Goal: Task Accomplishment & Management: Manage account settings

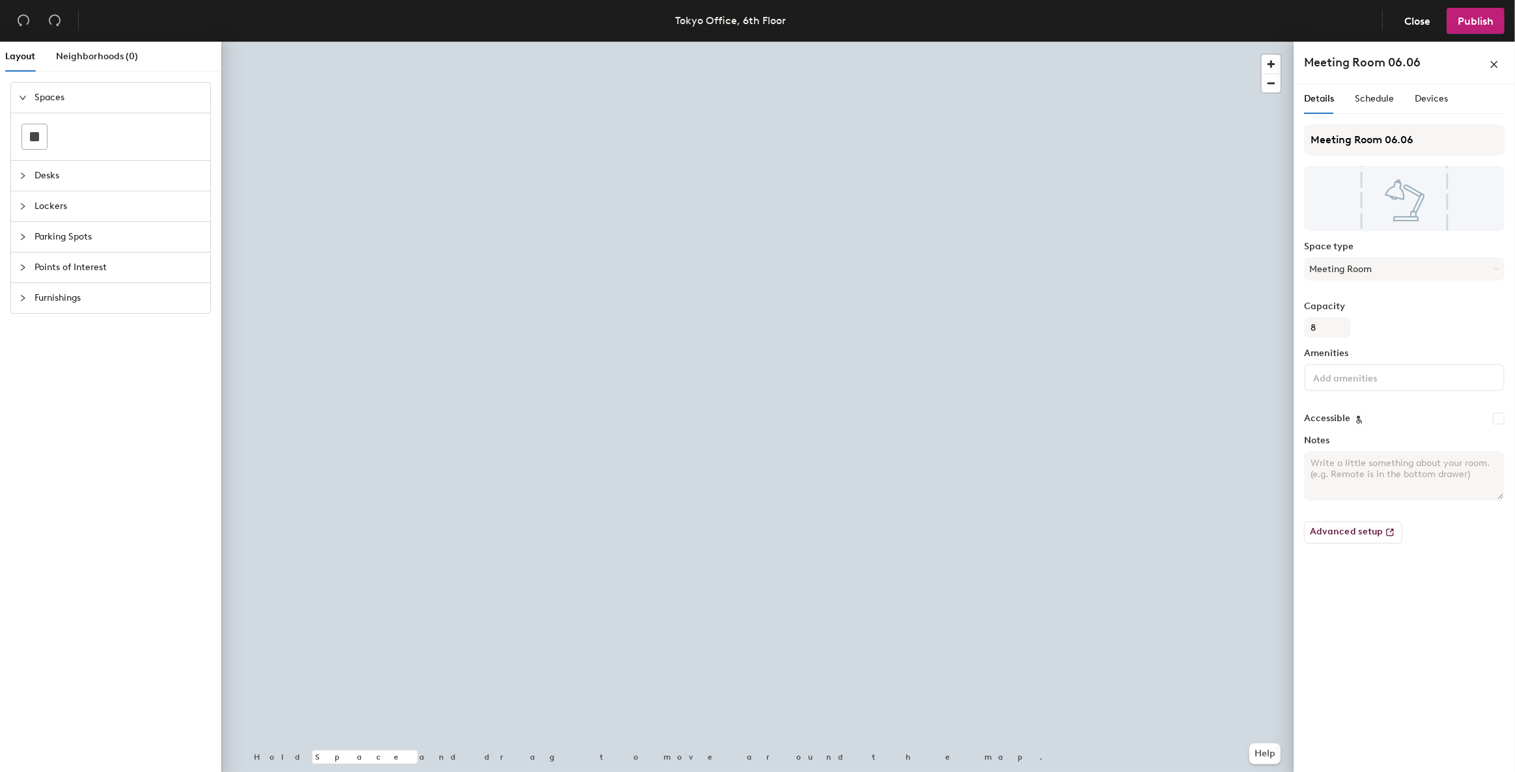
click at [219, 111] on div "Layout Neighborhoods (0) Spaces Desks Lockers Parking Spots Points of Interest …" at bounding box center [757, 410] width 1515 height 736
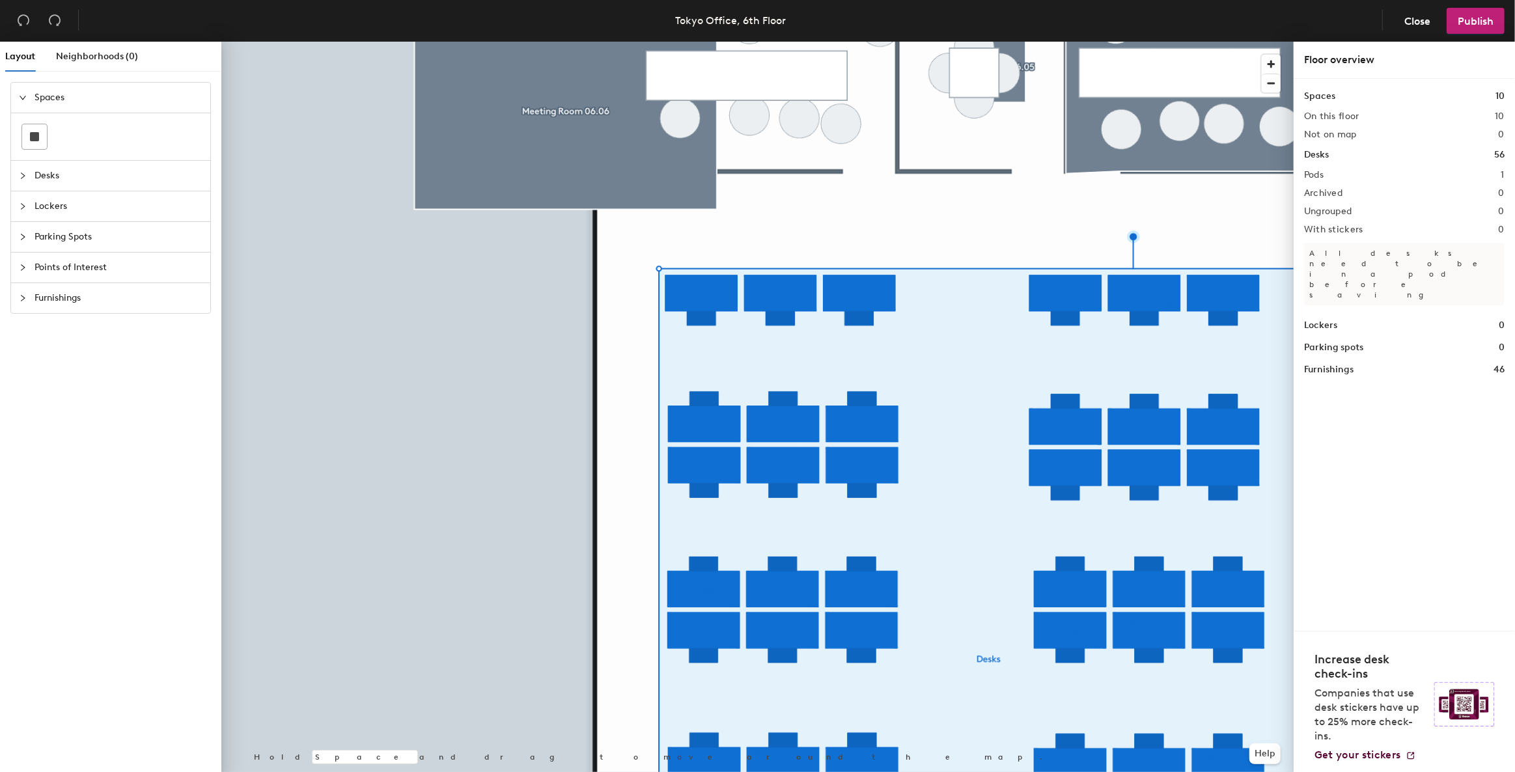
click at [673, 42] on div at bounding box center [757, 42] width 1072 height 0
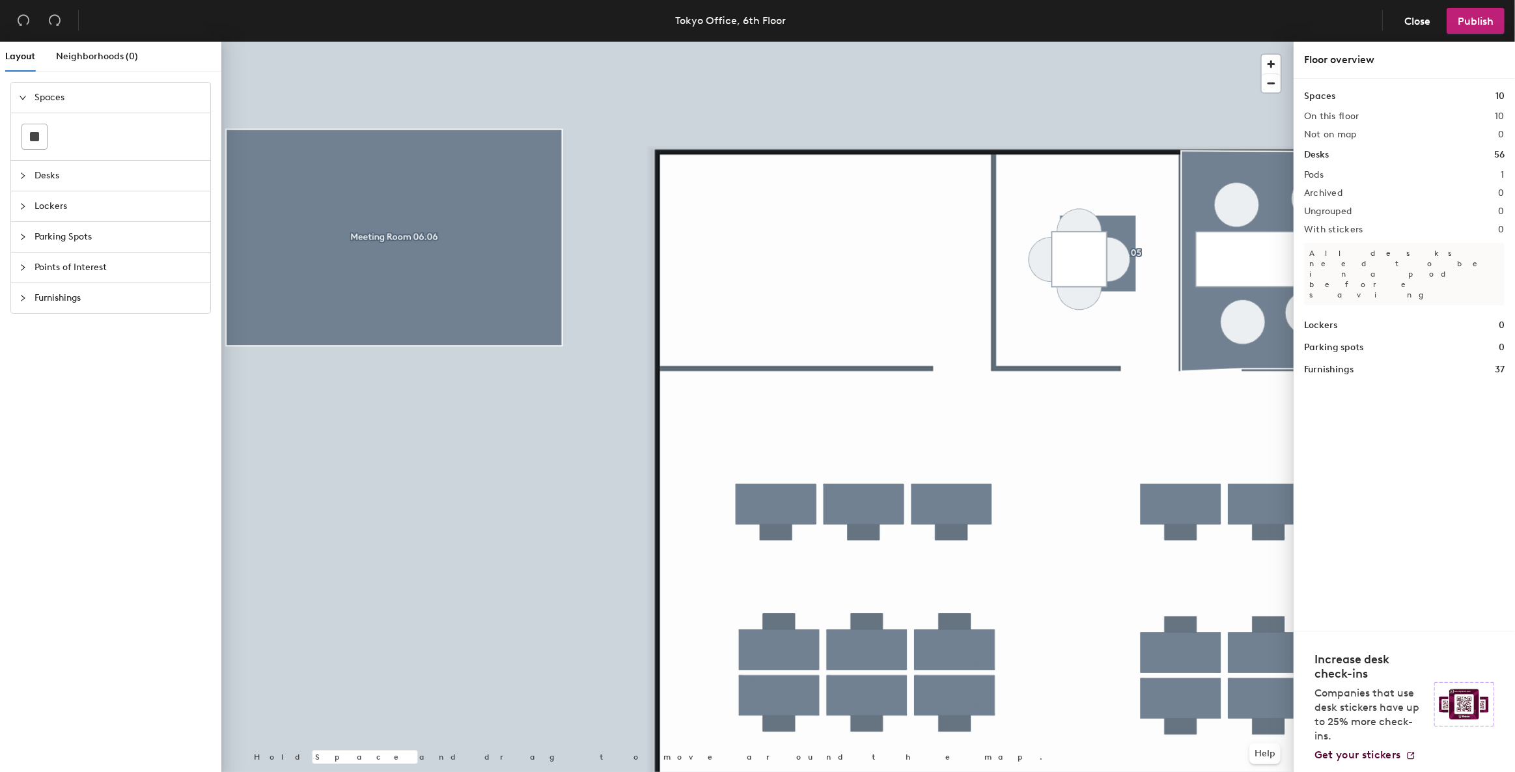
click at [23, 292] on div at bounding box center [27, 298] width 16 height 14
click at [122, 322] on img at bounding box center [121, 319] width 16 height 16
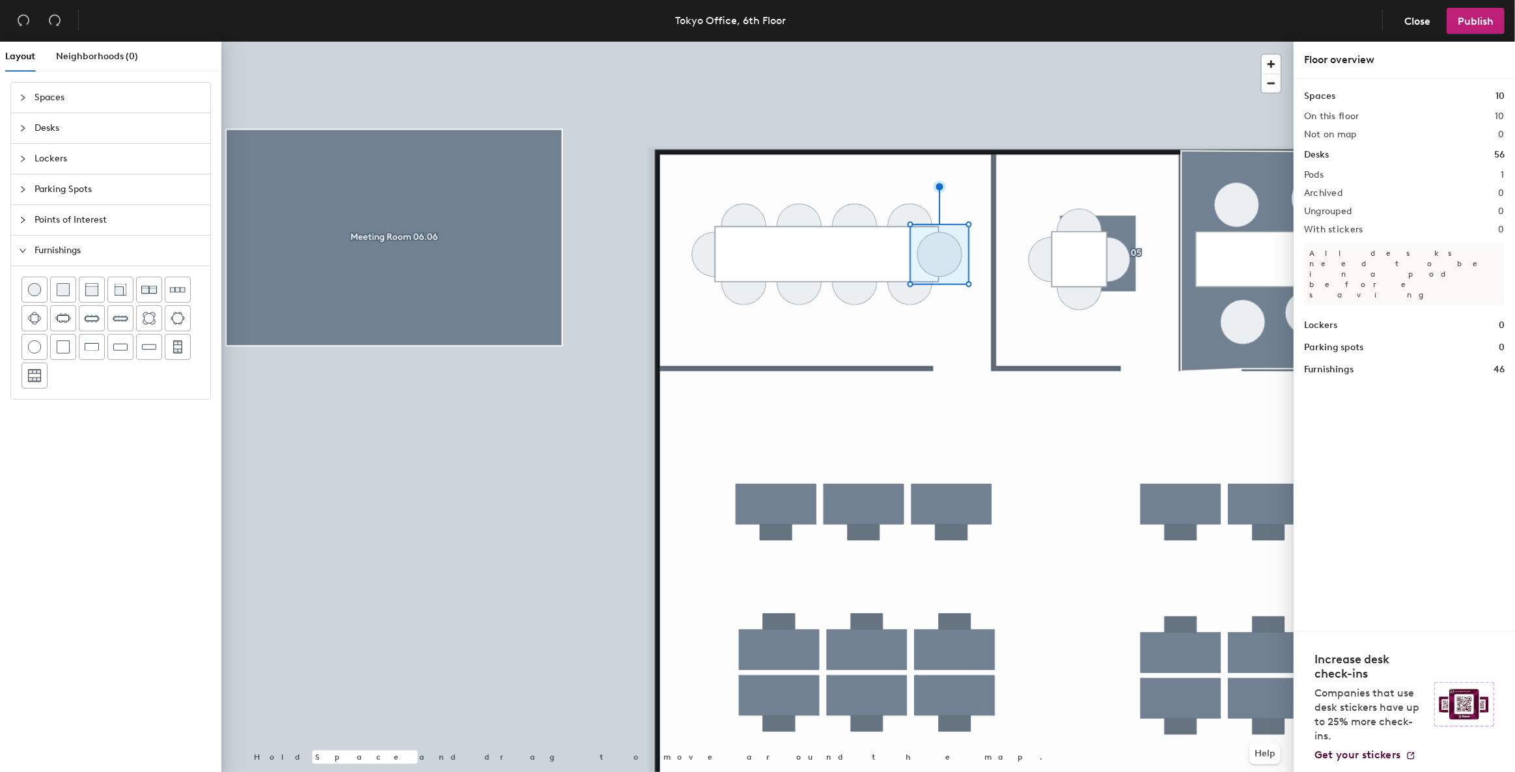
click at [818, 42] on div at bounding box center [757, 42] width 1072 height 0
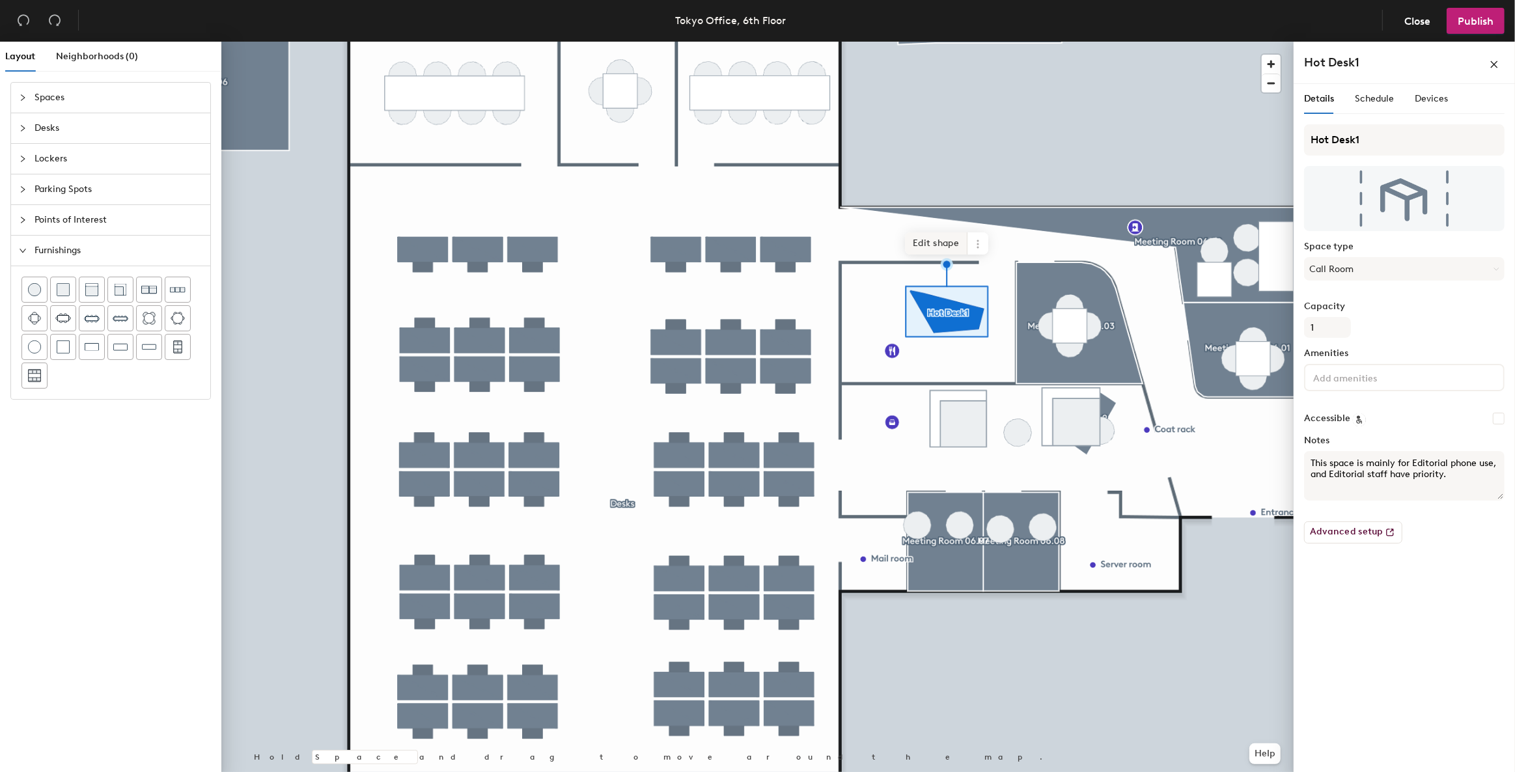
click at [942, 247] on span "Edit shape" at bounding box center [936, 243] width 63 height 22
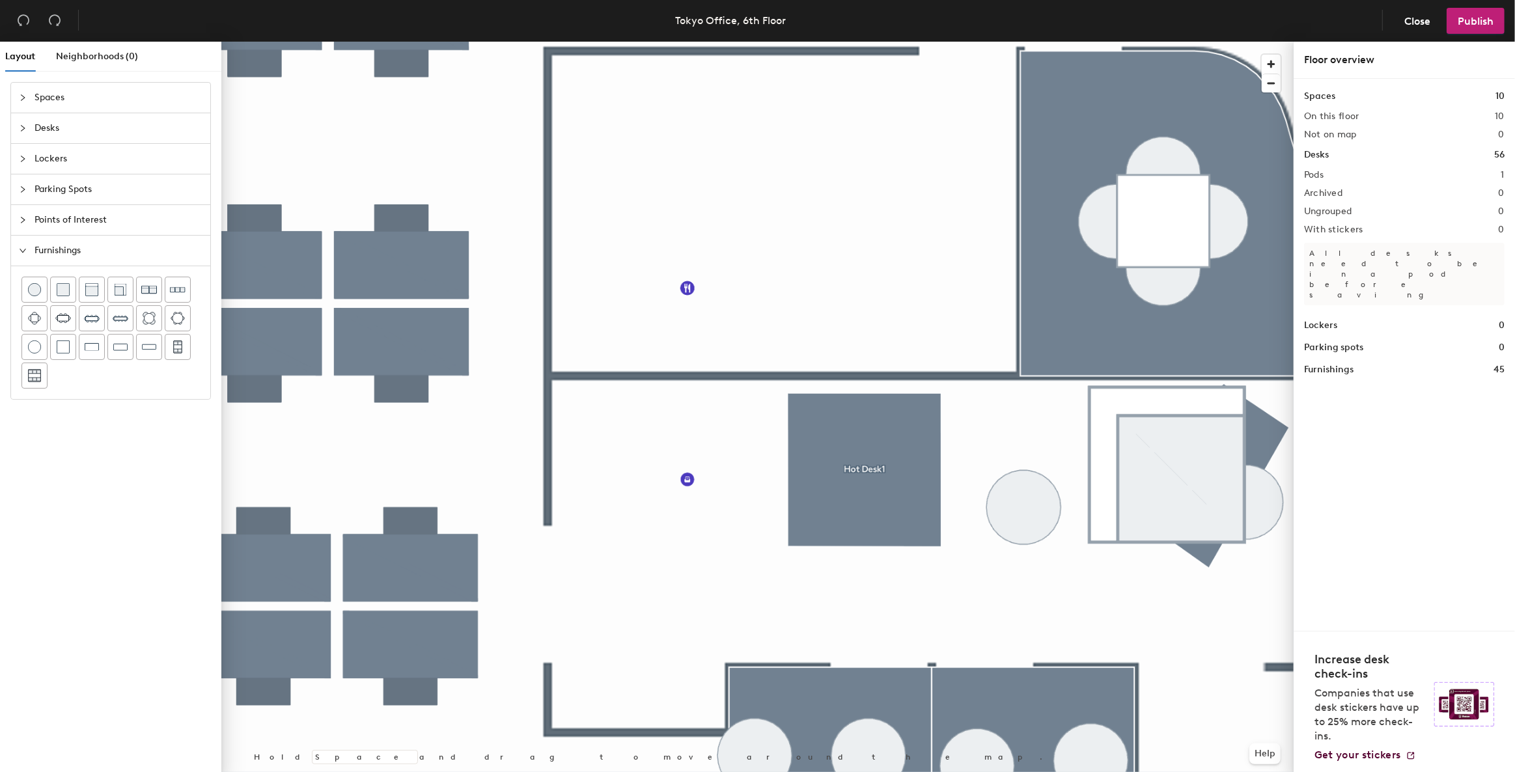
click at [891, 42] on div at bounding box center [757, 42] width 1072 height 0
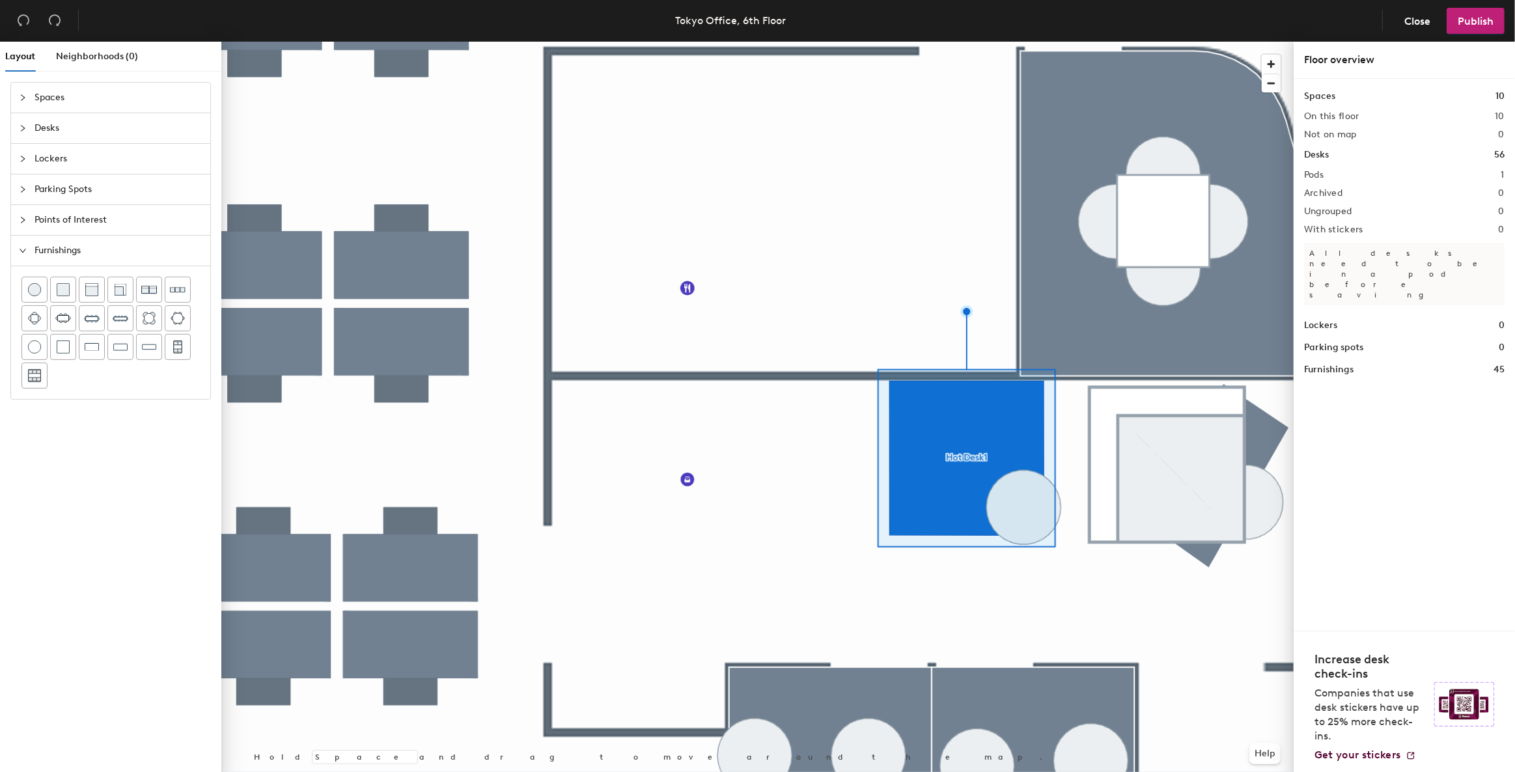
click at [1048, 42] on div at bounding box center [757, 42] width 1072 height 0
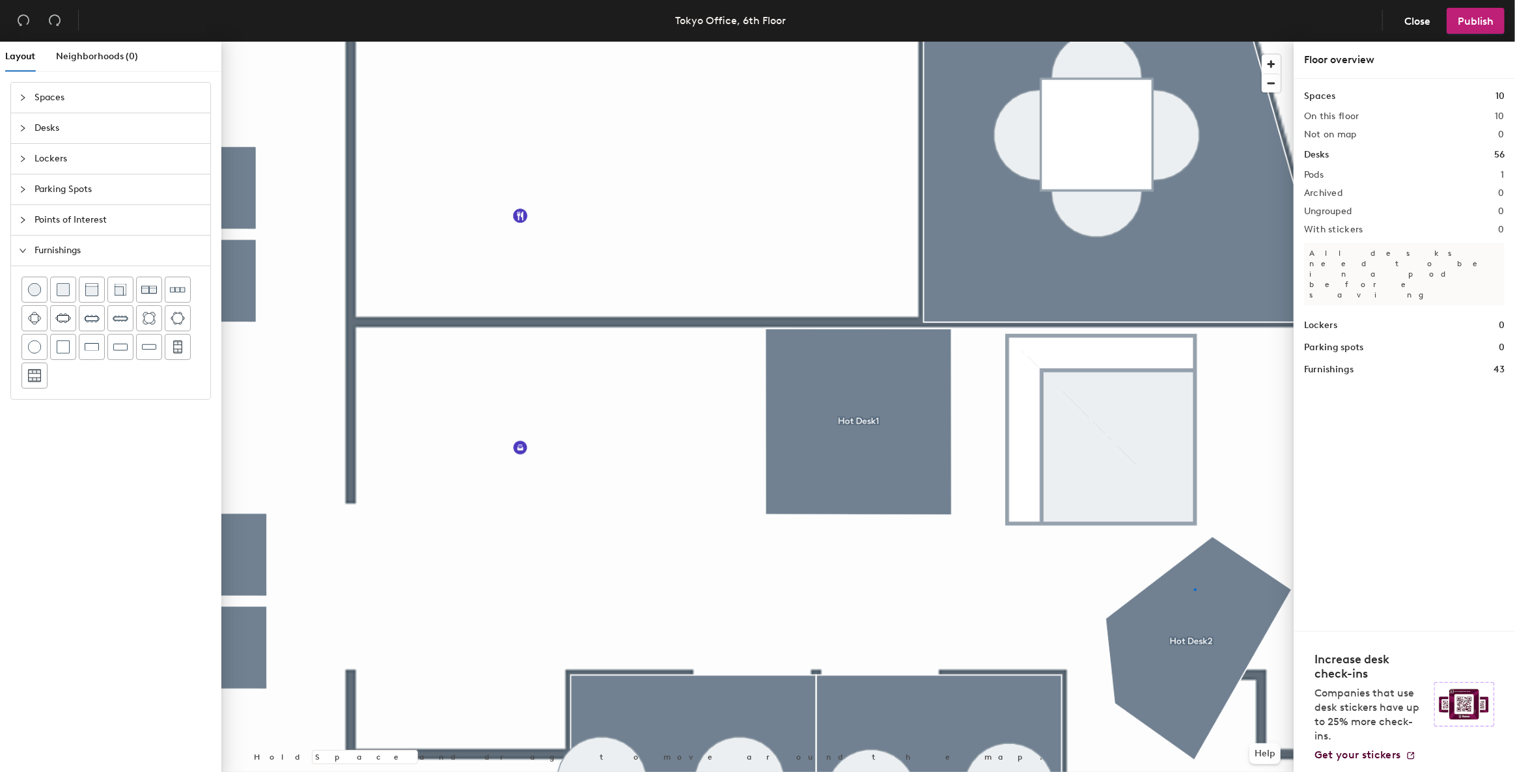
click at [1195, 42] on div at bounding box center [757, 42] width 1072 height 0
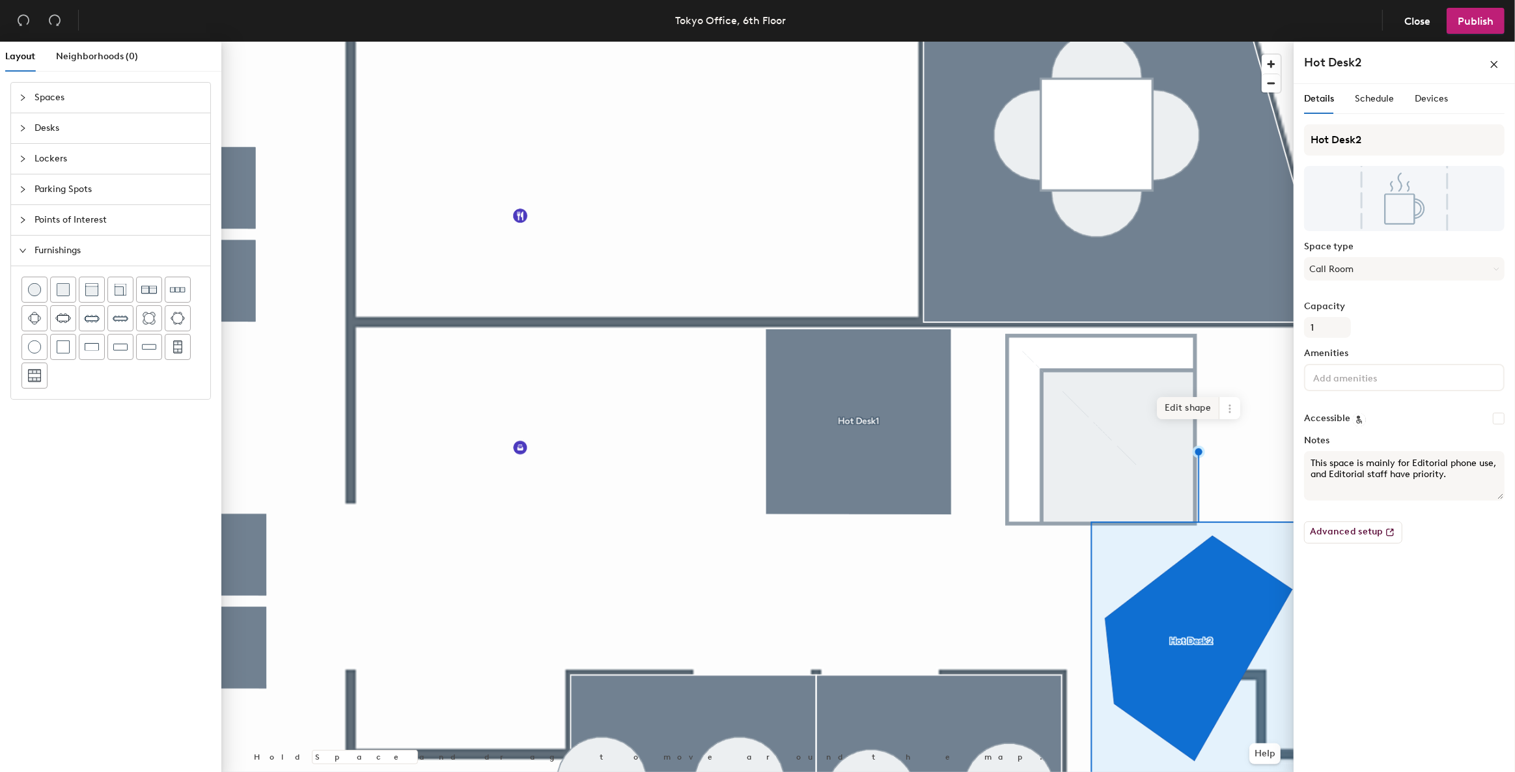
click at [1188, 401] on span "Edit shape" at bounding box center [1188, 408] width 63 height 22
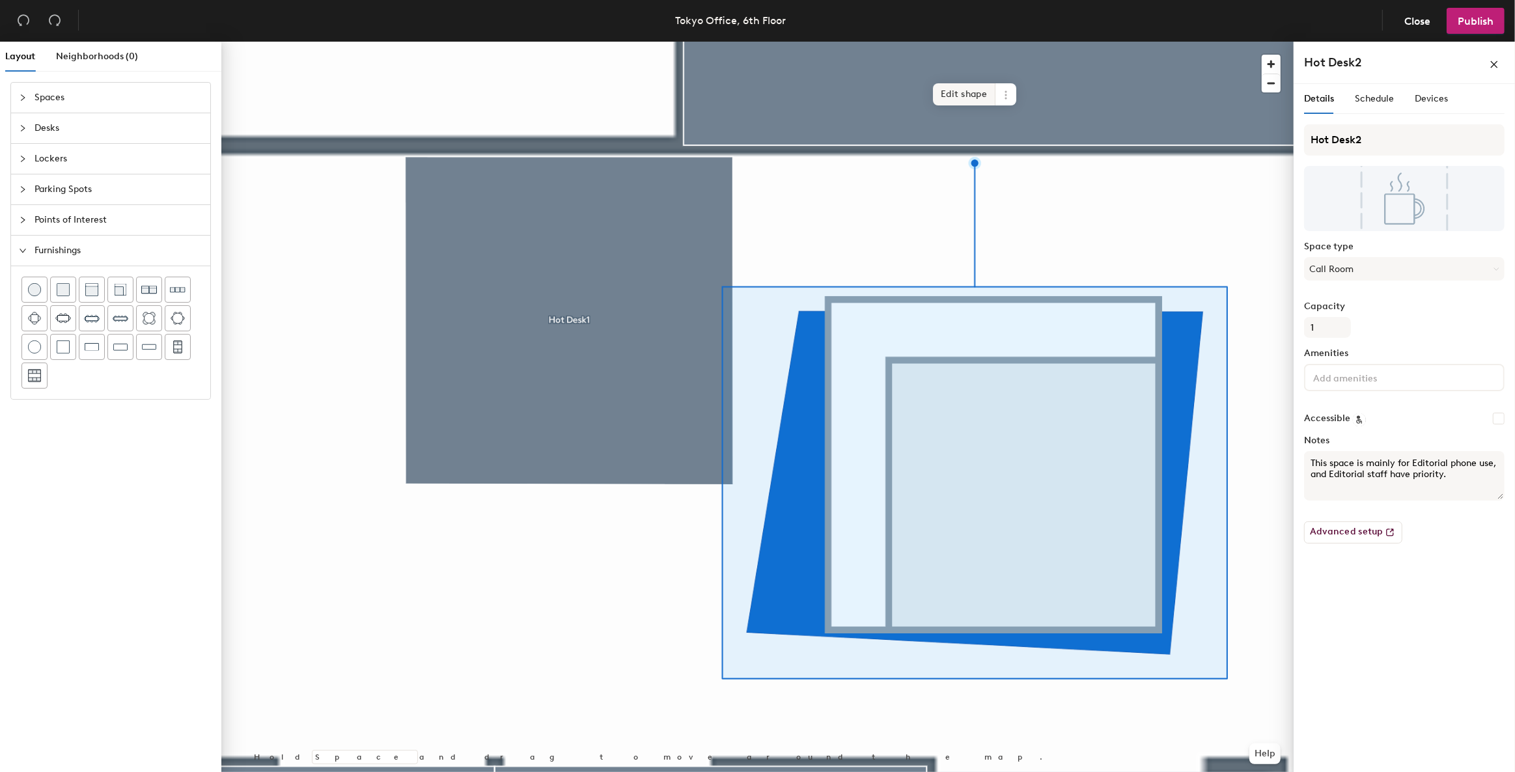
click at [951, 101] on span "Edit shape" at bounding box center [964, 94] width 63 height 22
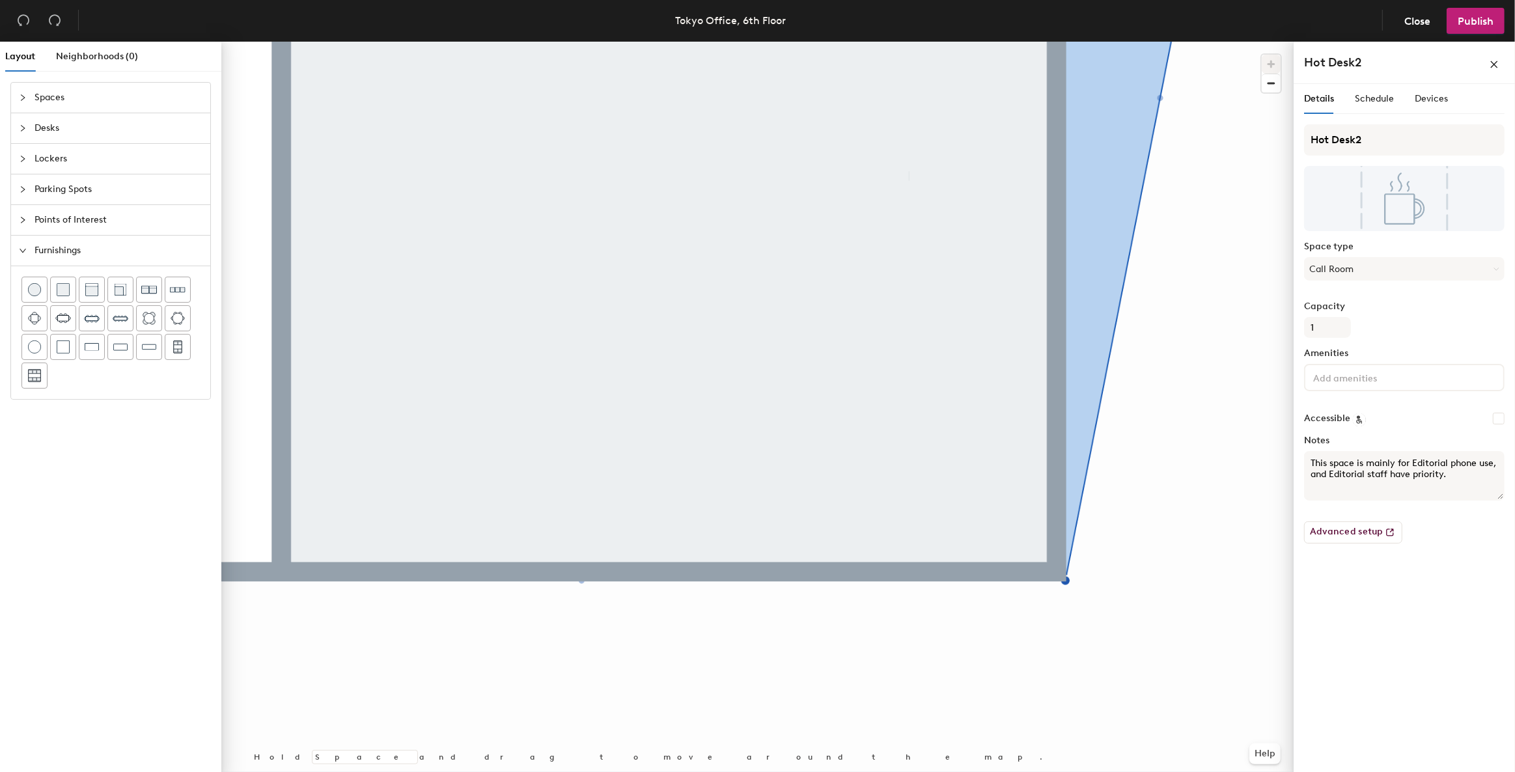
click at [1091, 772] on html "Skip navigation Schedule Office People Analytics Visits Services Manage Tokyo O…" at bounding box center [757, 386] width 1515 height 772
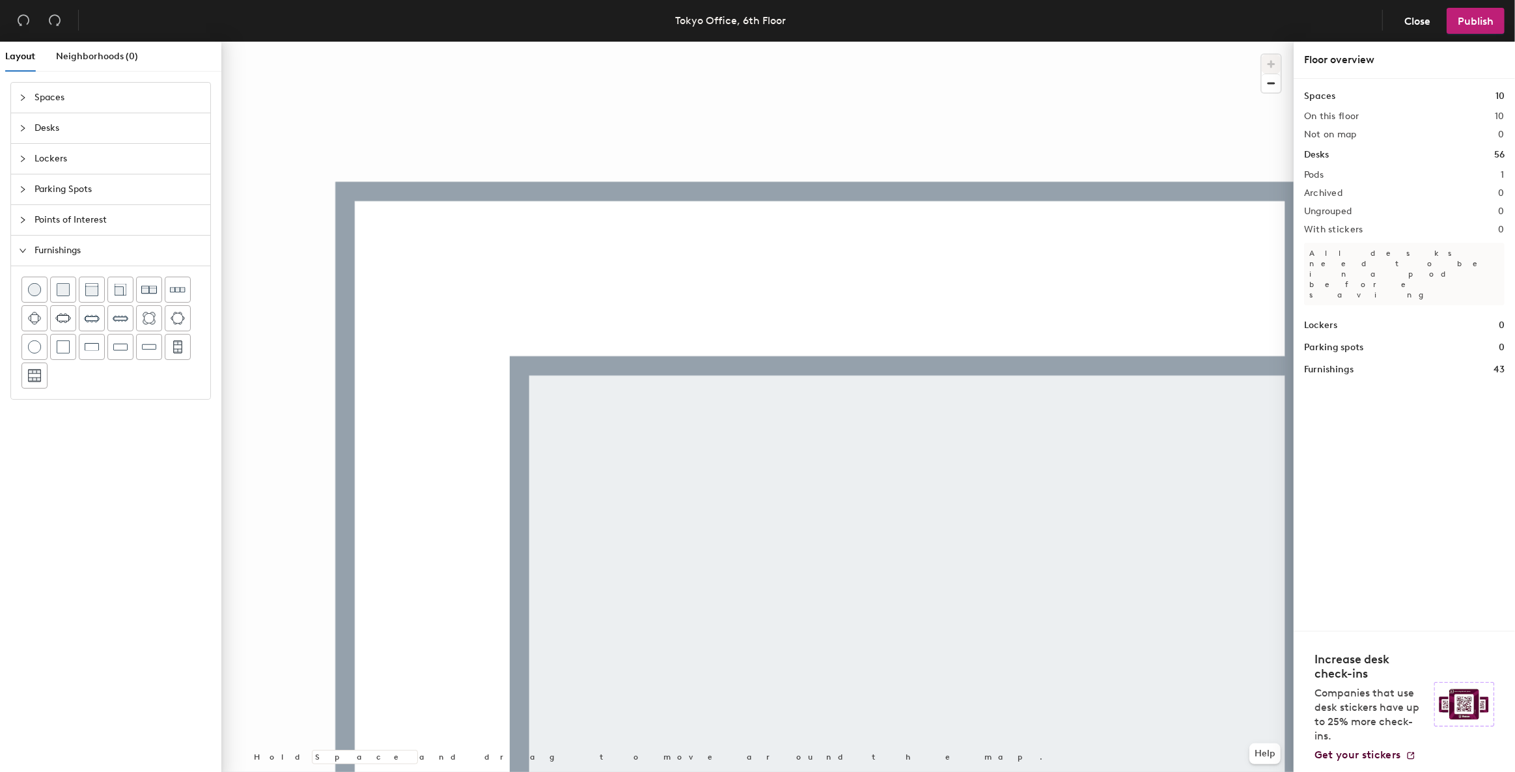
click at [1328, 236] on div "Layout Neighborhoods (0) Spaces Desks Lockers Parking Spots Points of Interest …" at bounding box center [757, 410] width 1515 height 736
click at [948, 42] on div at bounding box center [757, 42] width 1072 height 0
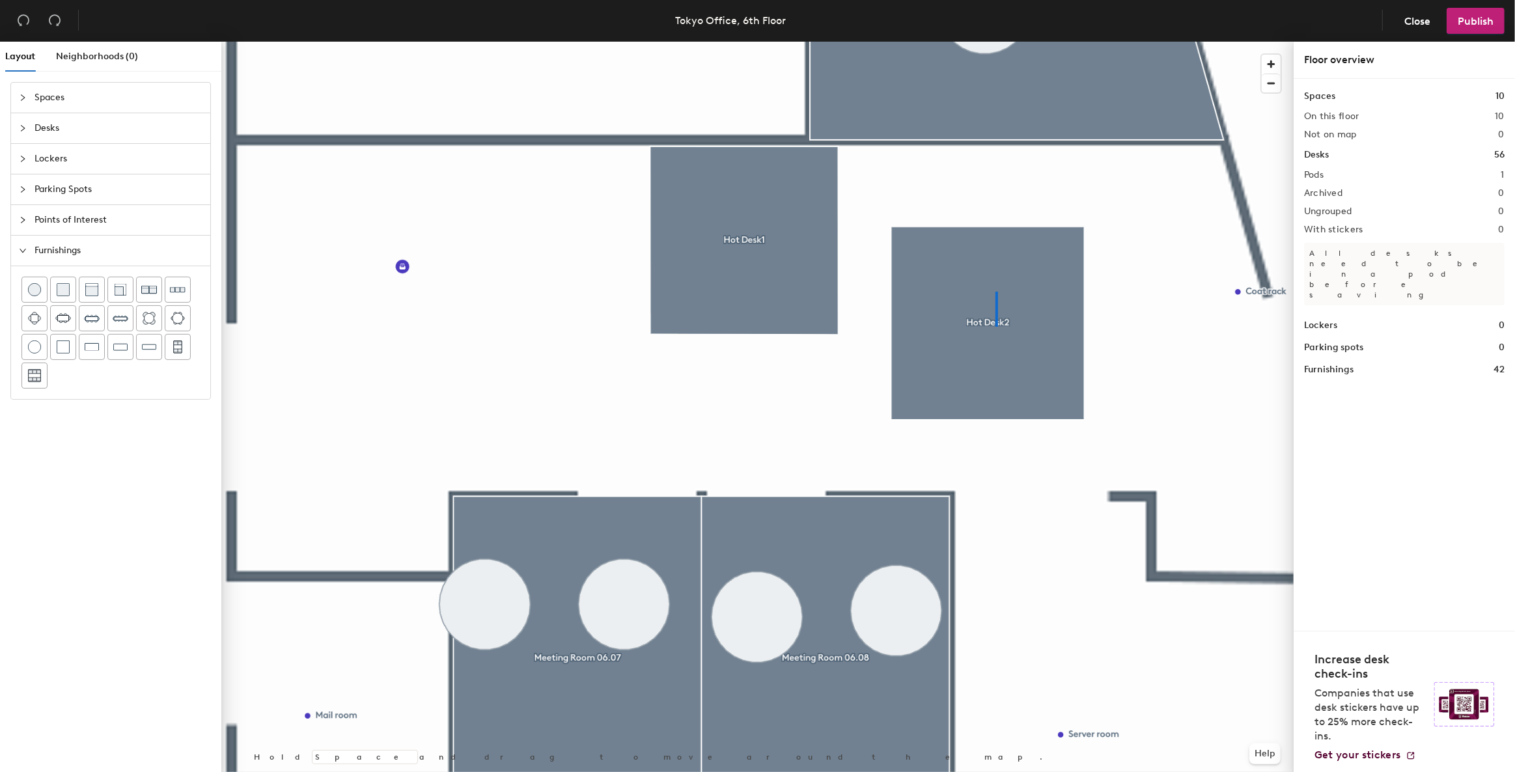
click at [997, 42] on div at bounding box center [757, 42] width 1072 height 0
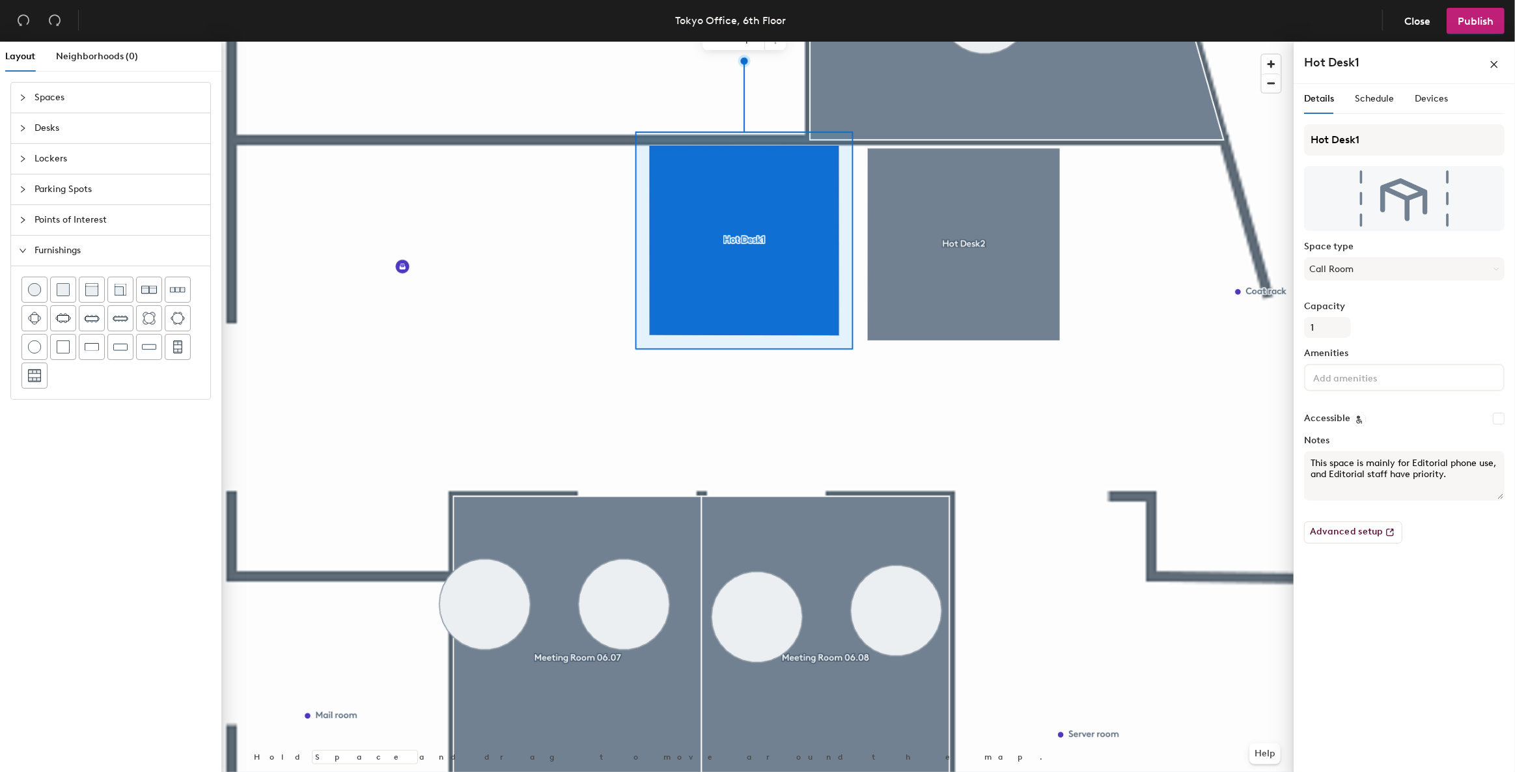
click at [1448, 479] on textarea "This space is mainly for Editorial phone use, and Editorial staff have priority." at bounding box center [1404, 475] width 201 height 49
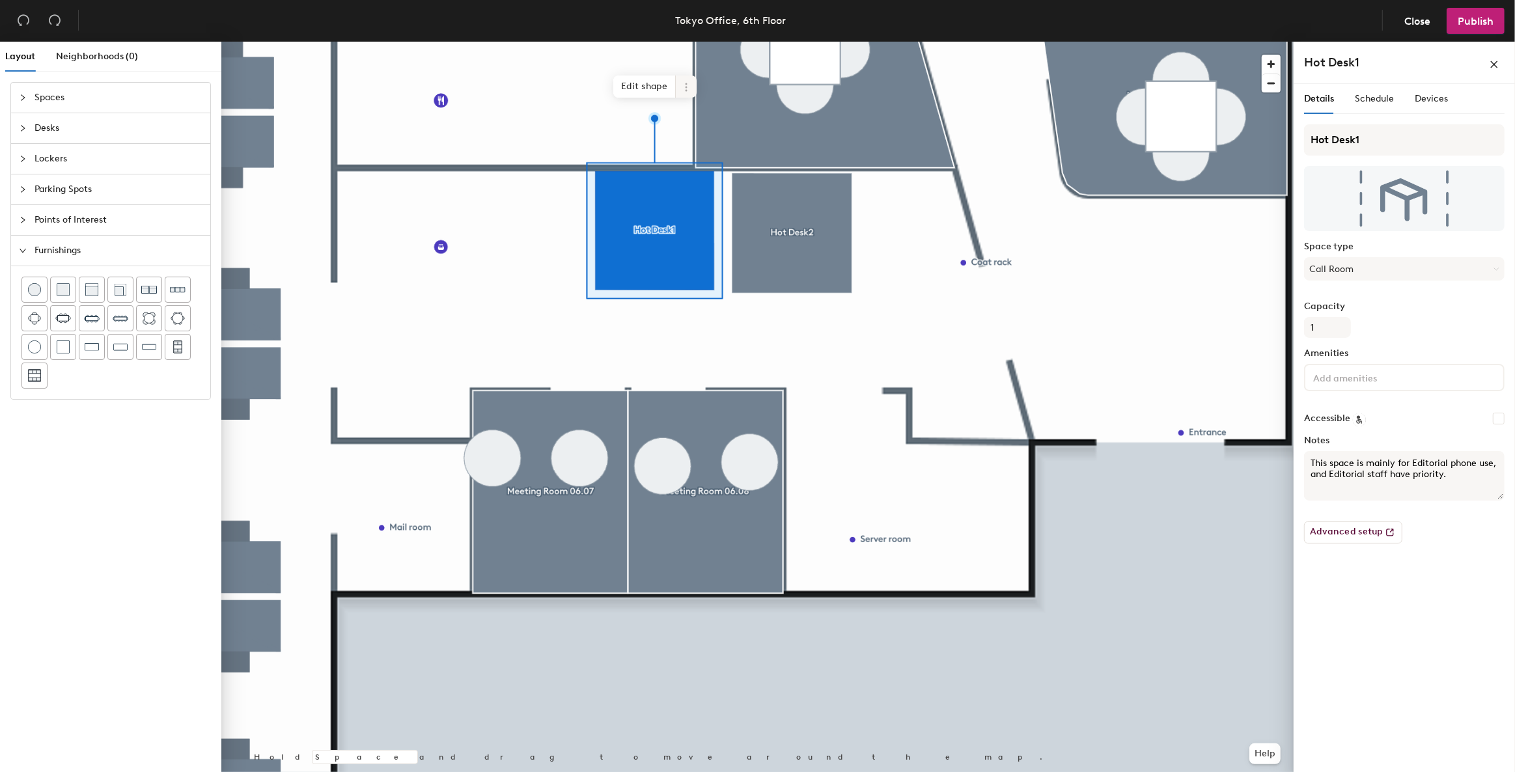
click at [684, 94] on span at bounding box center [686, 87] width 21 height 22
click at [713, 164] on span "Delete" at bounding box center [733, 161] width 116 height 22
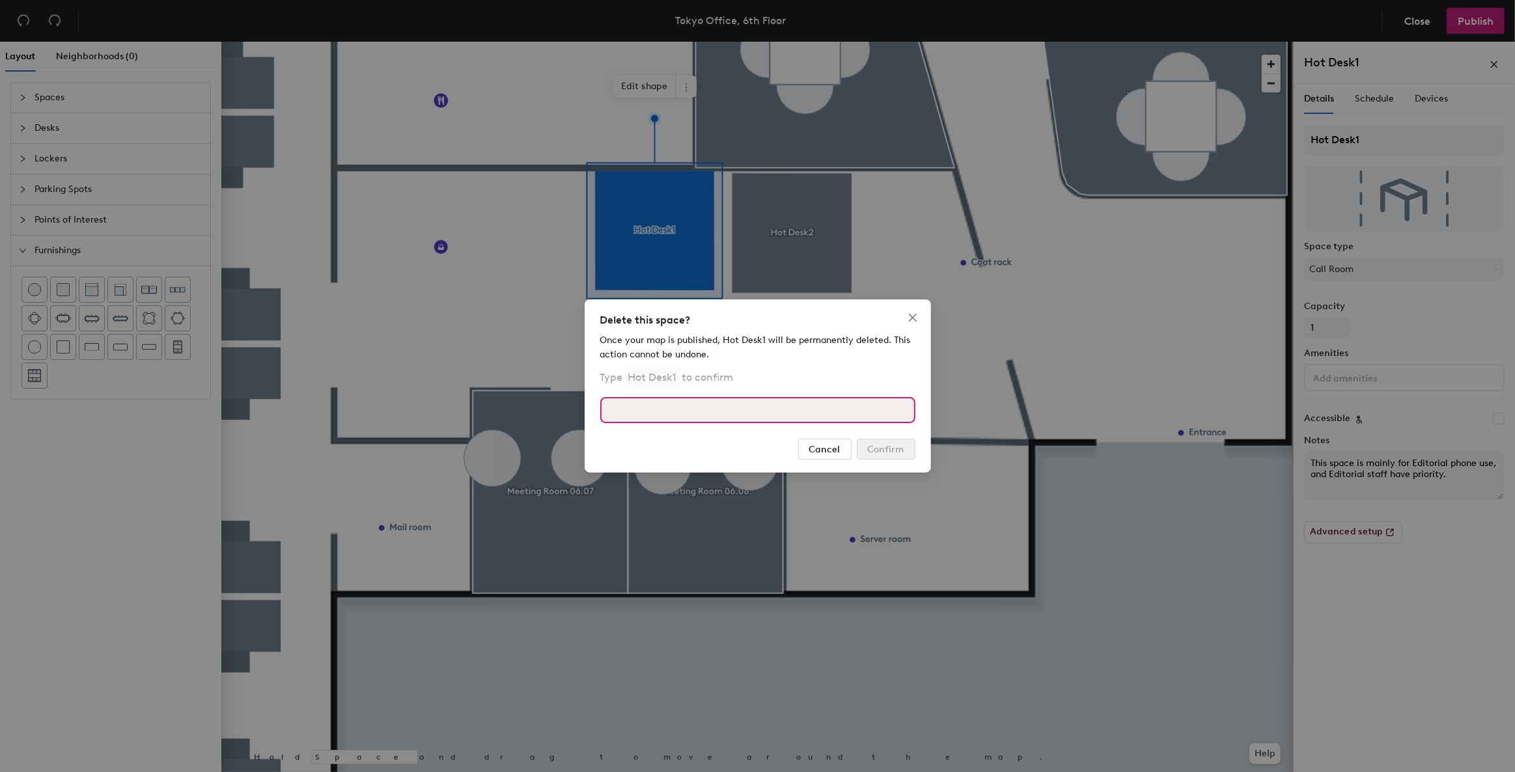
click at [682, 406] on input at bounding box center [757, 410] width 315 height 26
type input "Hot Desk1"
click at [877, 446] on span "Confirm" at bounding box center [886, 449] width 36 height 11
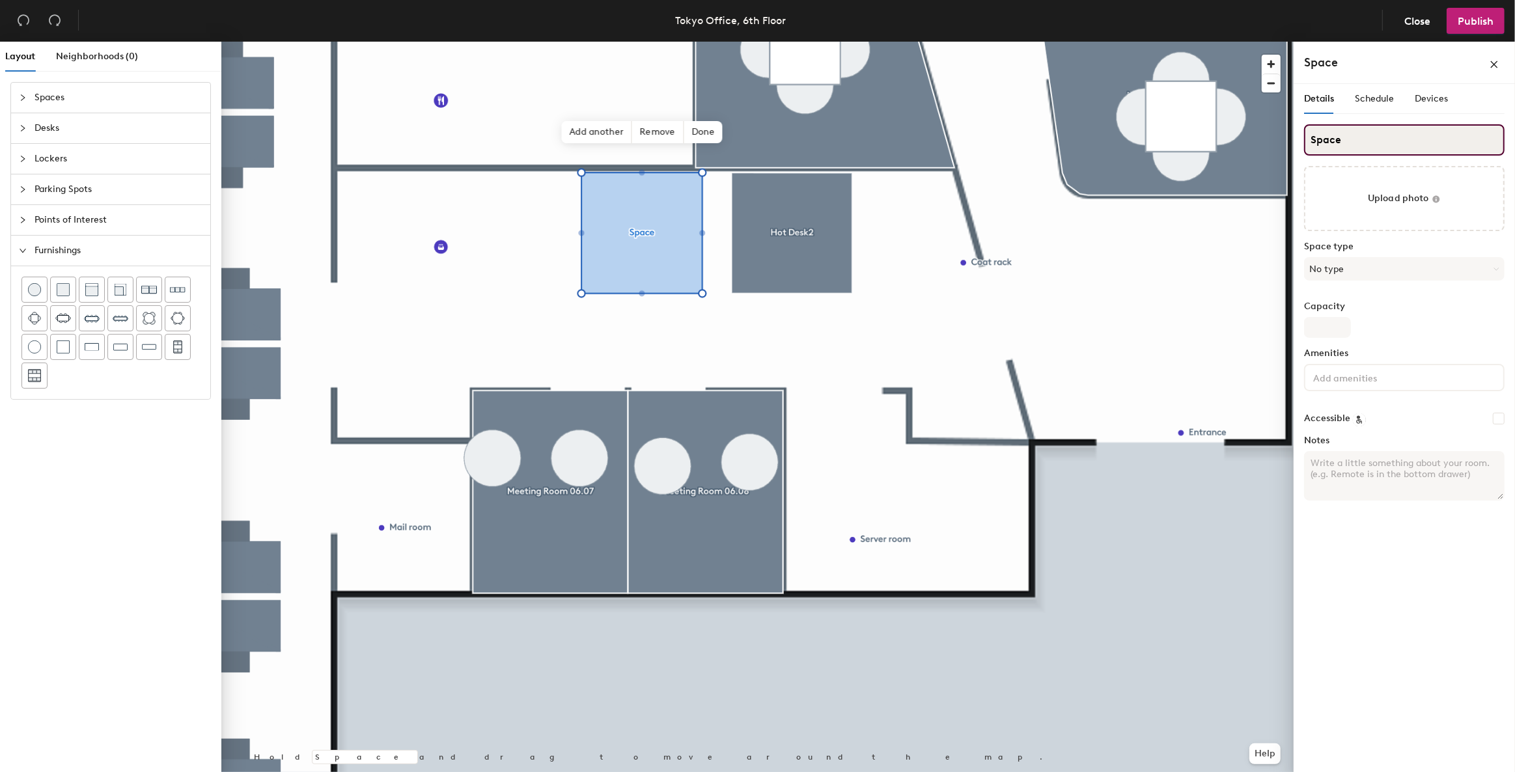
drag, startPoint x: 1326, startPoint y: 148, endPoint x: 1296, endPoint y: 151, distance: 29.5
click at [1296, 151] on div "Details Schedule Devices Space Upload photo Space type No type Capacity Ameniti…" at bounding box center [1404, 430] width 221 height 693
type input "Hot Desk1"
click at [1336, 260] on button "No type" at bounding box center [1404, 268] width 201 height 23
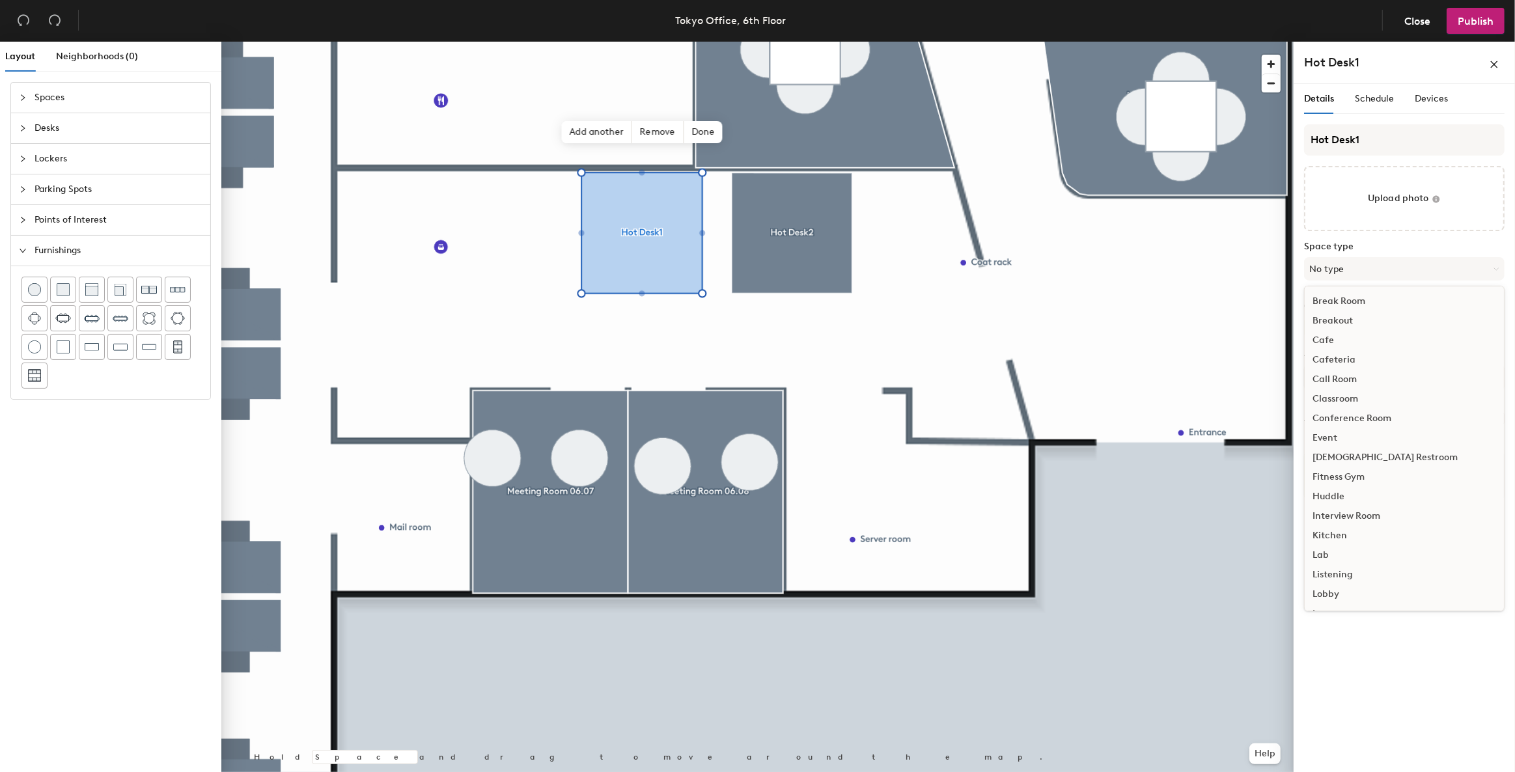
click at [1349, 372] on div "Call Room" at bounding box center [1404, 380] width 199 height 20
click at [1325, 318] on input "Capacity" at bounding box center [1327, 327] width 47 height 21
type input "1"
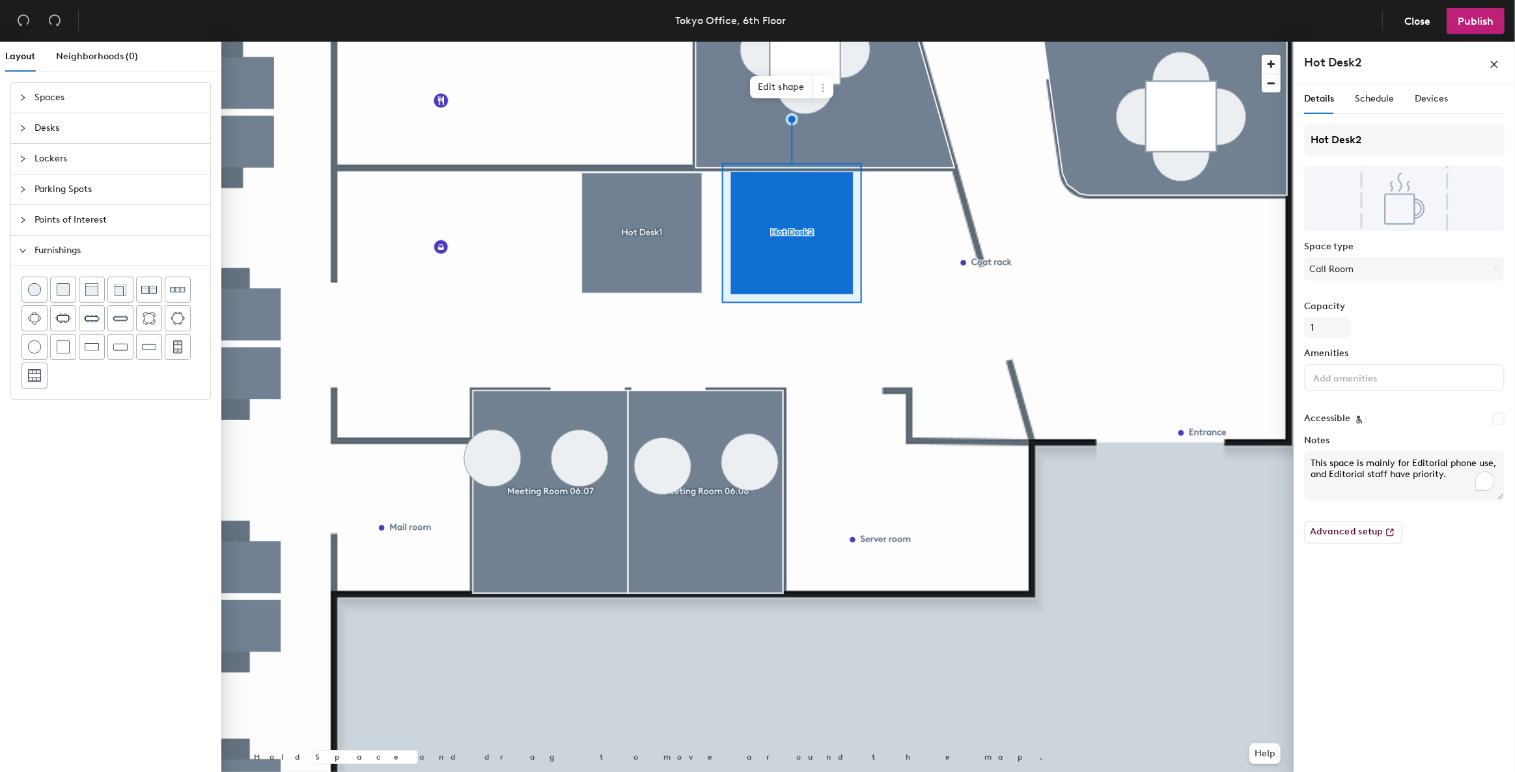
click at [1275, 464] on div "Layout Neighborhoods (0) Spaces Desks Lockers Parking Spots Points of Interest …" at bounding box center [757, 410] width 1515 height 736
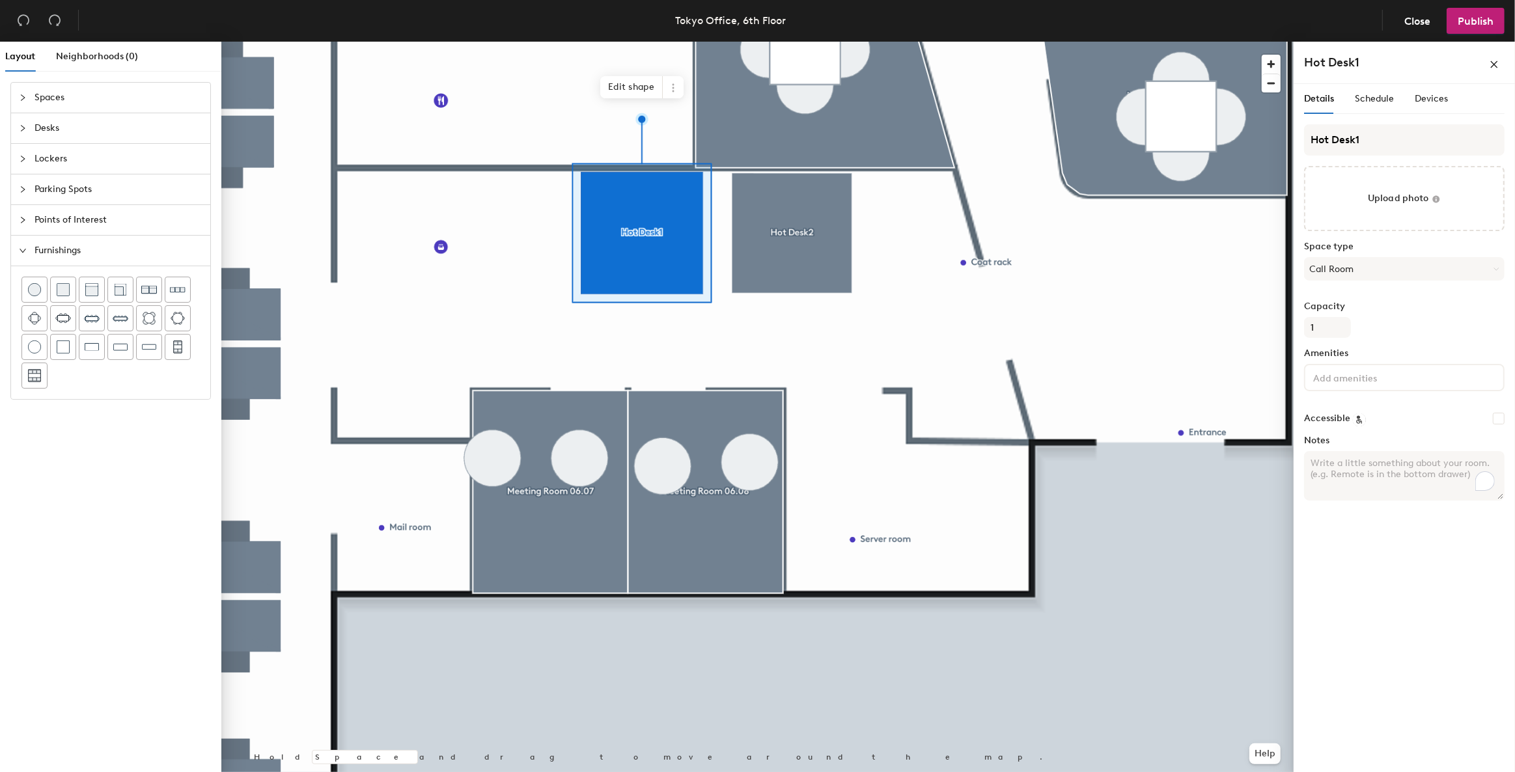
click at [1323, 465] on textarea "Notes" at bounding box center [1404, 475] width 201 height 49
paste textarea "This space is mainly for Editorial phone use, and Editorial staff have priority."
type textarea "This space is mainly for Editorial phone use, and Editorial staff have priority."
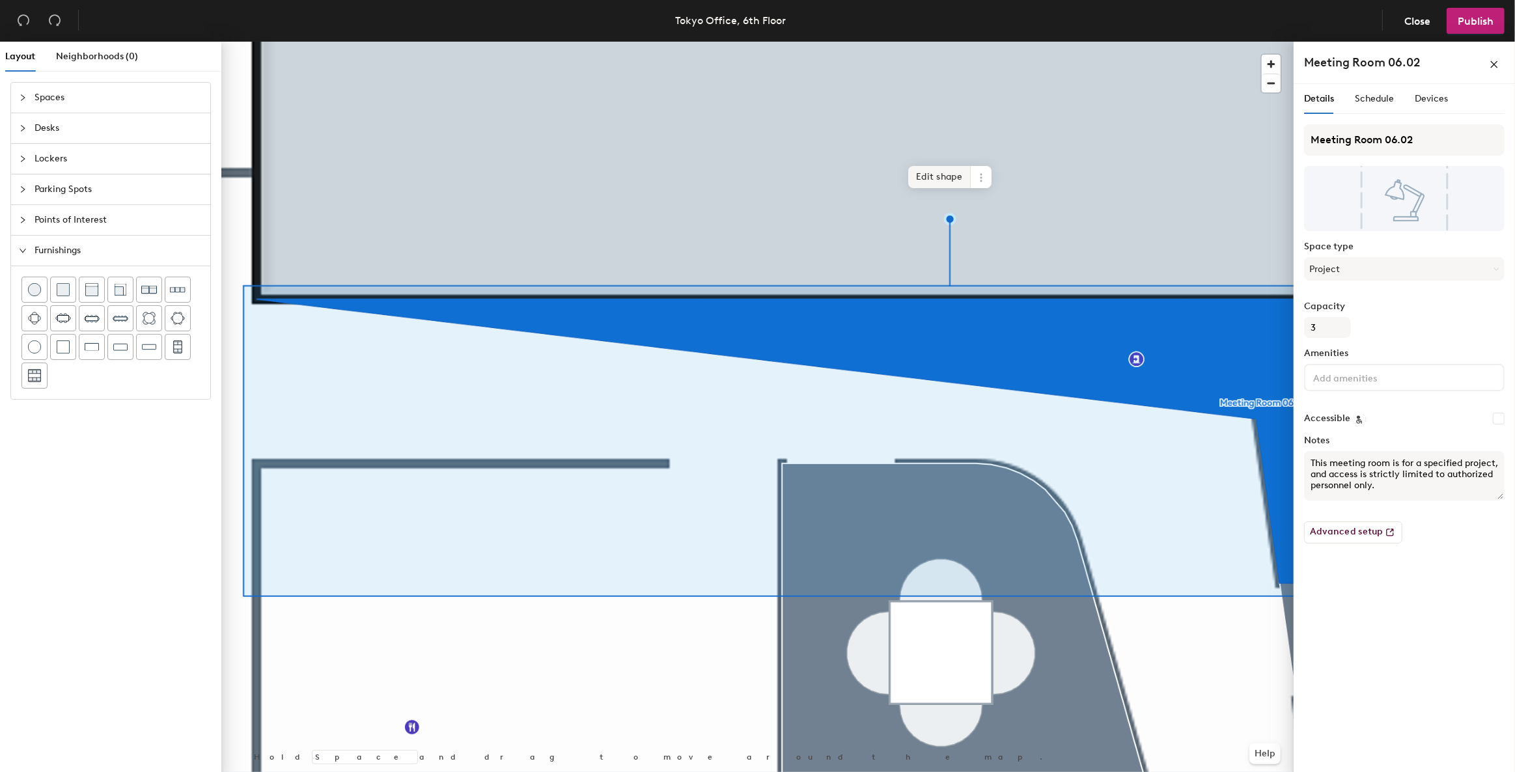
click at [939, 168] on span "Edit shape" at bounding box center [939, 177] width 63 height 22
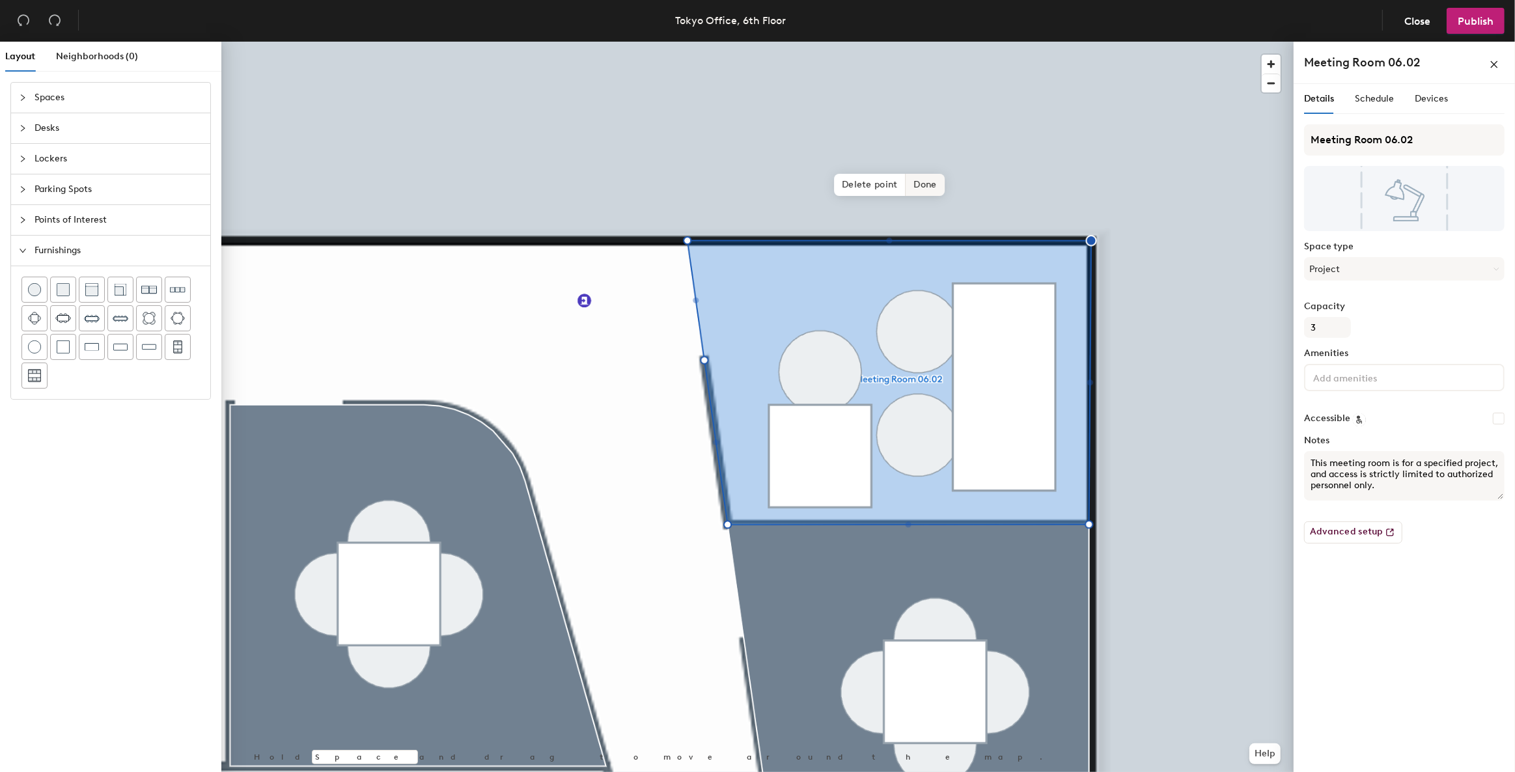
click at [928, 183] on span "Done" at bounding box center [925, 185] width 38 height 22
click at [818, 42] on div at bounding box center [757, 42] width 1072 height 0
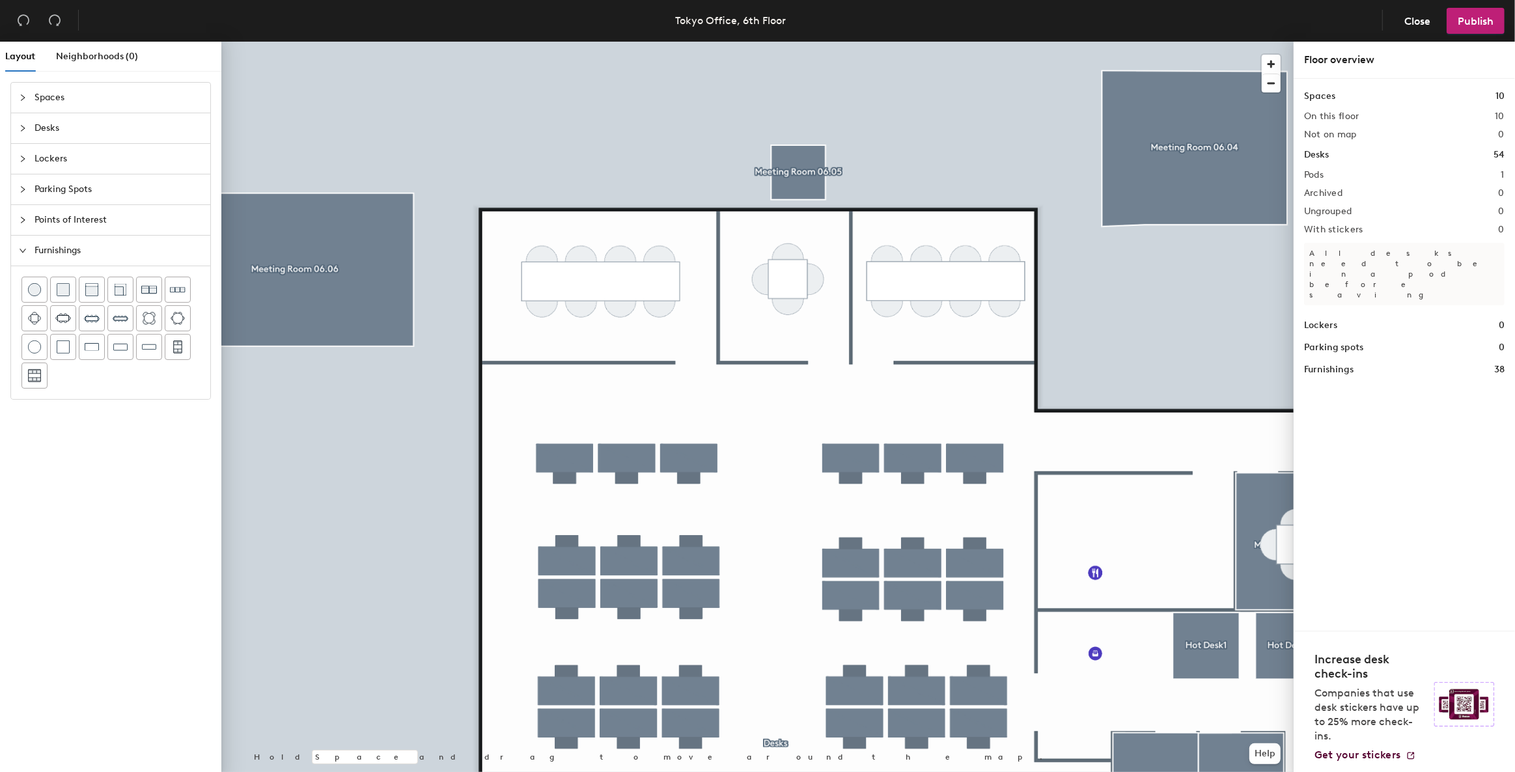
click at [1214, 42] on div at bounding box center [757, 42] width 1072 height 0
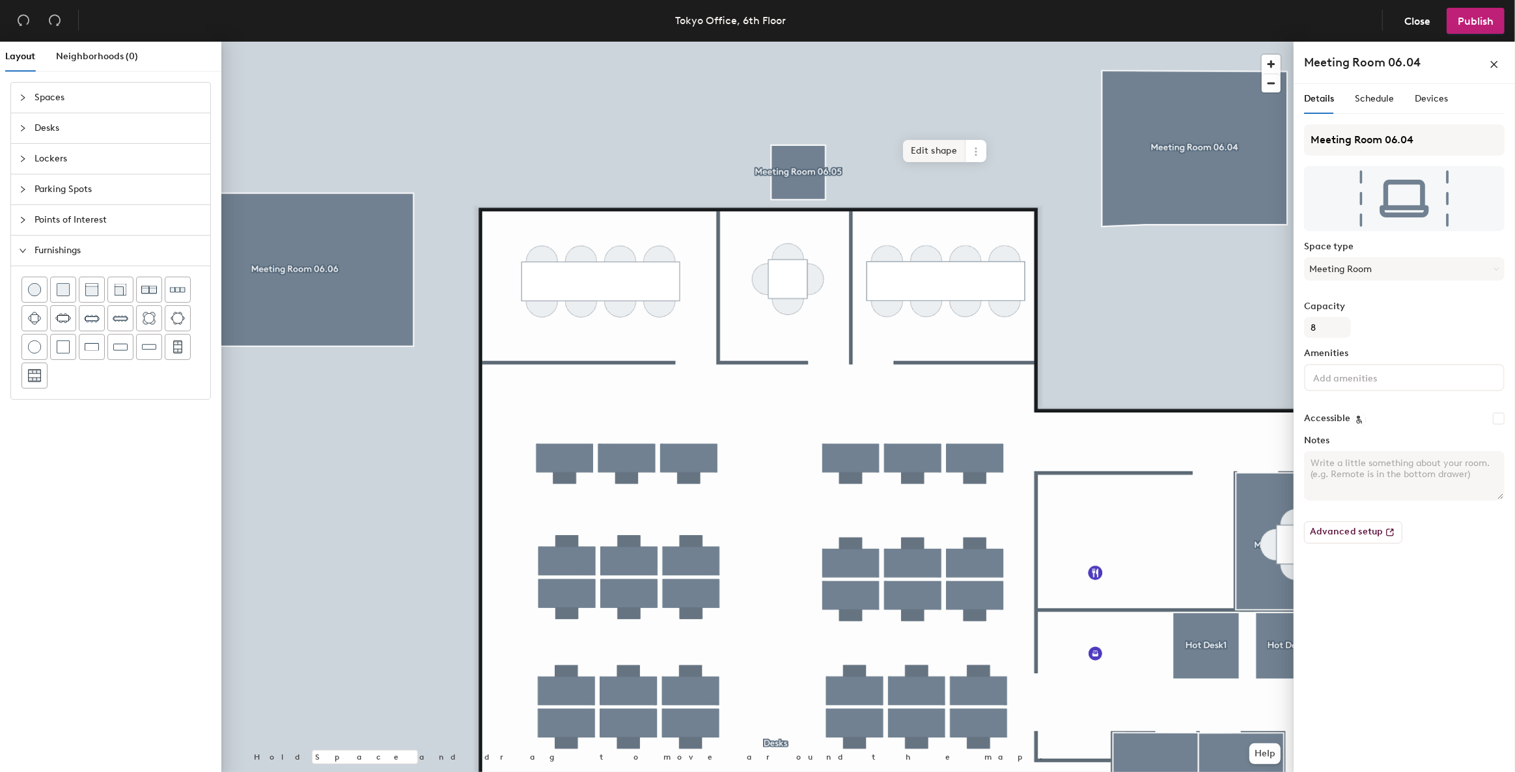
click at [938, 146] on span "Edit shape" at bounding box center [934, 151] width 63 height 22
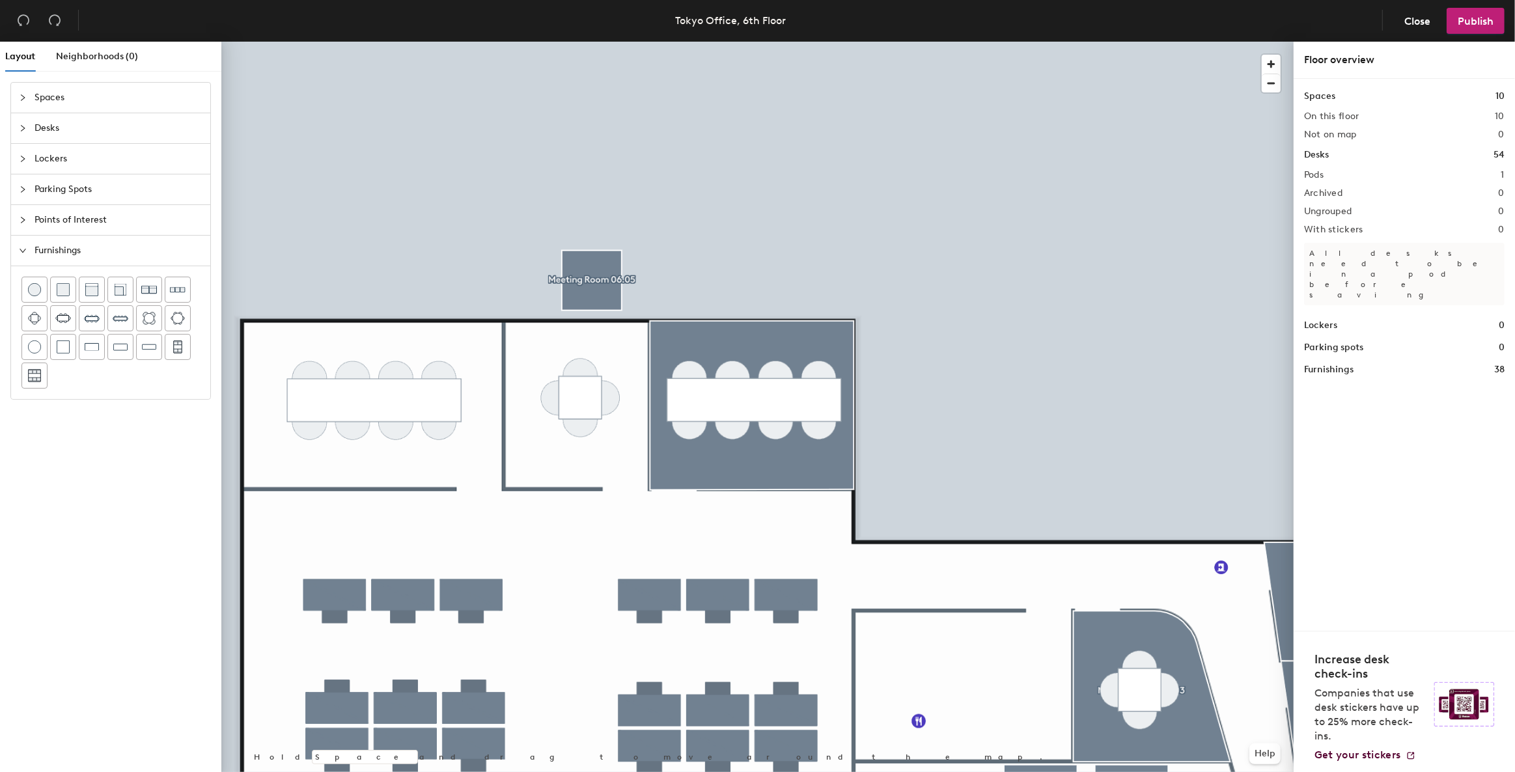
click at [600, 42] on div at bounding box center [757, 42] width 1072 height 0
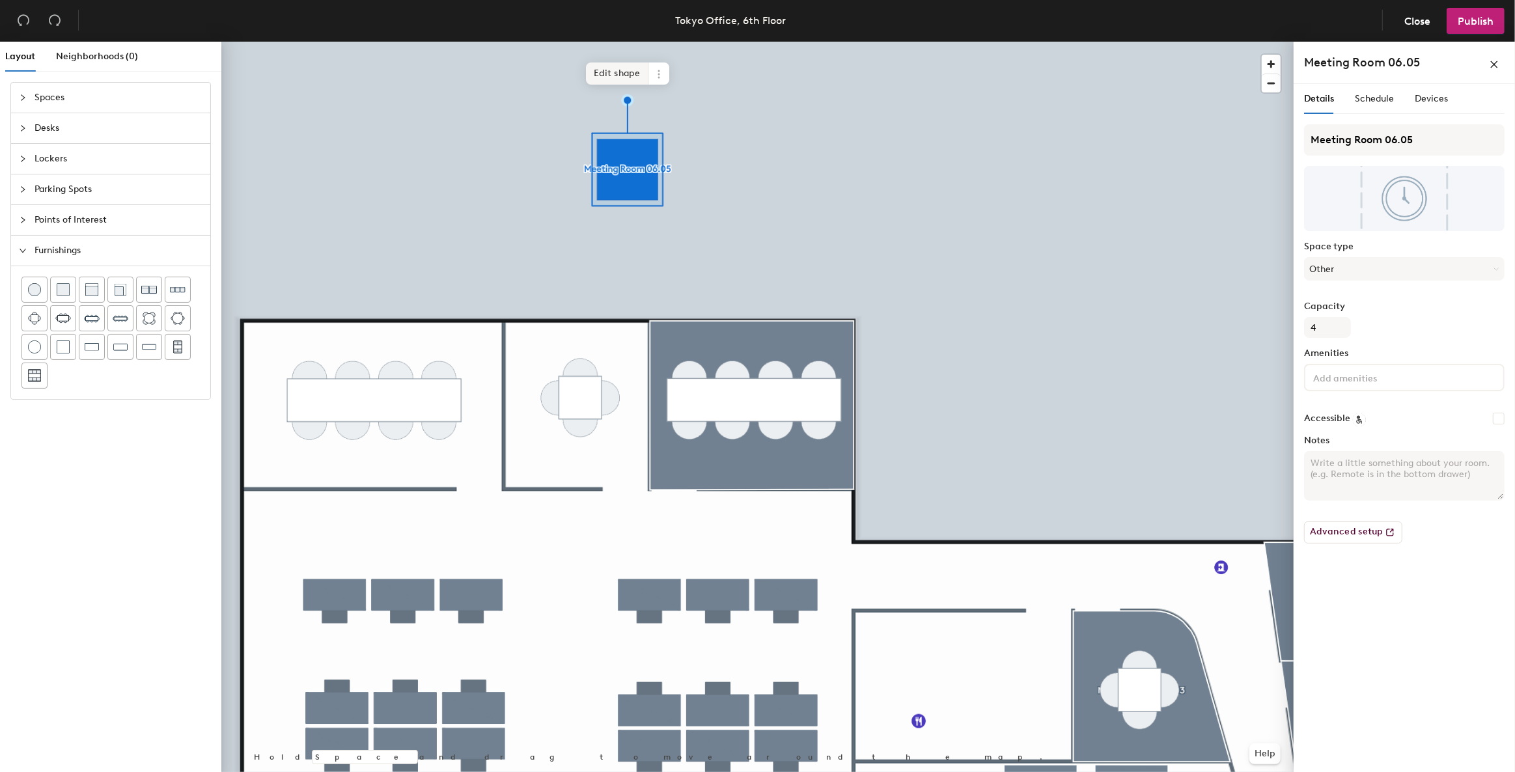
click at [615, 68] on span "Edit shape" at bounding box center [617, 74] width 63 height 22
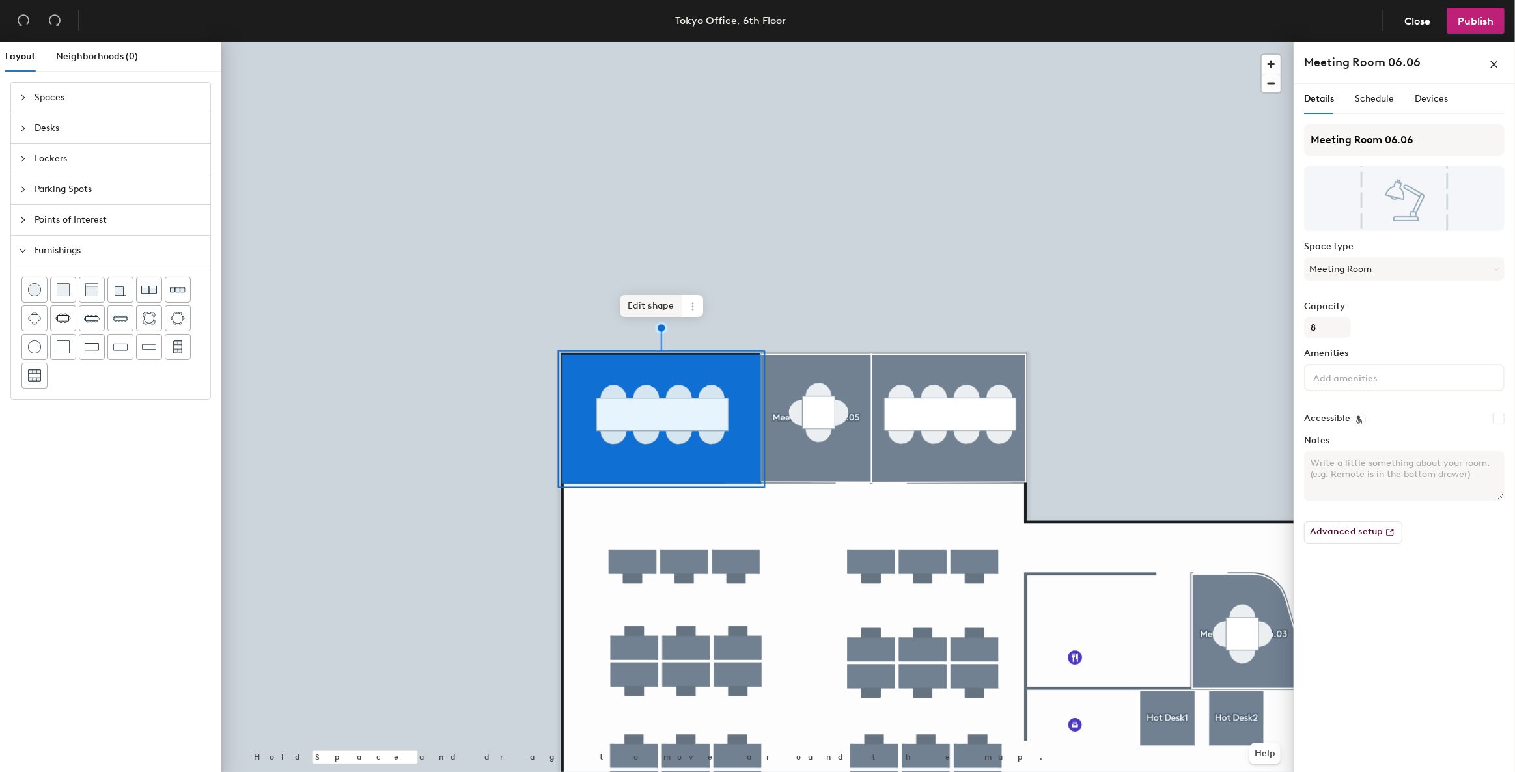
click at [648, 301] on span "Edit shape" at bounding box center [651, 306] width 63 height 22
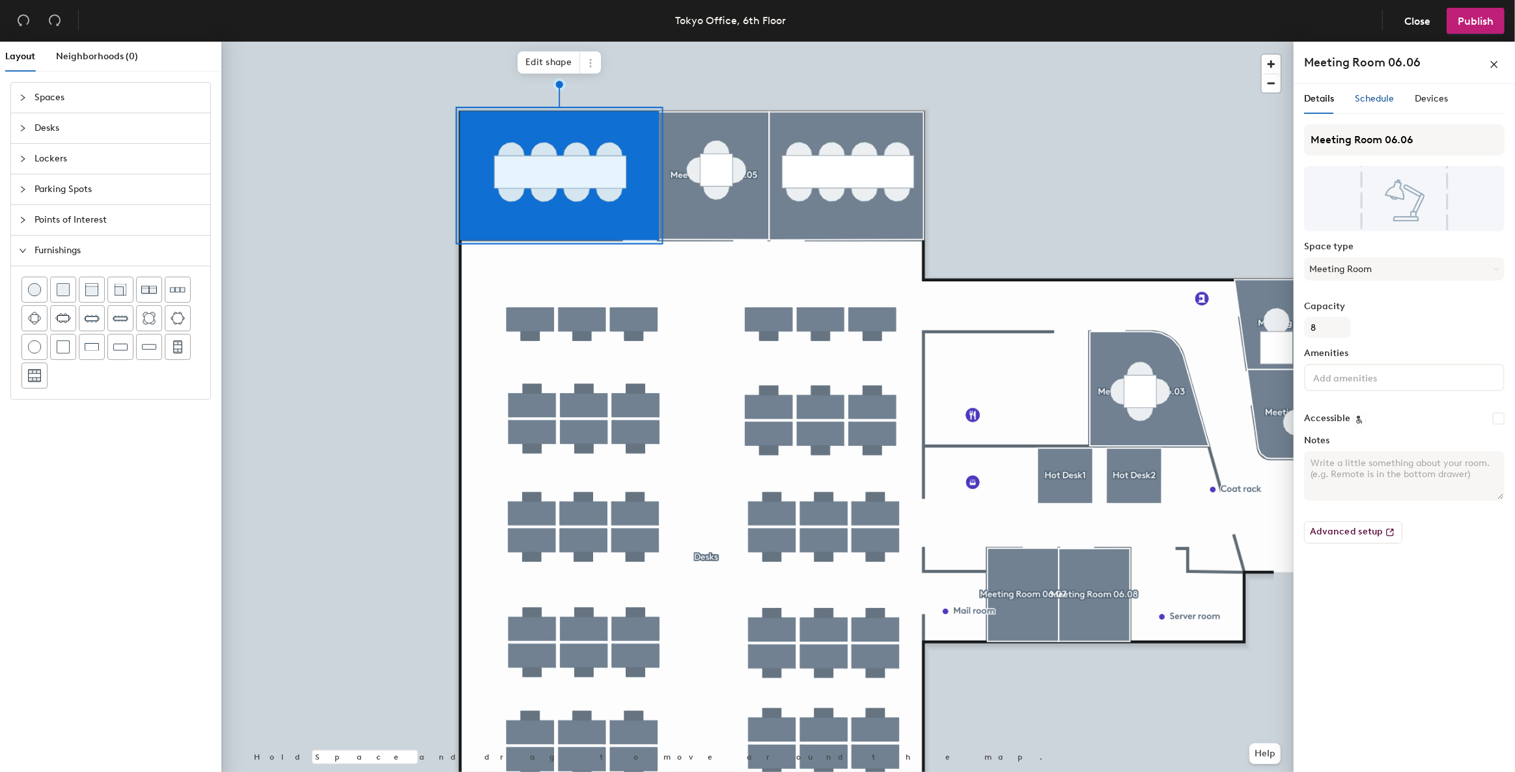
click at [1373, 104] on div "Schedule" at bounding box center [1374, 99] width 39 height 14
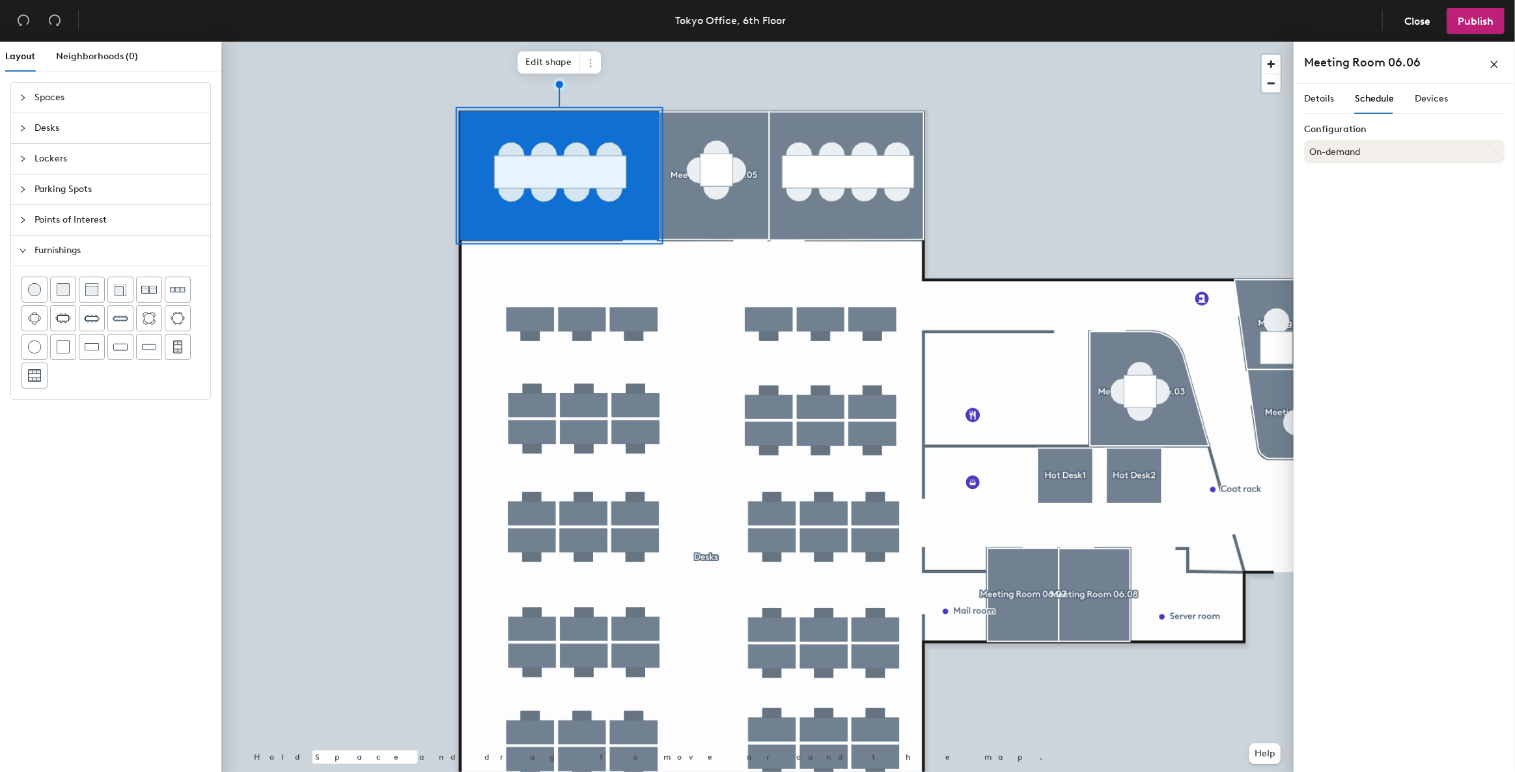
click at [1370, 148] on button "On-demand" at bounding box center [1404, 151] width 201 height 23
click at [1332, 202] on div "Scheduled" at bounding box center [1404, 204] width 199 height 20
click at [1373, 185] on button "Select account" at bounding box center [1404, 180] width 201 height 23
click at [1377, 232] on div "Microsoft 365" at bounding box center [1404, 233] width 199 height 20
click at [1328, 228] on input at bounding box center [1404, 230] width 201 height 23
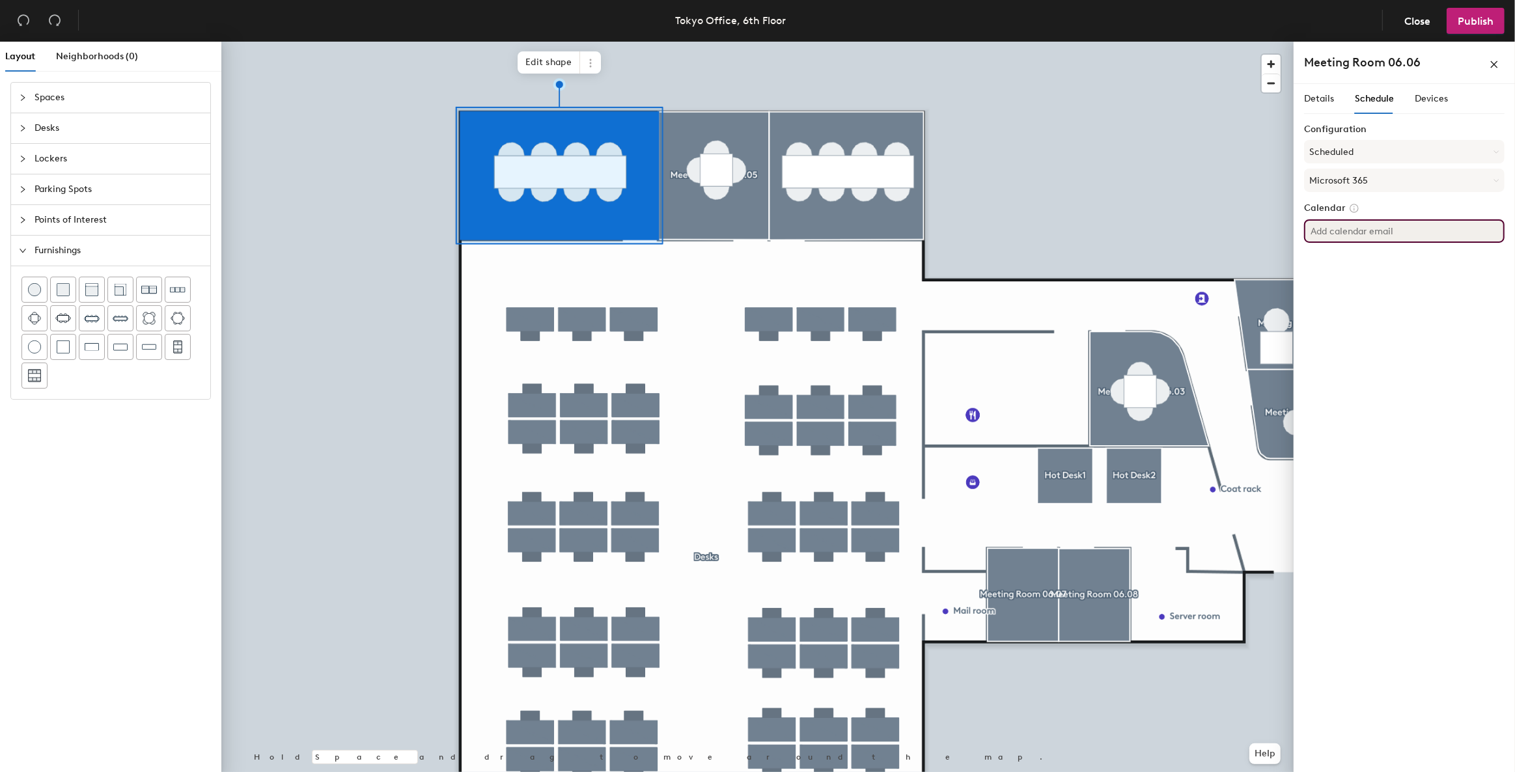
paste input "Tokyo606@iongroup.com"
type input "Tokyo606@iongroup.com"
click at [1347, 504] on div "Details Schedule Devices Configuration Scheduled Microsoft 365 Calendar Tokyo60…" at bounding box center [1404, 430] width 221 height 693
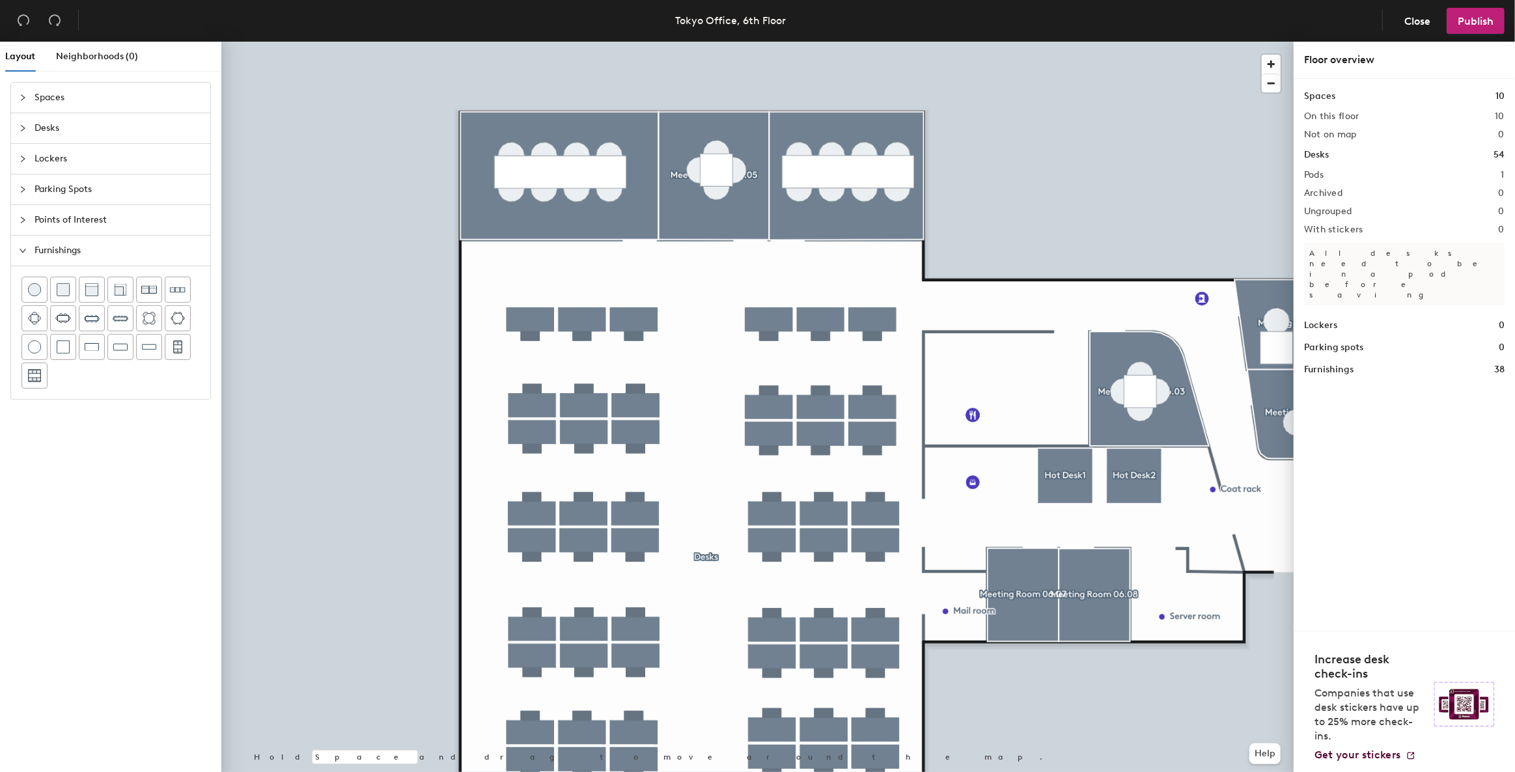
click at [800, 42] on div at bounding box center [757, 42] width 1072 height 0
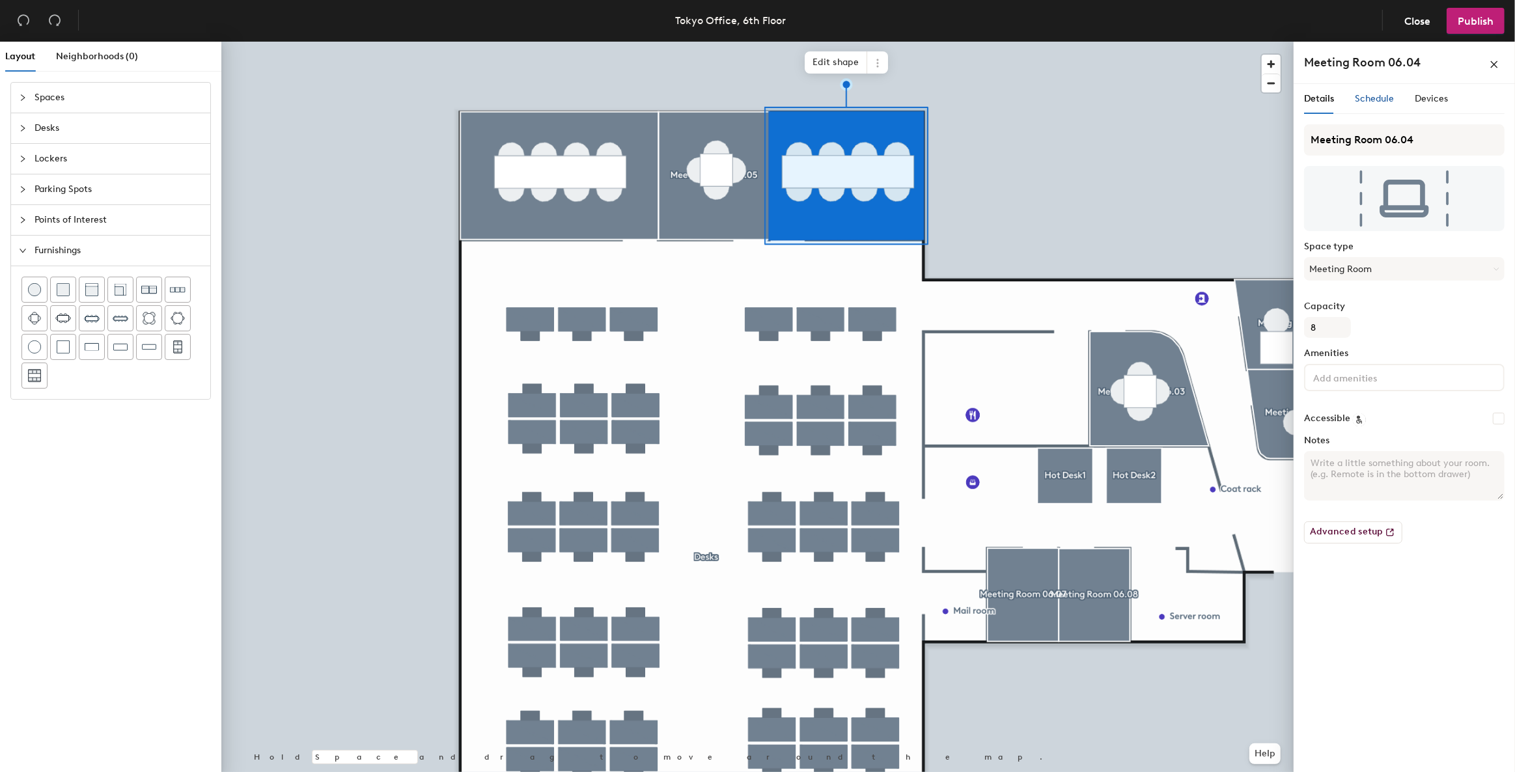
click at [1388, 98] on span "Schedule" at bounding box center [1374, 98] width 39 height 11
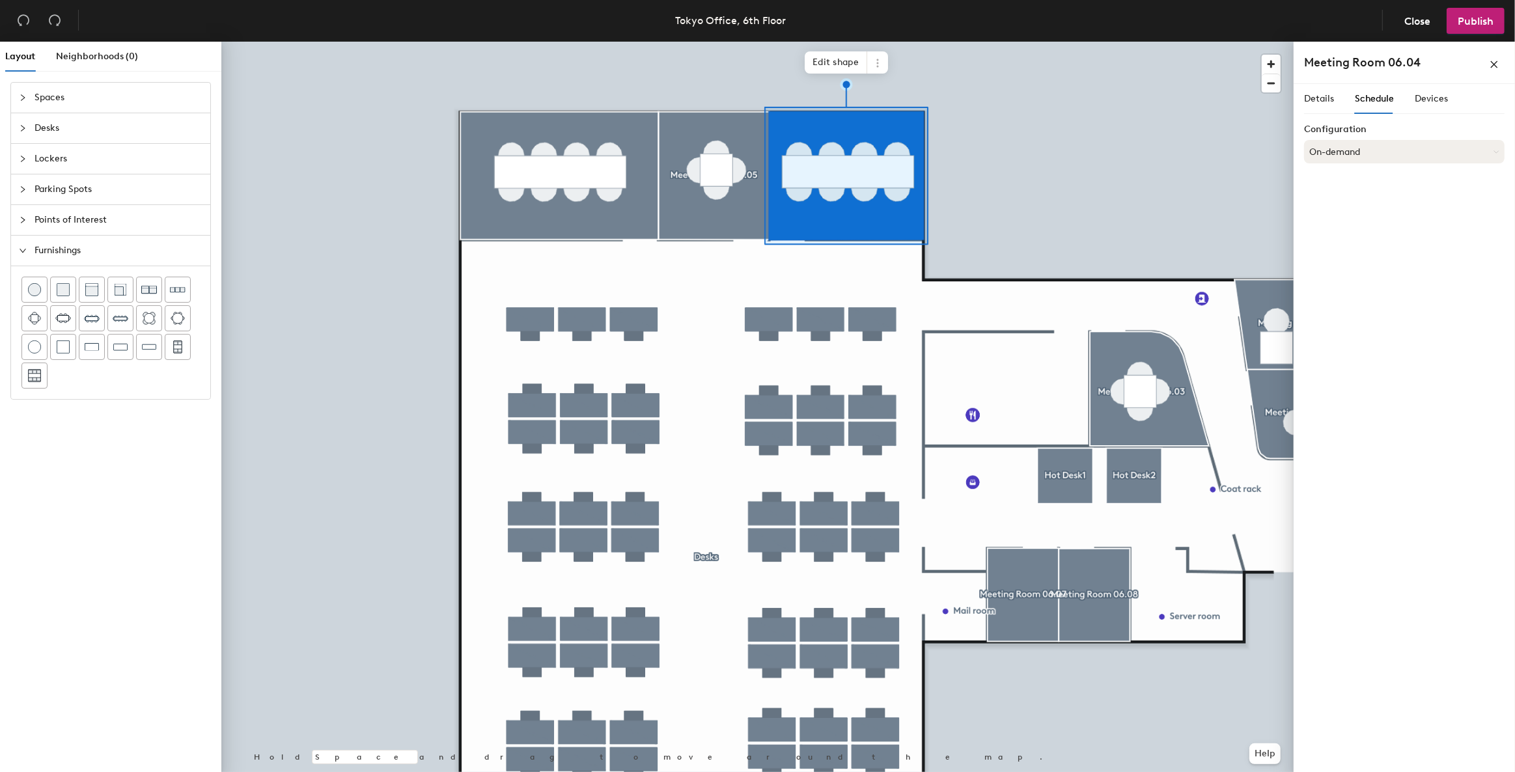
click at [1374, 154] on button "On-demand" at bounding box center [1404, 151] width 201 height 23
click at [1352, 203] on div "Scheduled" at bounding box center [1404, 204] width 199 height 20
click at [1365, 176] on button "Select account" at bounding box center [1404, 180] width 201 height 23
click at [1354, 224] on div "Microsoft 365" at bounding box center [1404, 233] width 199 height 20
click at [1350, 230] on input at bounding box center [1404, 230] width 201 height 23
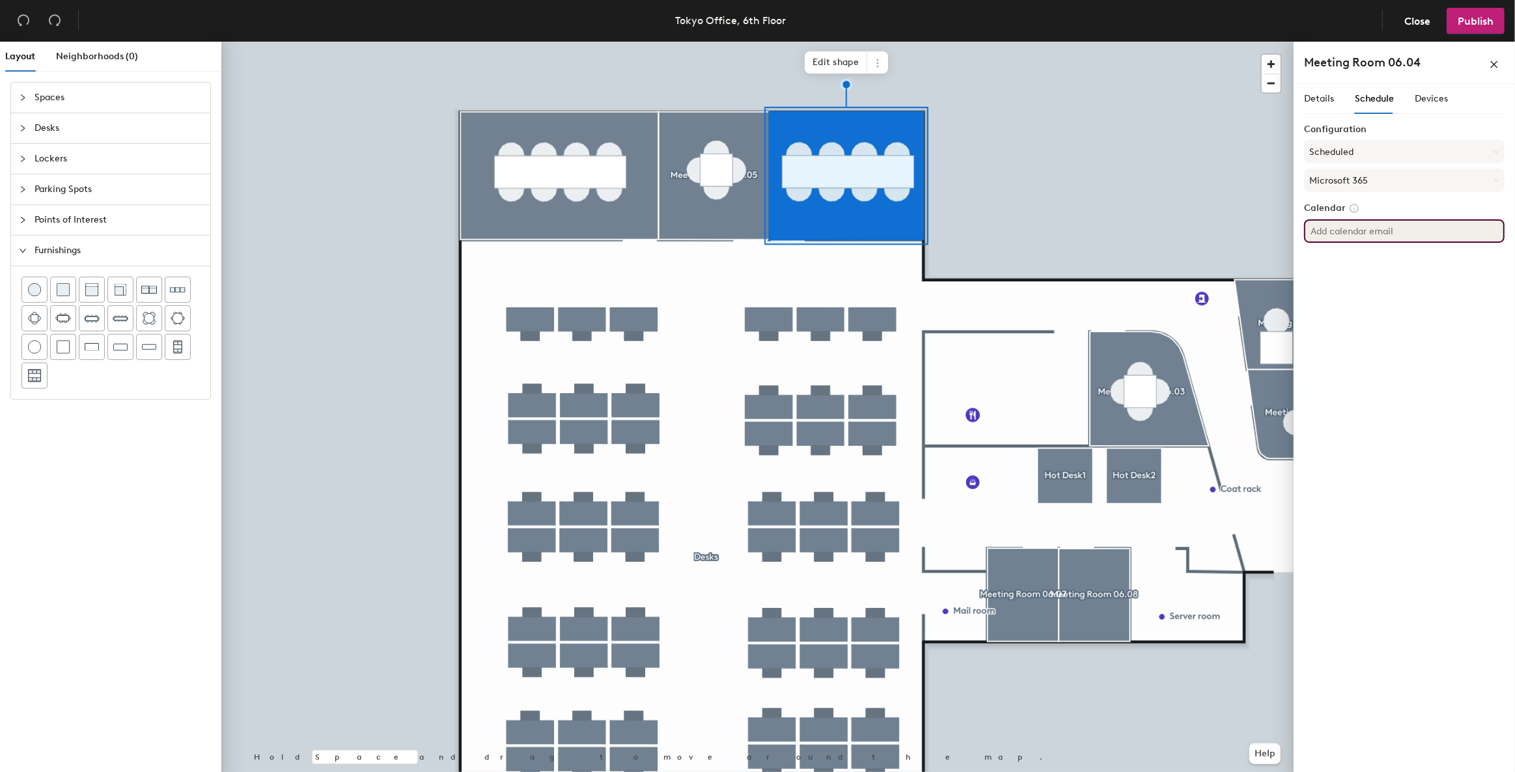
paste input "[EMAIL_ADDRESS][DOMAIN_NAME]"
type input "[EMAIL_ADDRESS][DOMAIN_NAME]"
click at [1350, 453] on div "Details Schedule Devices Configuration Scheduled Microsoft 365 Calendar [EMAIL_…" at bounding box center [1404, 430] width 221 height 693
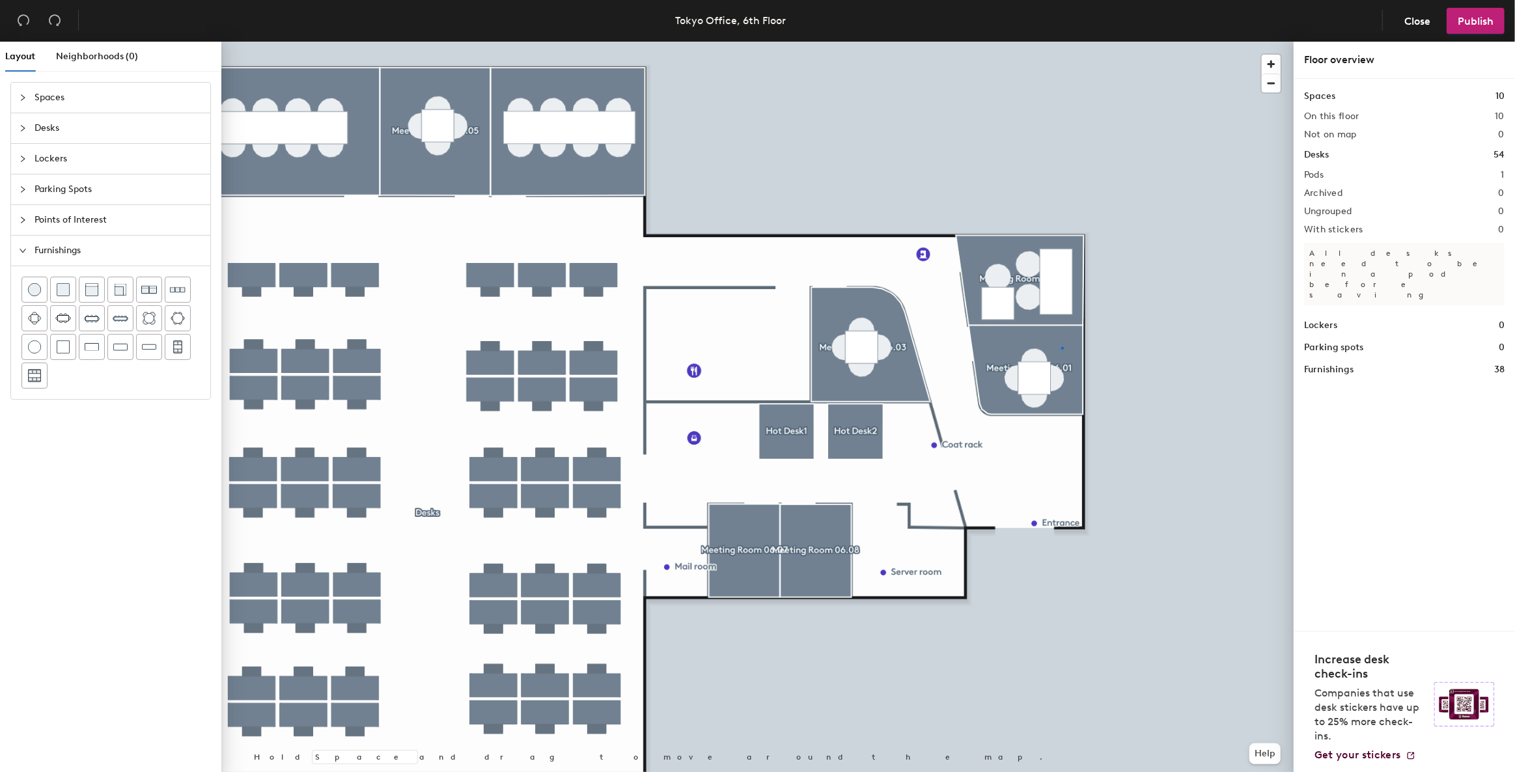
click at [1061, 42] on div at bounding box center [757, 42] width 1072 height 0
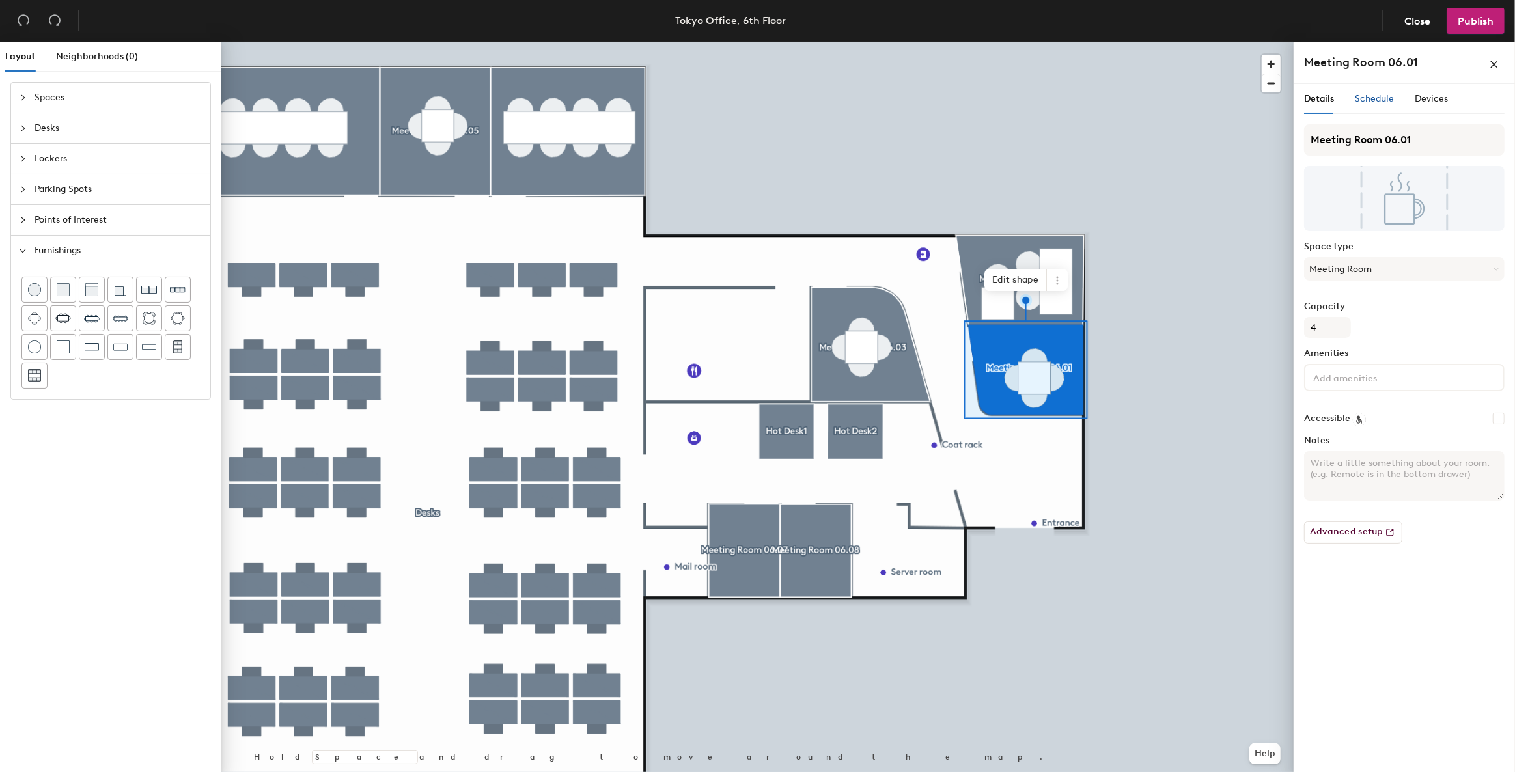
click at [1374, 94] on span "Schedule" at bounding box center [1374, 98] width 39 height 11
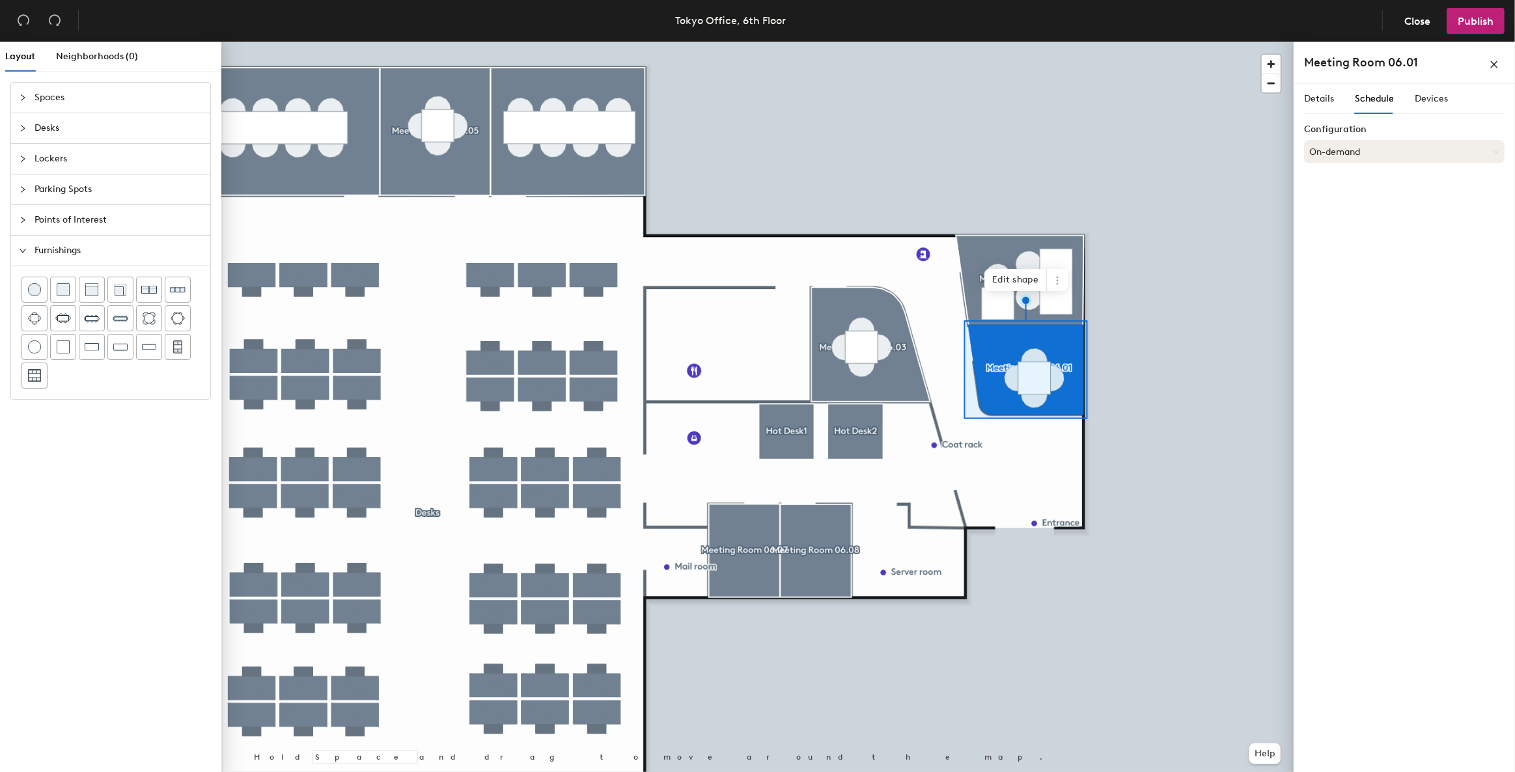
click at [1369, 149] on button "On-demand" at bounding box center [1404, 151] width 201 height 23
click at [1350, 200] on div "Scheduled" at bounding box center [1404, 204] width 199 height 20
click at [1364, 182] on button "Select account" at bounding box center [1404, 180] width 201 height 23
click at [1352, 224] on div "Microsoft 365" at bounding box center [1404, 233] width 199 height 20
click at [1335, 230] on input at bounding box center [1404, 230] width 201 height 23
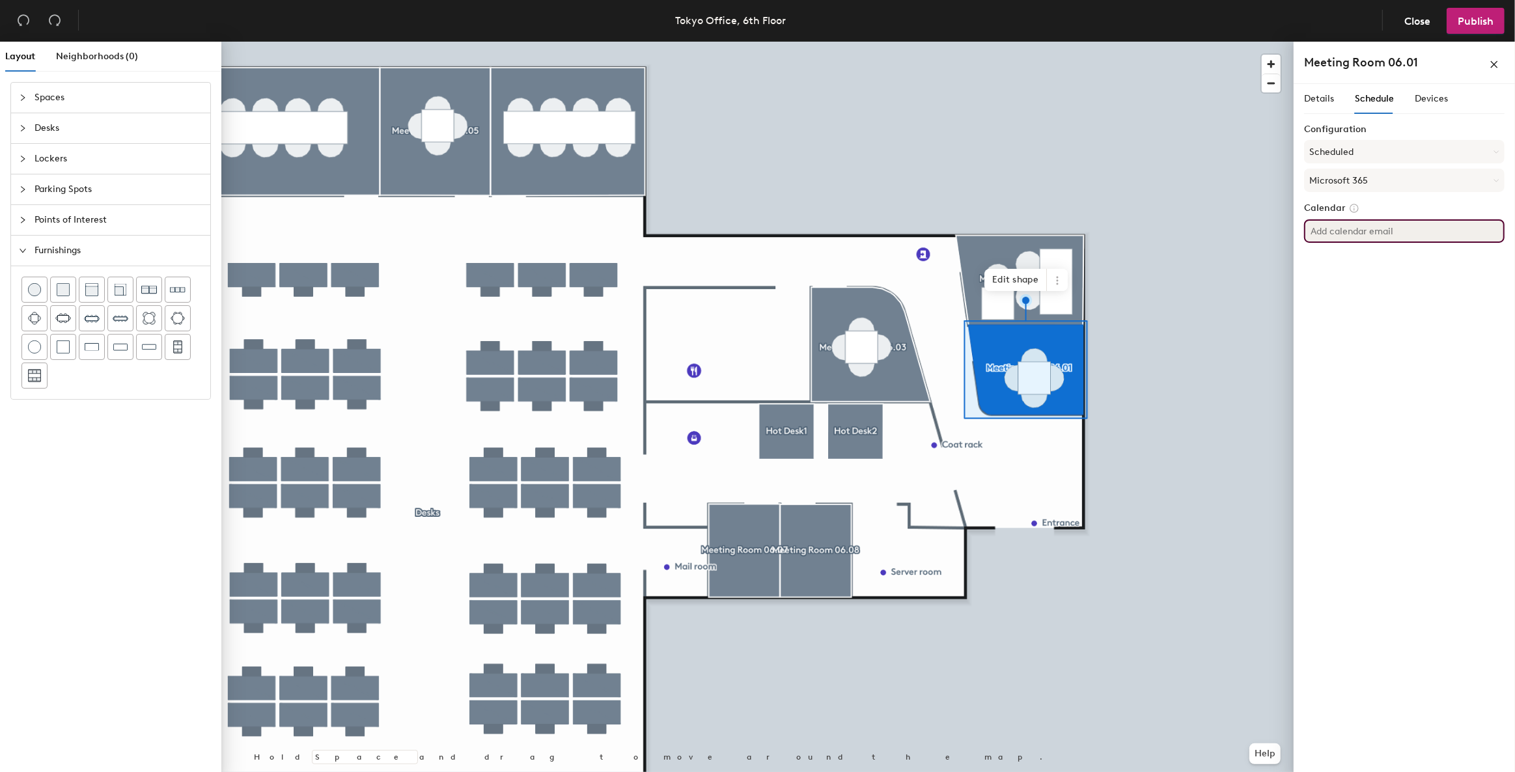
paste input "Tokyo601@iongroup.com"
type input "Tokyo601@iongroup.com"
click at [1353, 393] on div "Details Schedule Devices Configuration Scheduled Microsoft 365 Calendar Tokyo60…" at bounding box center [1404, 430] width 221 height 693
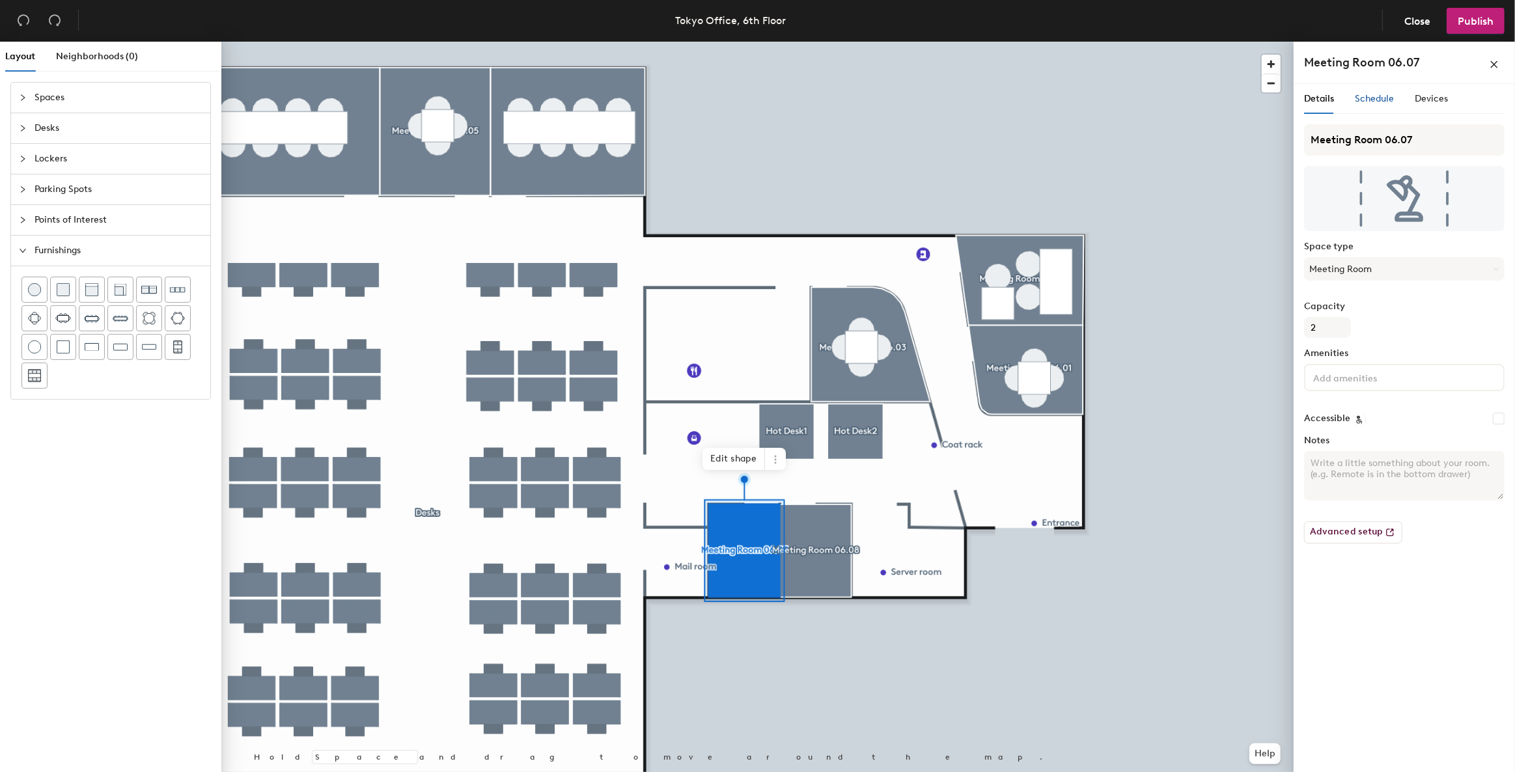
click at [1377, 93] on span "Schedule" at bounding box center [1374, 98] width 39 height 11
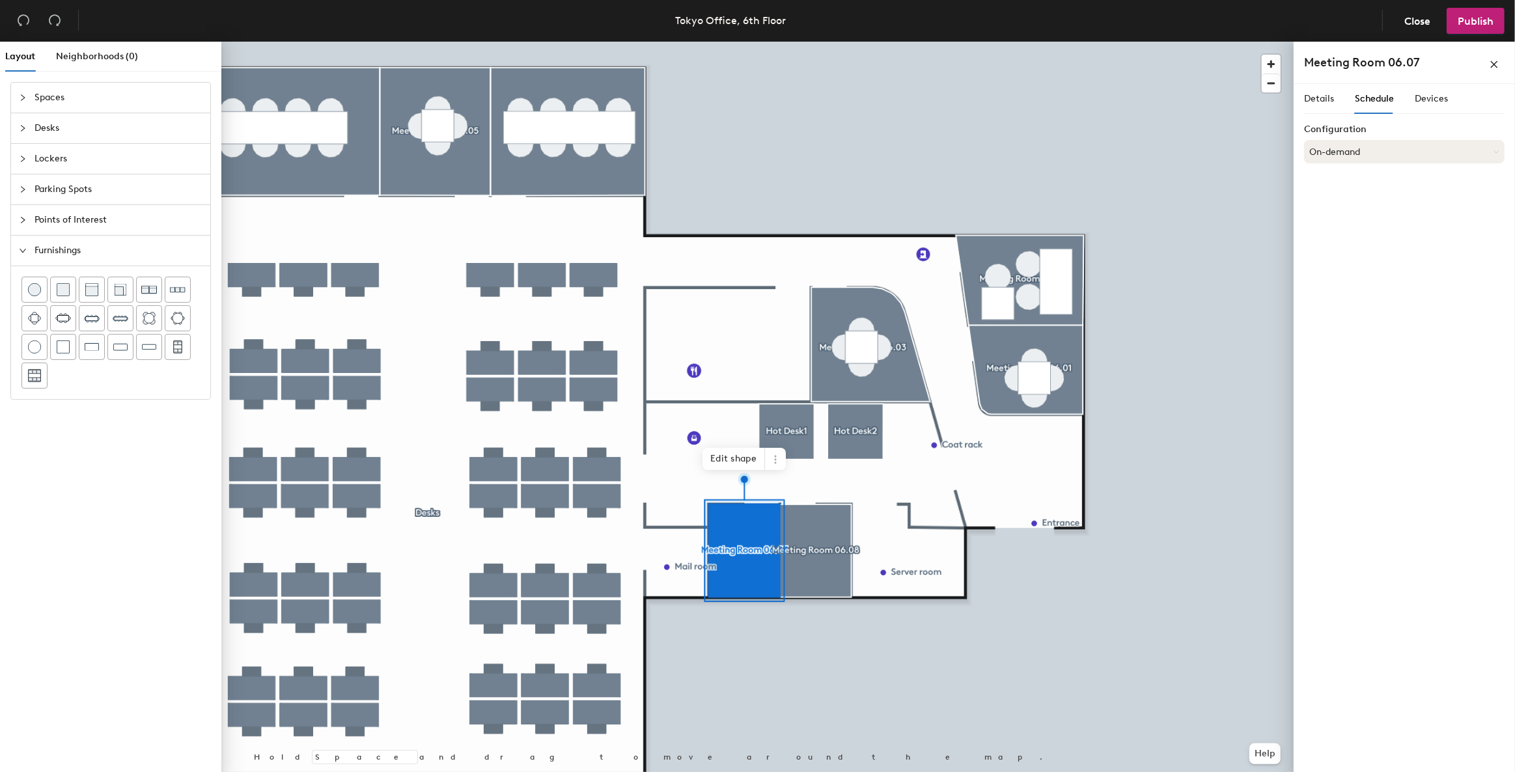
click at [1376, 148] on button "On-demand" at bounding box center [1404, 151] width 201 height 23
click at [1351, 197] on div "Scheduled" at bounding box center [1404, 204] width 199 height 20
click at [1369, 173] on button "Select account" at bounding box center [1404, 180] width 201 height 23
click at [1352, 231] on div "Microsoft 365" at bounding box center [1404, 233] width 199 height 20
click at [1349, 229] on input at bounding box center [1404, 230] width 201 height 23
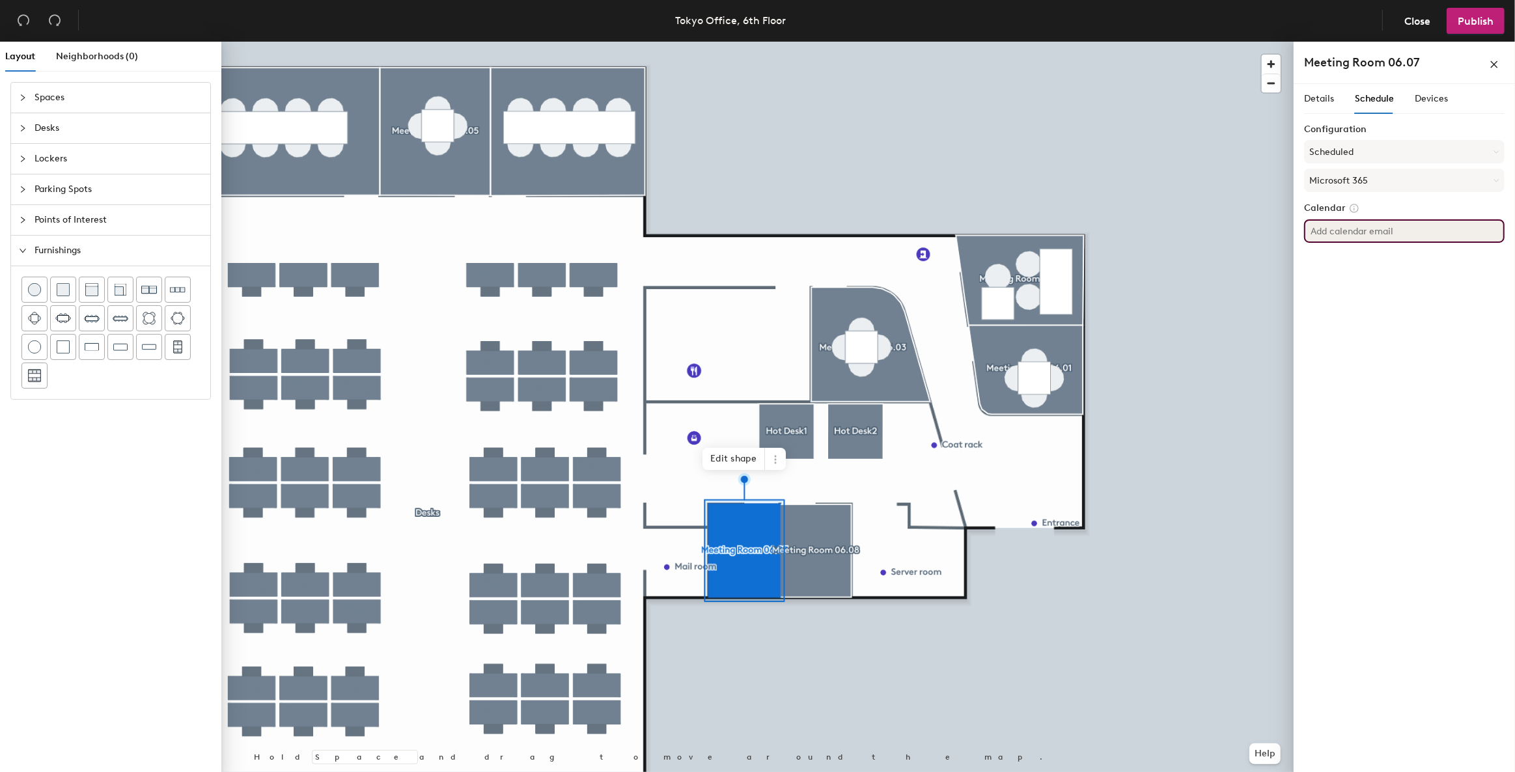
paste input "Tokyo607@iongroup.com"
type input "Tokyo607@iongroup.com"
click at [1374, 382] on div "Details Schedule Devices Configuration Scheduled Microsoft 365 Calendar Tokyo60…" at bounding box center [1404, 430] width 221 height 693
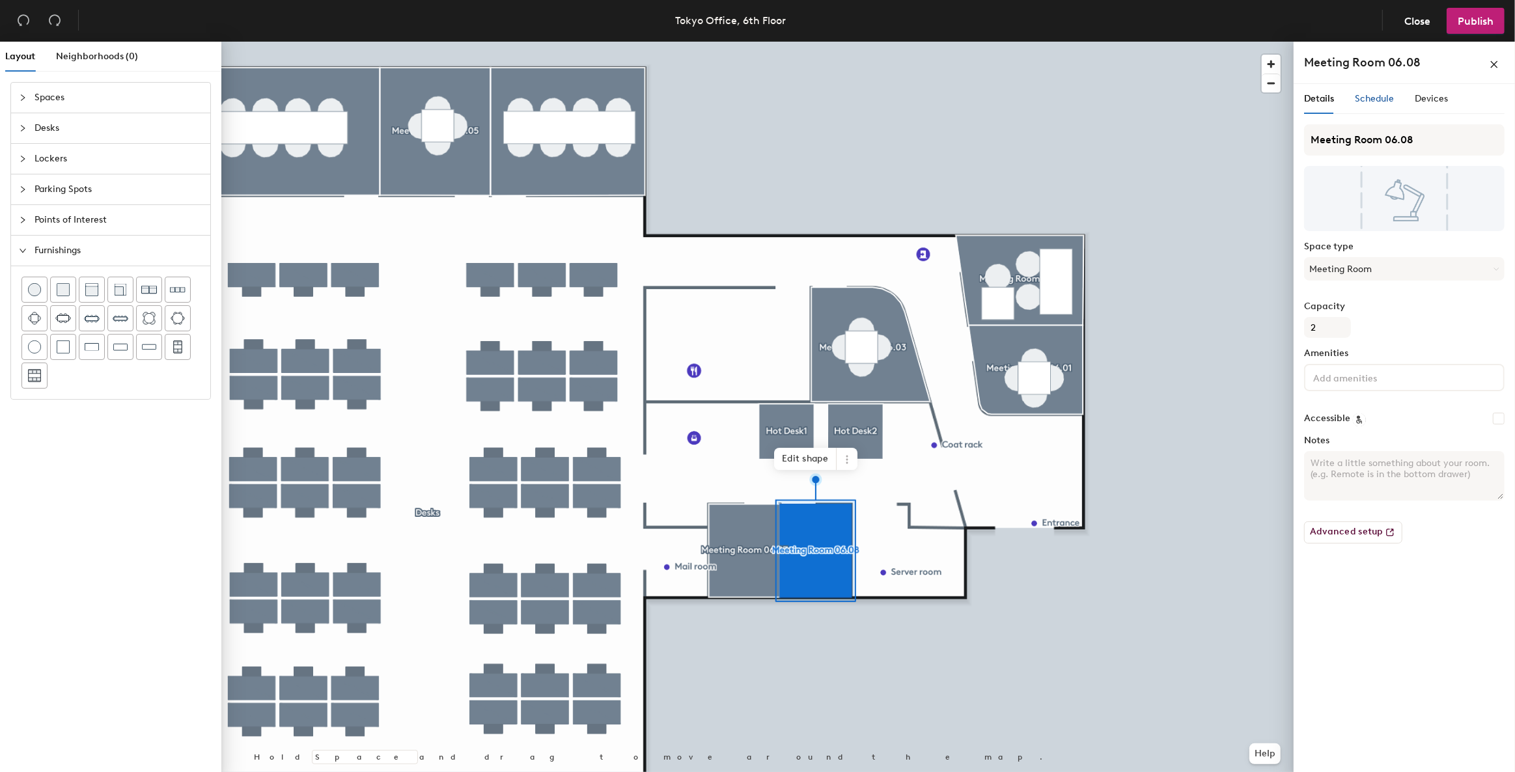
click at [1361, 93] on span "Schedule" at bounding box center [1374, 98] width 39 height 11
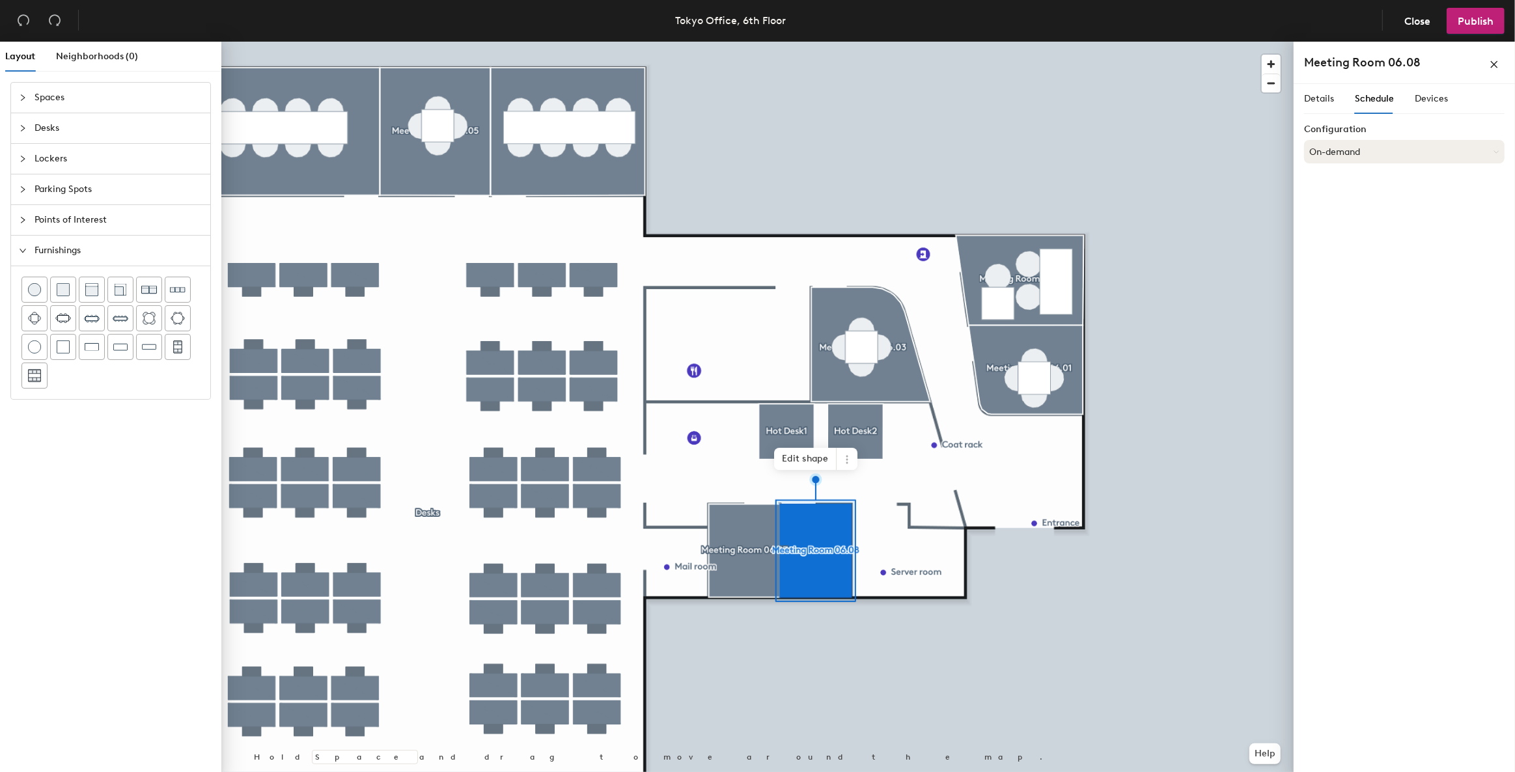
click at [1356, 142] on button "On-demand" at bounding box center [1404, 151] width 201 height 23
click at [1341, 195] on div "Scheduled" at bounding box center [1404, 204] width 199 height 20
click at [1352, 174] on button "Select account" at bounding box center [1404, 180] width 201 height 23
click at [1348, 225] on div "Microsoft 365" at bounding box center [1404, 233] width 199 height 20
click at [1350, 235] on input at bounding box center [1404, 230] width 201 height 23
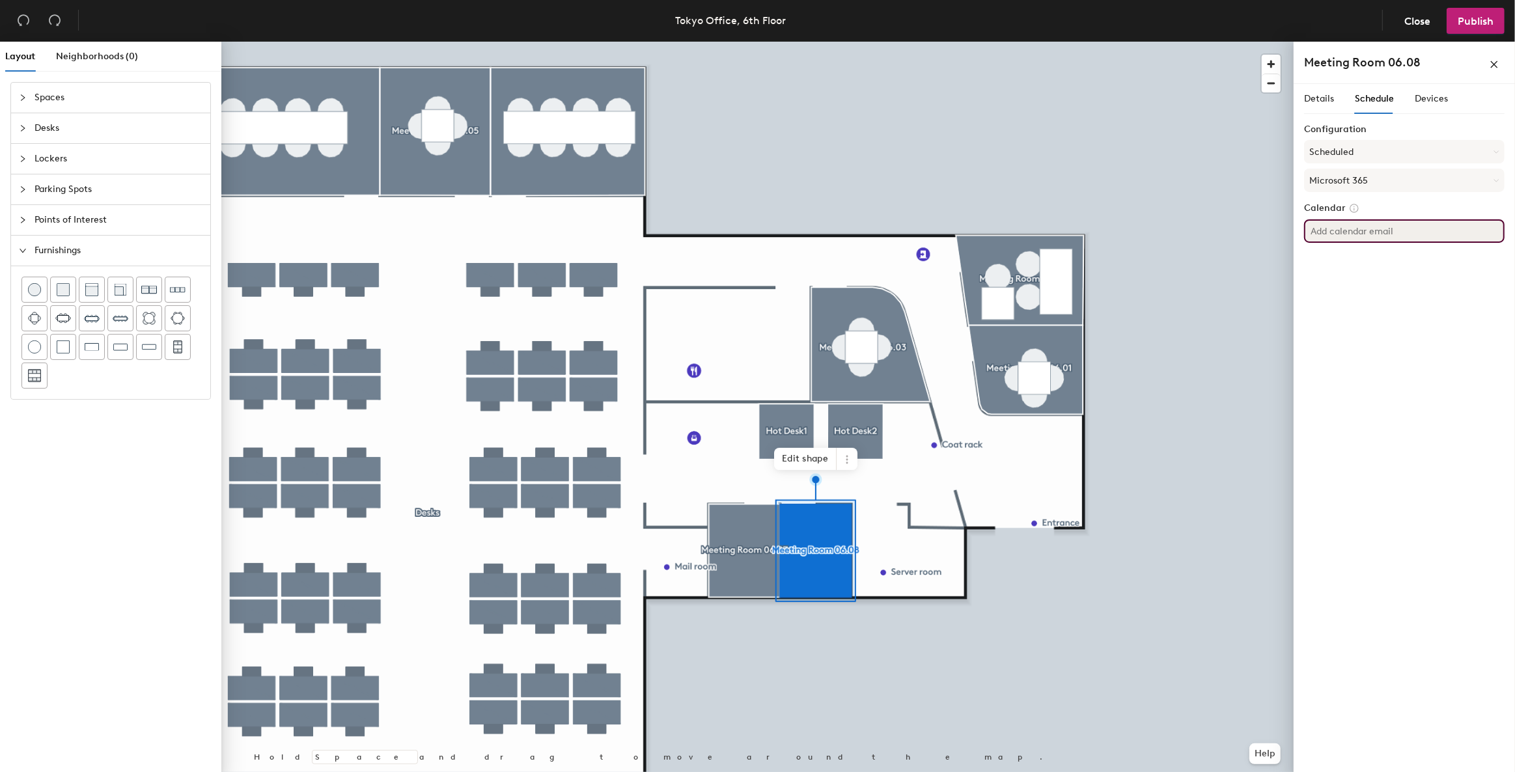
click at [1336, 234] on input at bounding box center [1404, 230] width 201 height 23
paste input "Tokyo608@iongroup.com"
type input "Tokyo608@iongroup.com"
click at [1380, 404] on div "Details Schedule Devices Configuration Scheduled Microsoft 365 Calendar Tokyo60…" at bounding box center [1404, 430] width 221 height 693
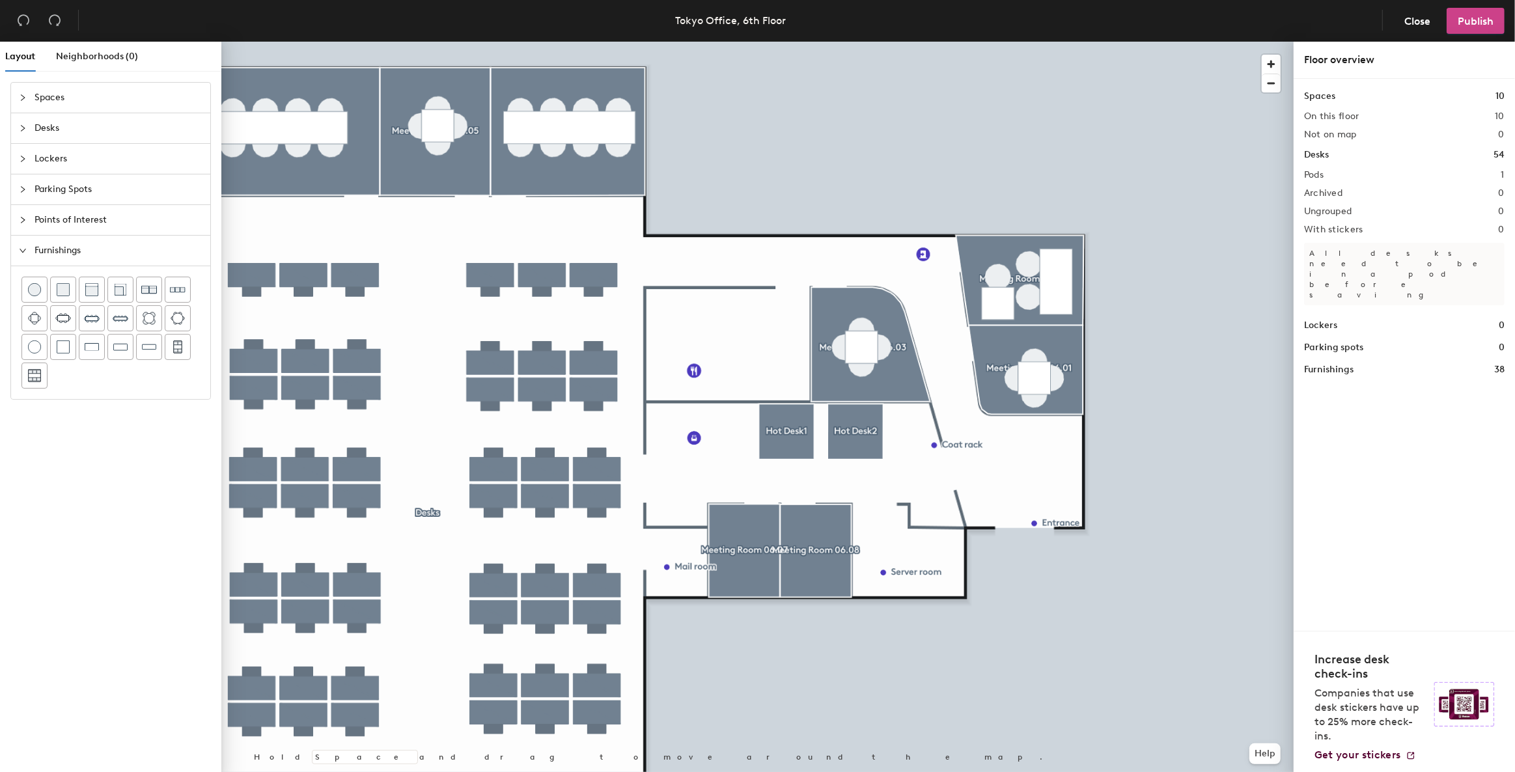
click at [1471, 23] on span "Publish" at bounding box center [1476, 21] width 36 height 12
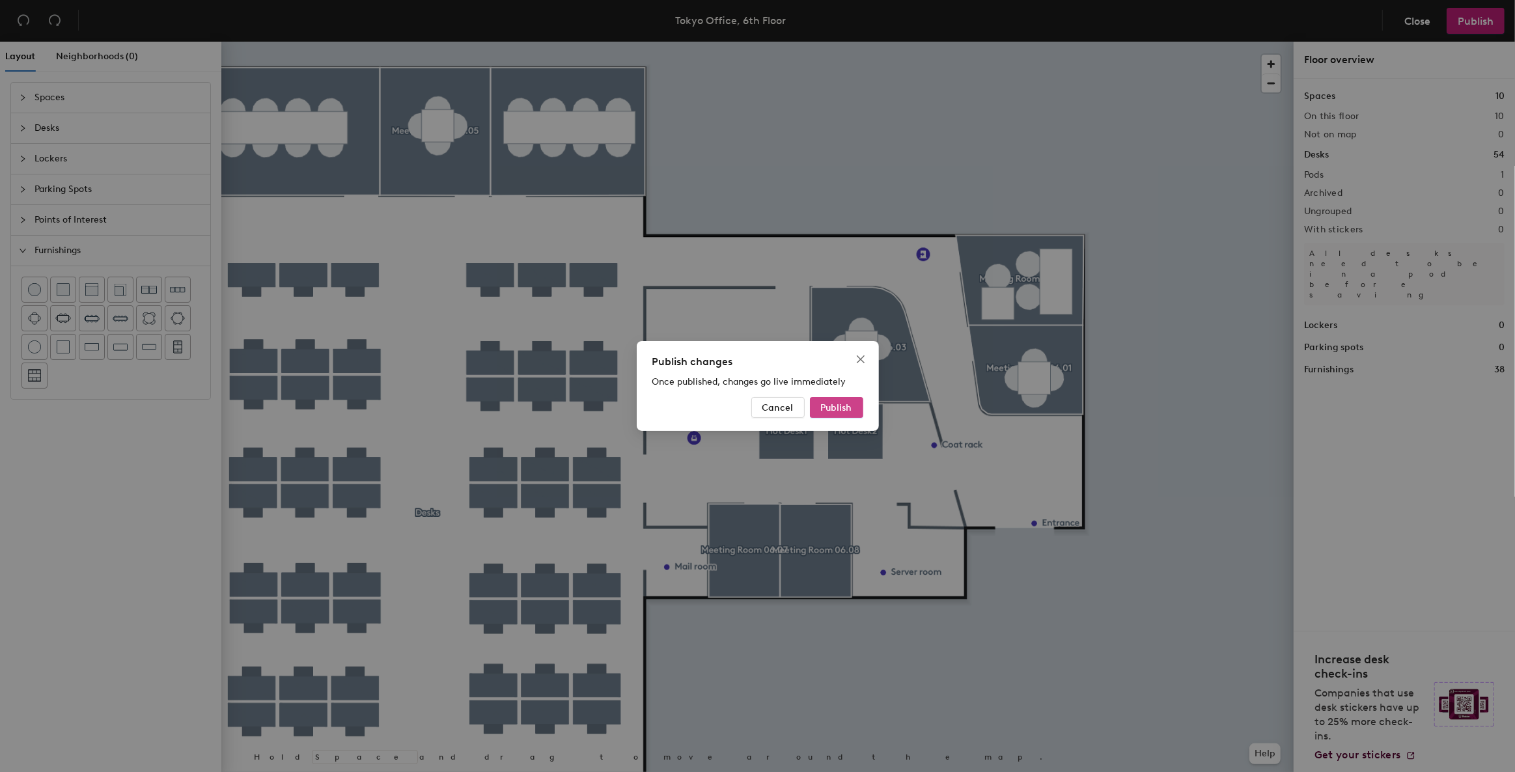
click at [822, 408] on span "Publish" at bounding box center [836, 407] width 31 height 11
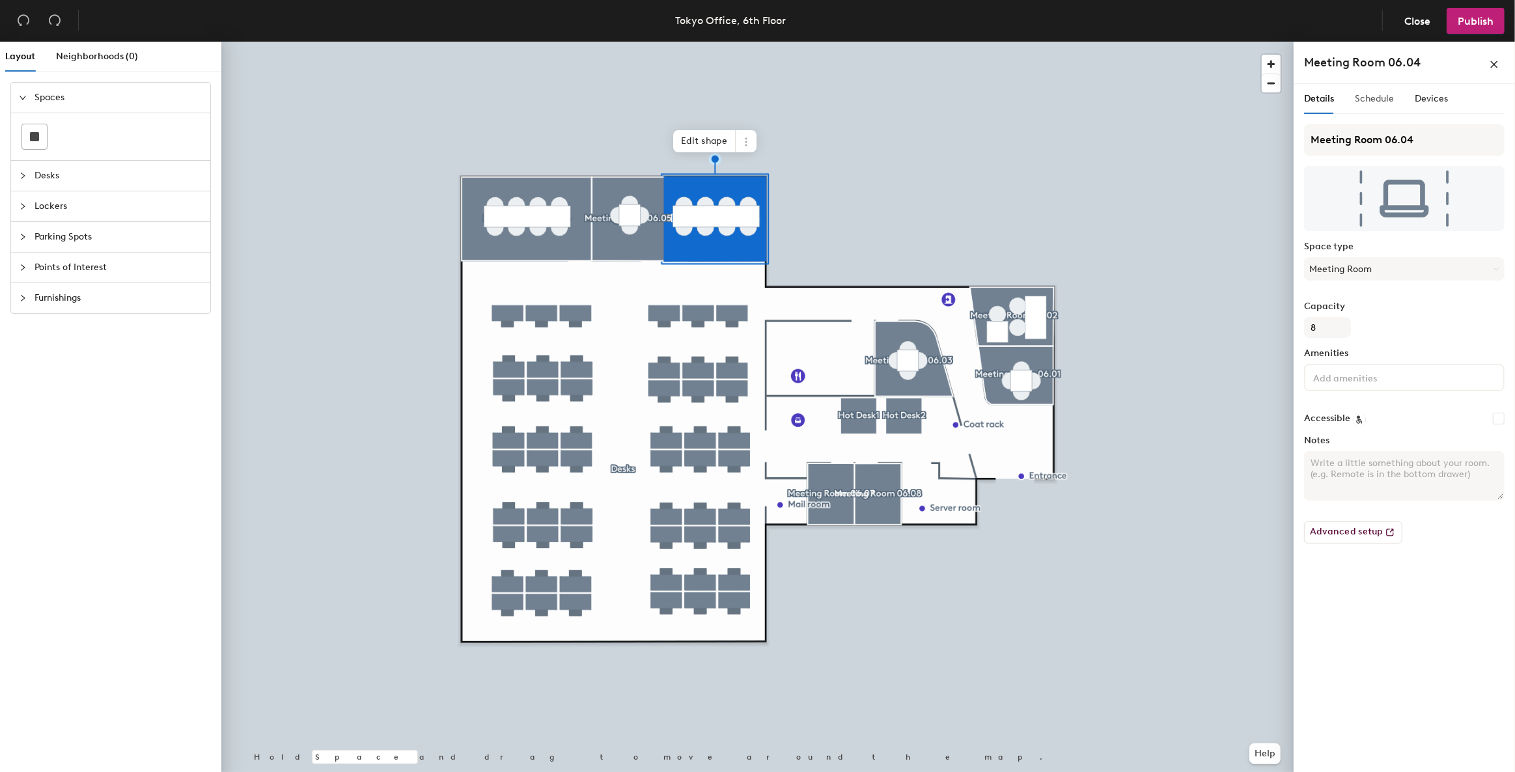
click at [1380, 91] on div "Schedule" at bounding box center [1374, 99] width 39 height 30
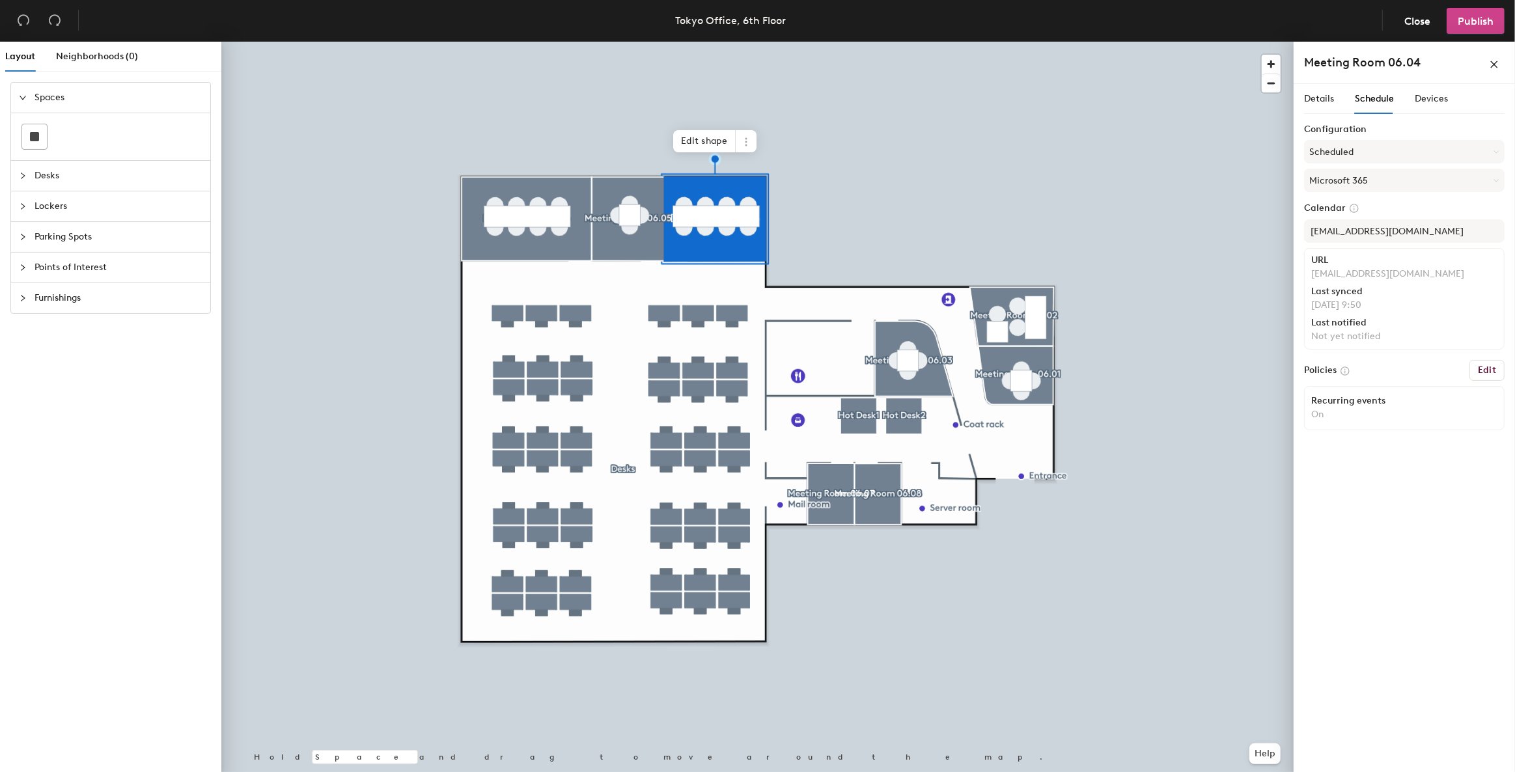
click at [1464, 23] on span "Publish" at bounding box center [1476, 21] width 36 height 12
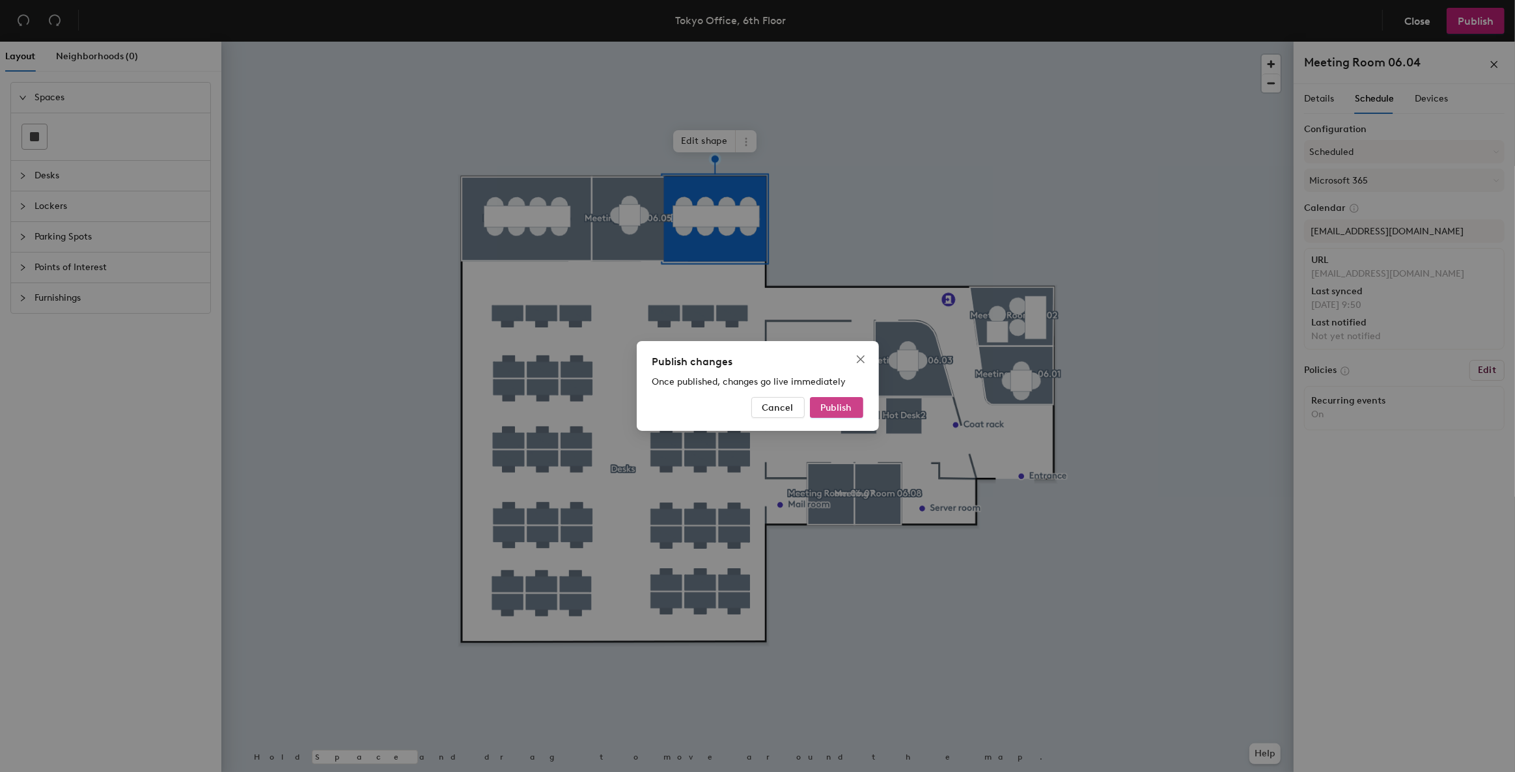
click at [821, 407] on span "Publish" at bounding box center [836, 407] width 31 height 11
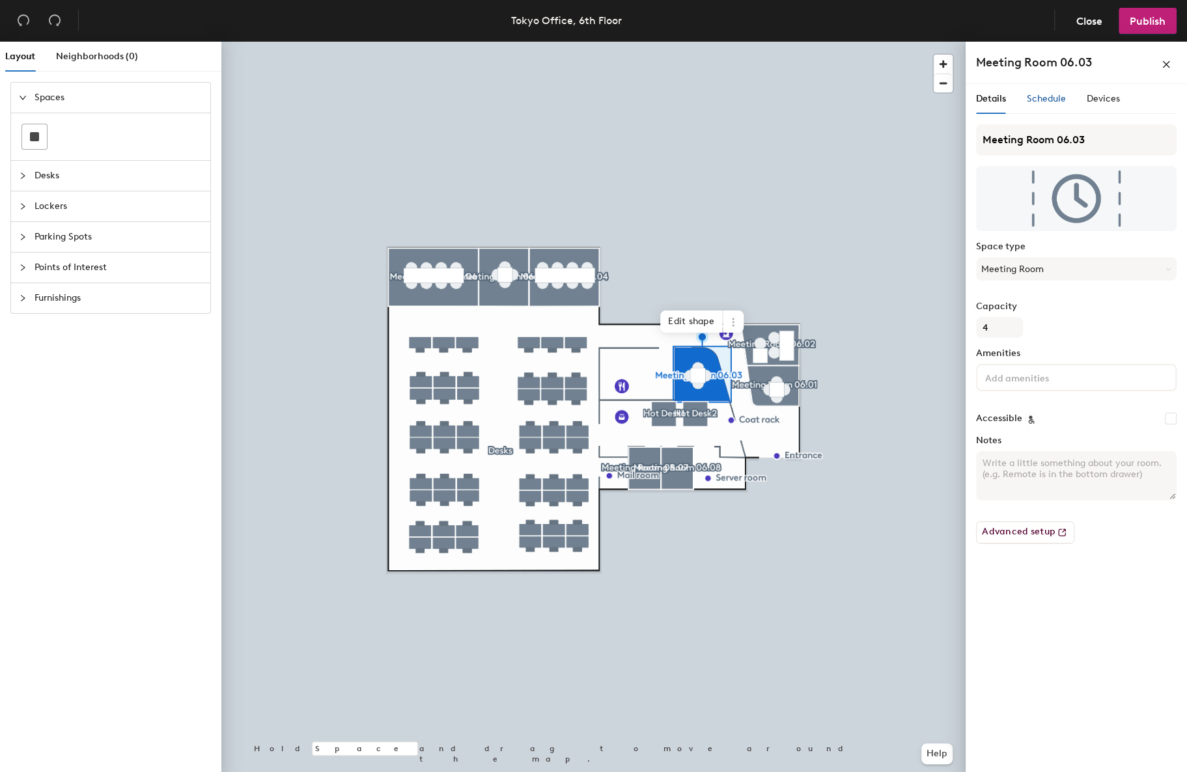
click at [1048, 102] on span "Schedule" at bounding box center [1046, 98] width 39 height 11
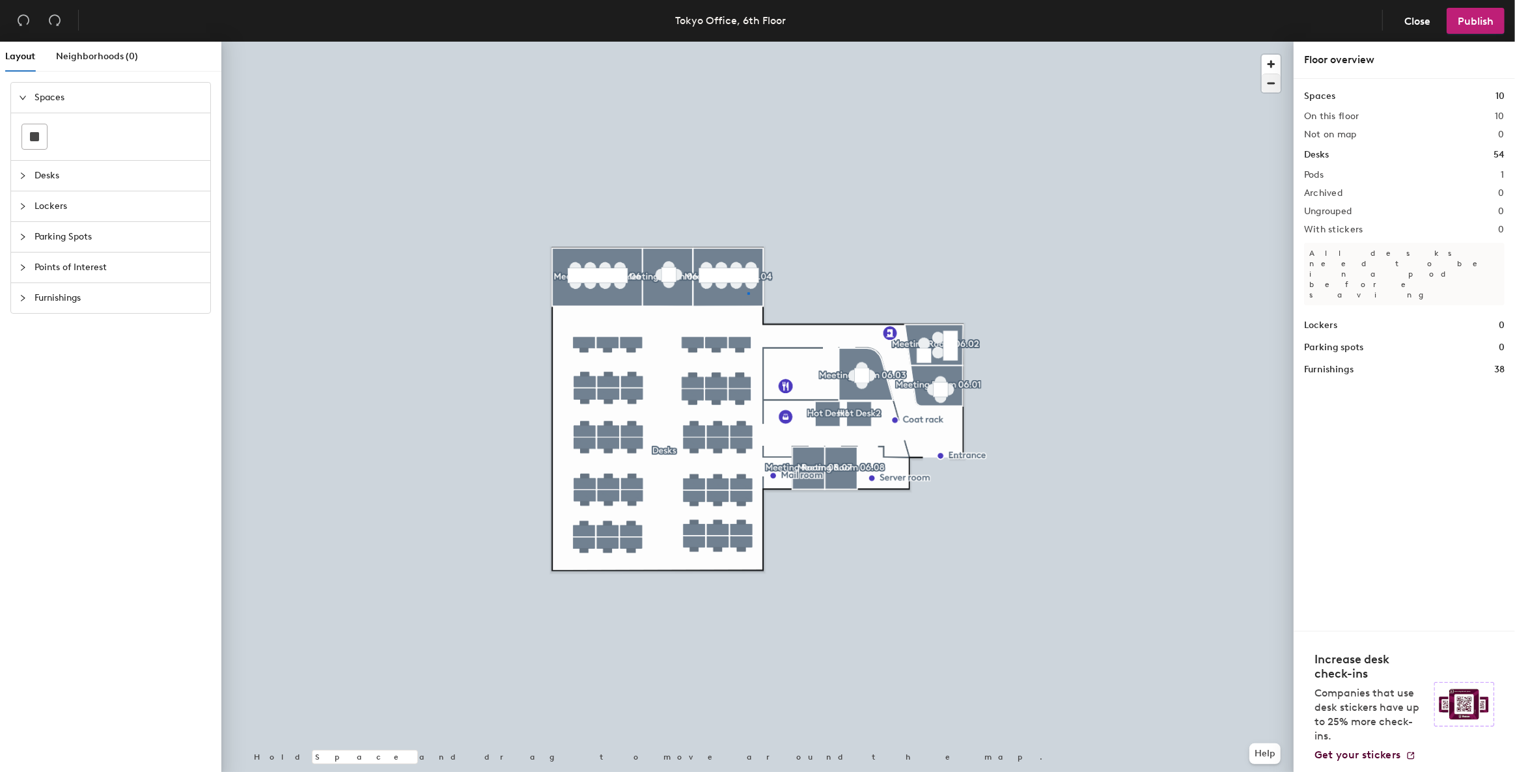
click at [747, 42] on div at bounding box center [757, 42] width 1072 height 0
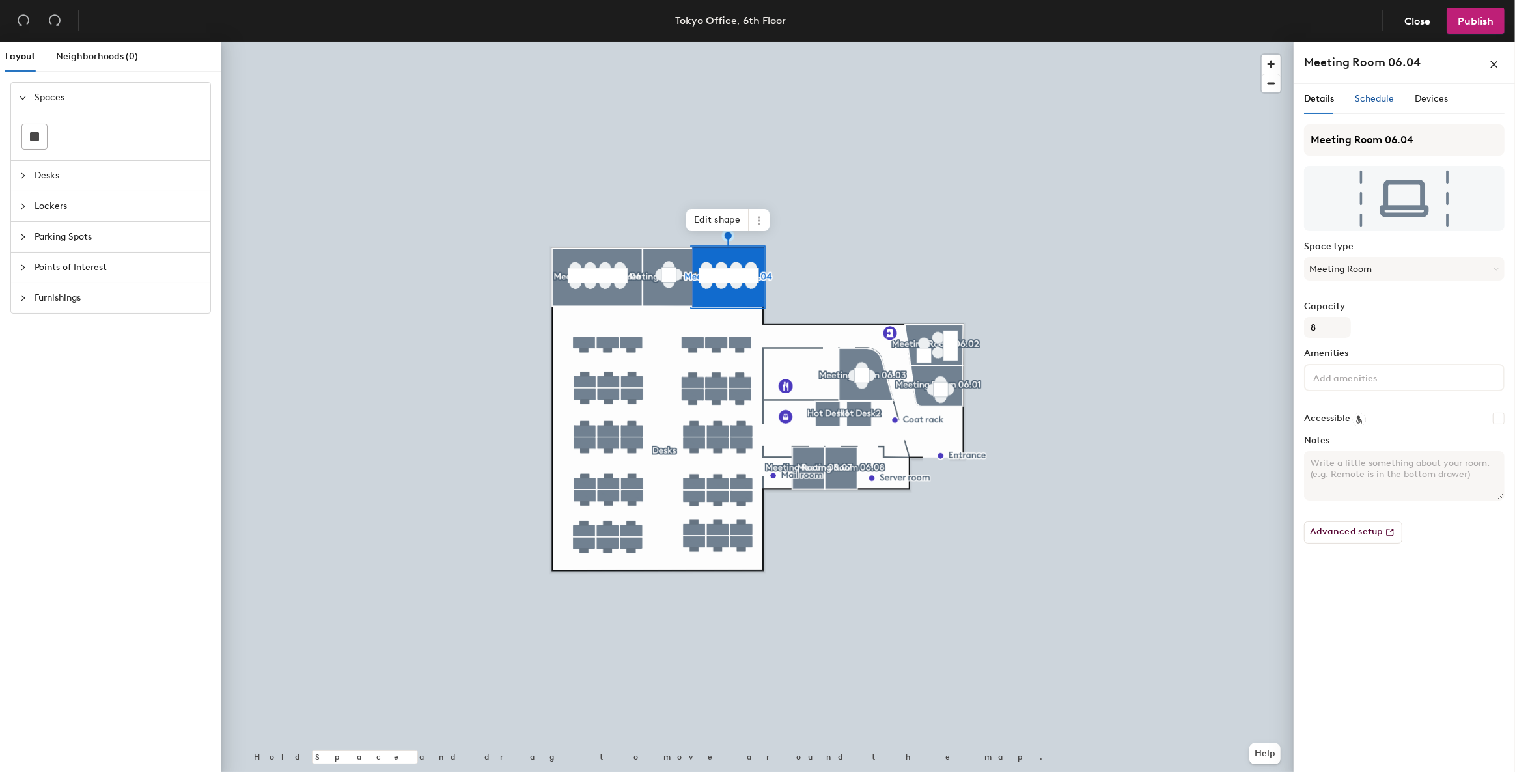
click at [1186, 94] on span "Schedule" at bounding box center [1374, 98] width 39 height 11
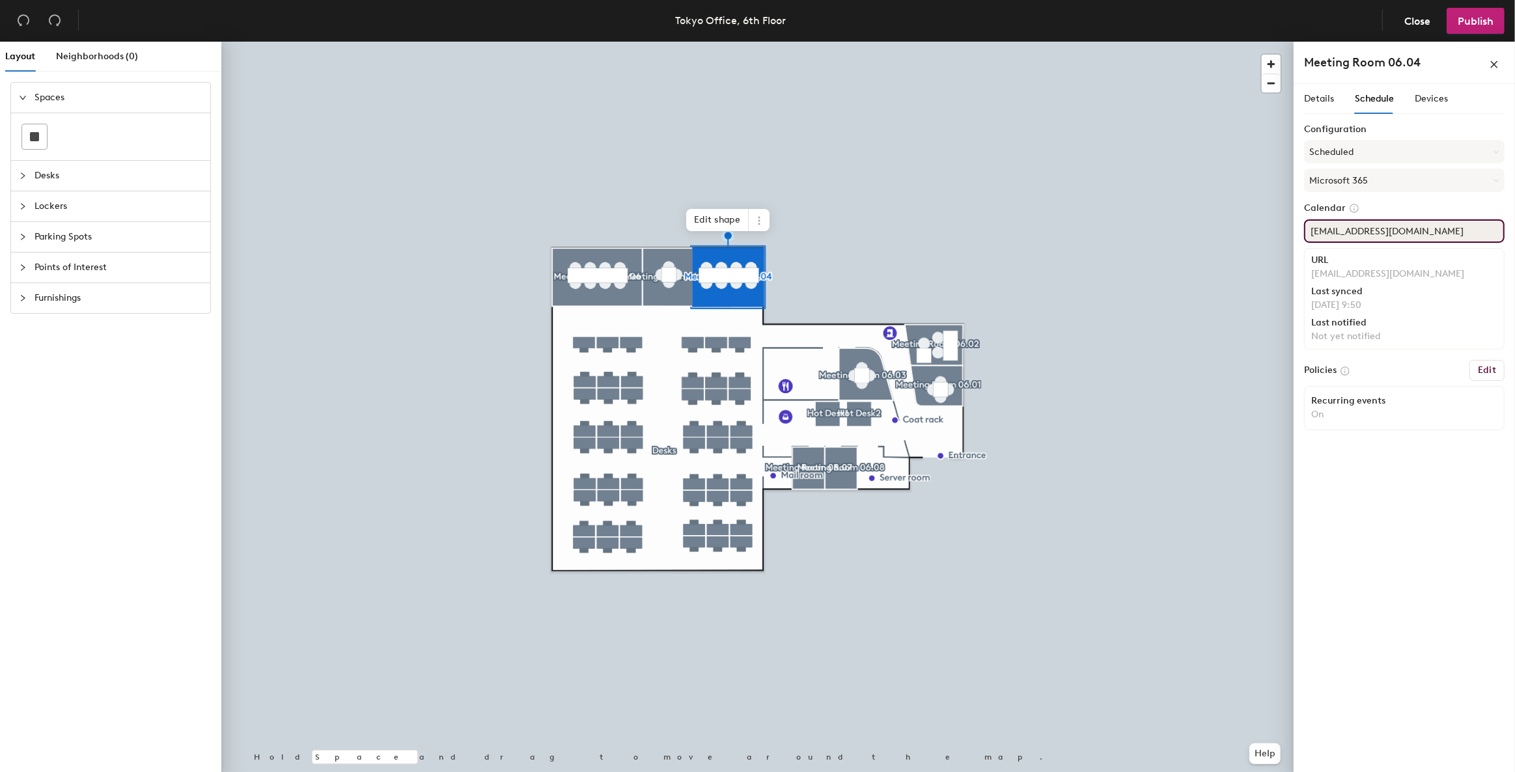
click at [1186, 232] on div "Layout Neighborhoods (0) Spaces Desks Lockers Parking Spots Points of Interest …" at bounding box center [757, 410] width 1515 height 736
click at [1186, 147] on button "Scheduled" at bounding box center [1404, 151] width 201 height 23
click at [1186, 178] on div "On-demand" at bounding box center [1404, 184] width 199 height 20
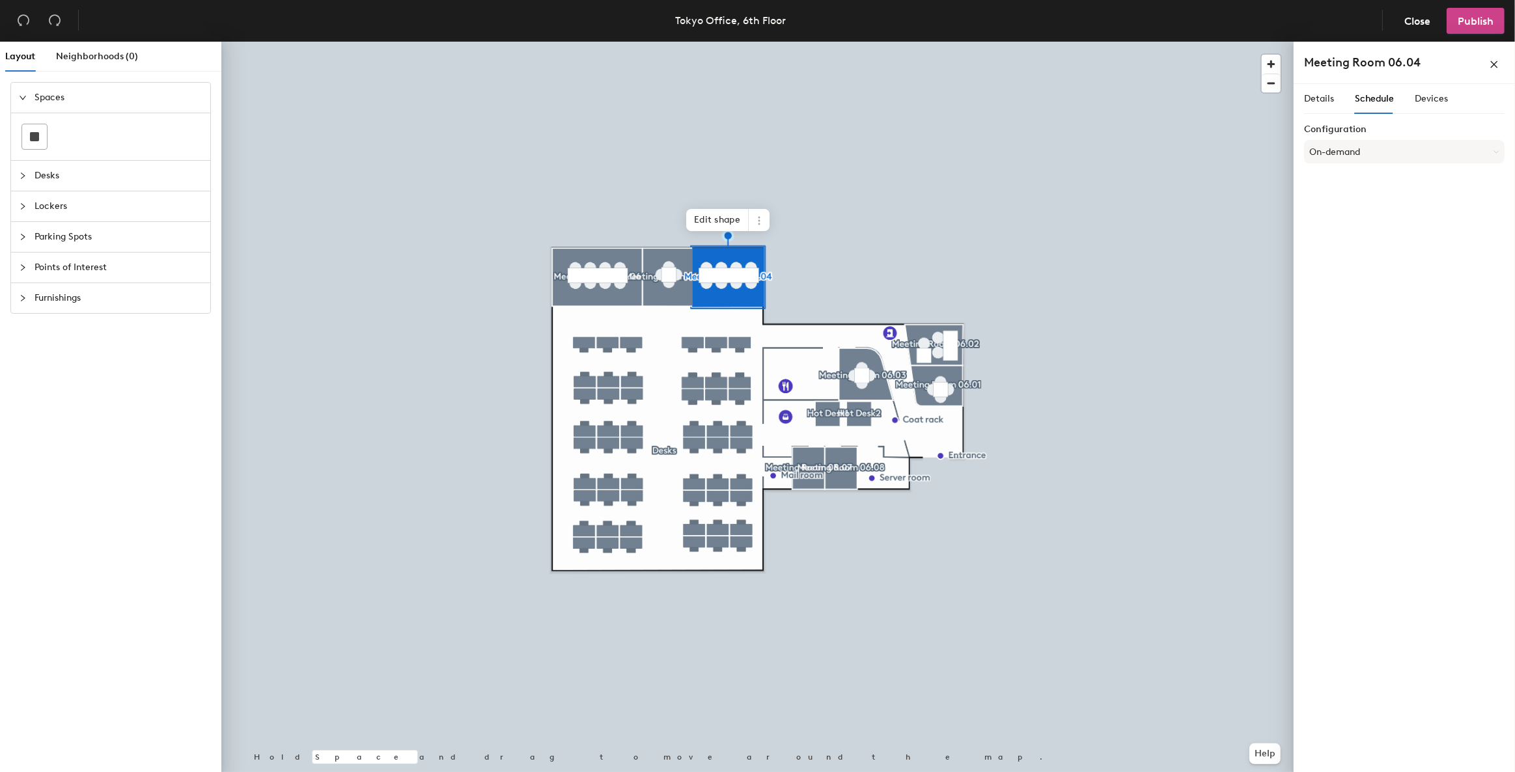
click at [1186, 26] on span "Publish" at bounding box center [1476, 21] width 36 height 12
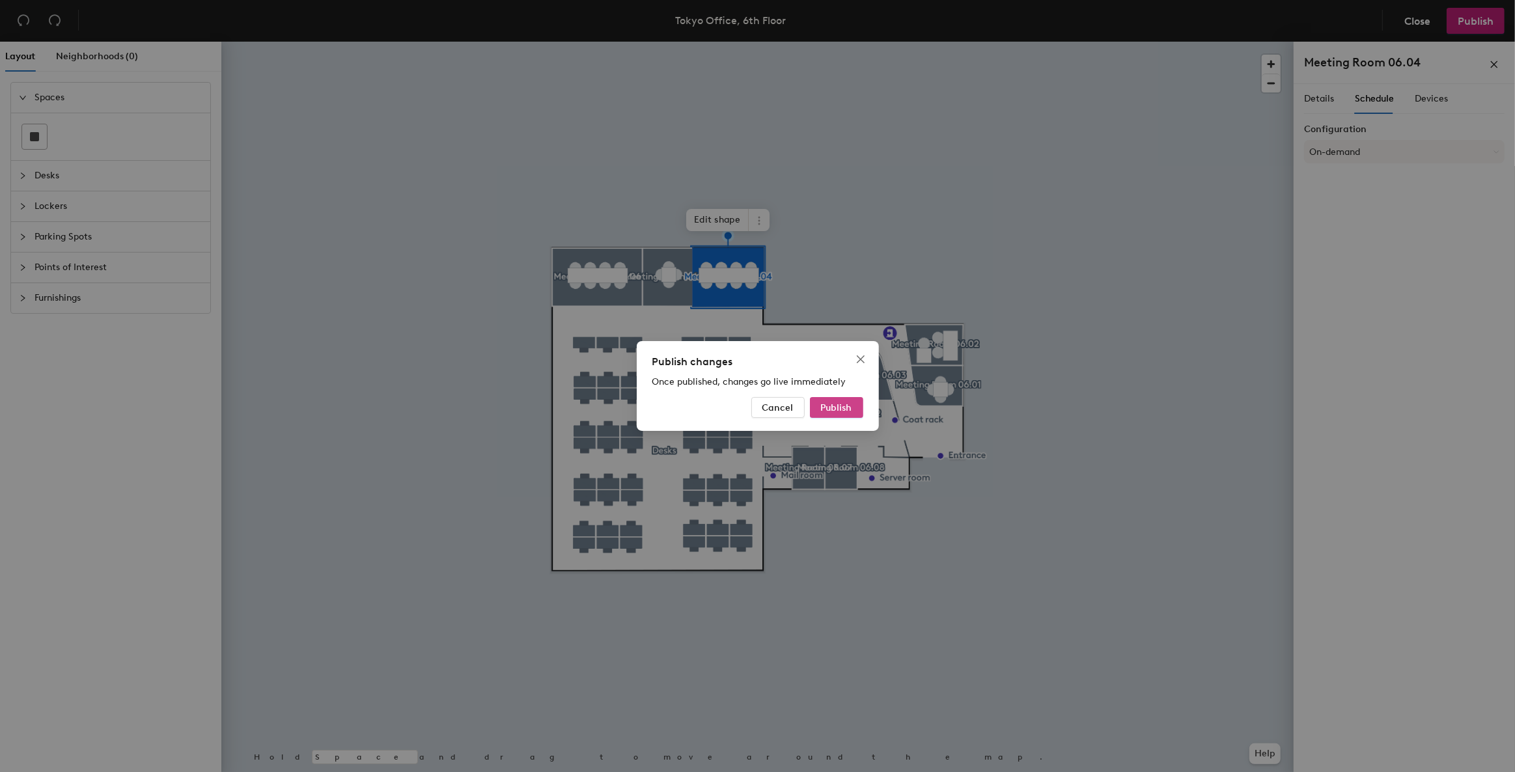
click at [827, 411] on span "Publish" at bounding box center [836, 407] width 31 height 11
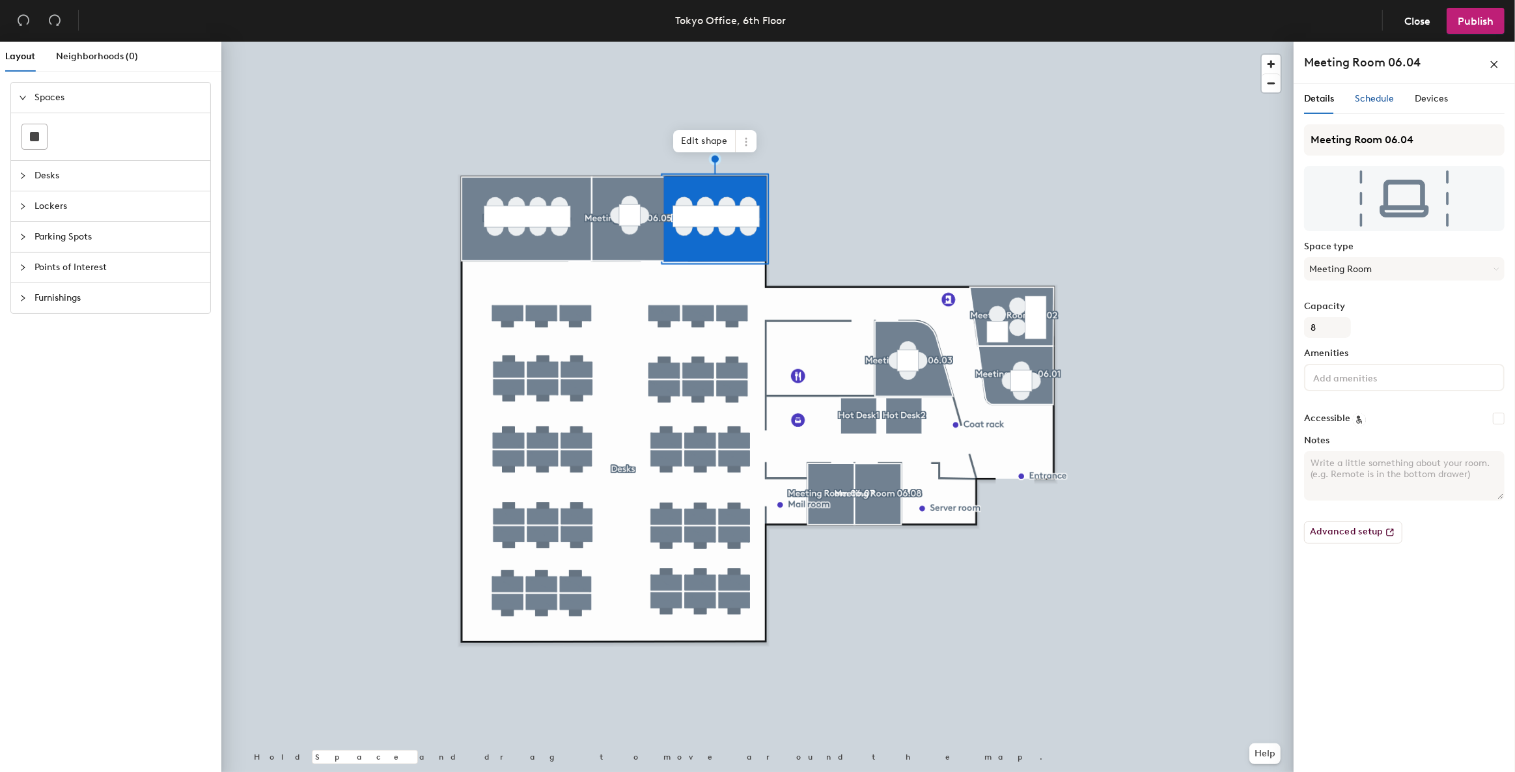
click at [1356, 105] on div "Schedule" at bounding box center [1374, 99] width 39 height 14
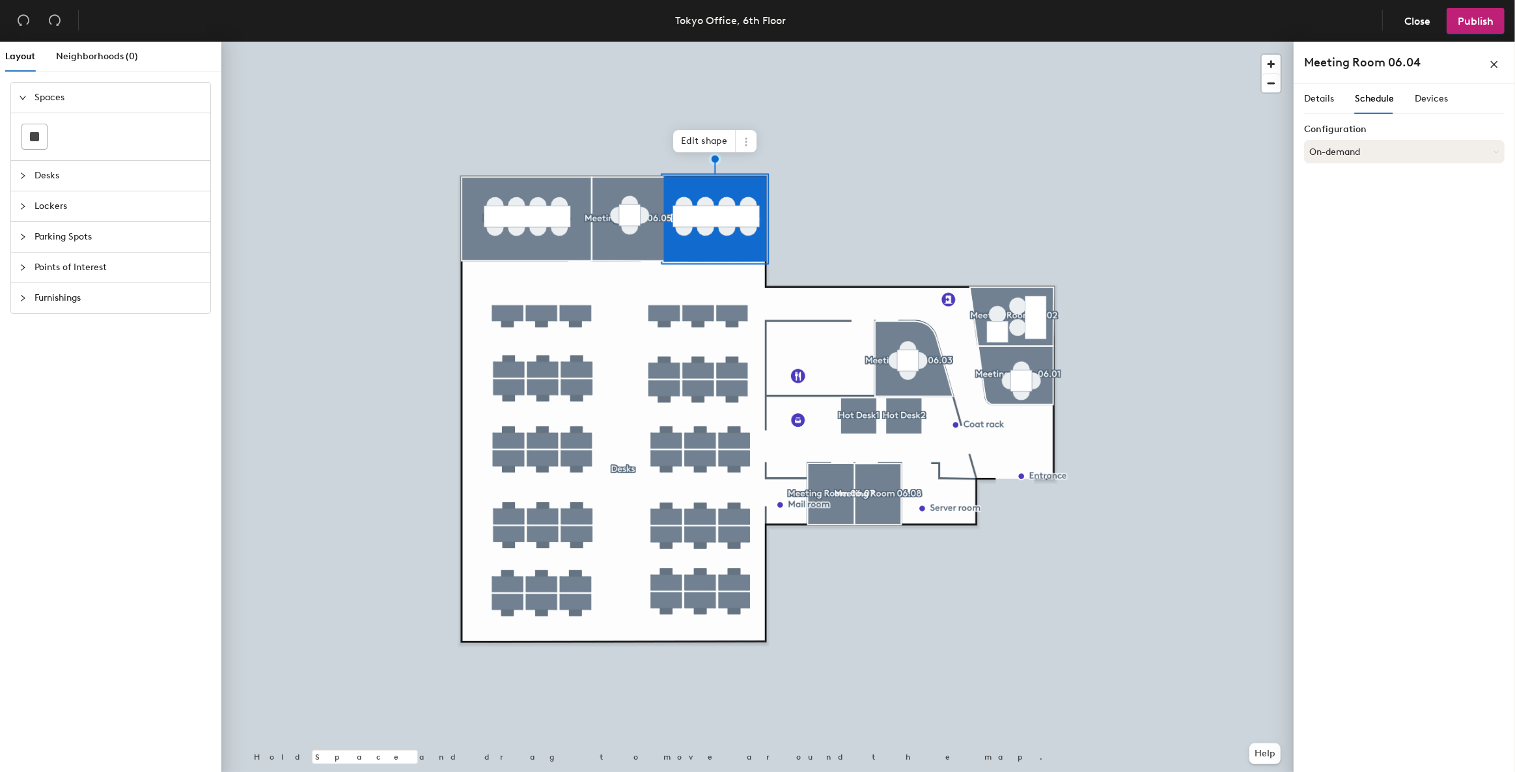
click at [1343, 150] on button "On-demand" at bounding box center [1404, 151] width 201 height 23
click at [1340, 203] on div "Scheduled" at bounding box center [1404, 204] width 199 height 20
click at [1348, 175] on button "Select account" at bounding box center [1404, 180] width 201 height 23
click at [1332, 234] on div "Microsoft 365" at bounding box center [1404, 233] width 199 height 20
click at [1328, 228] on input at bounding box center [1404, 230] width 201 height 23
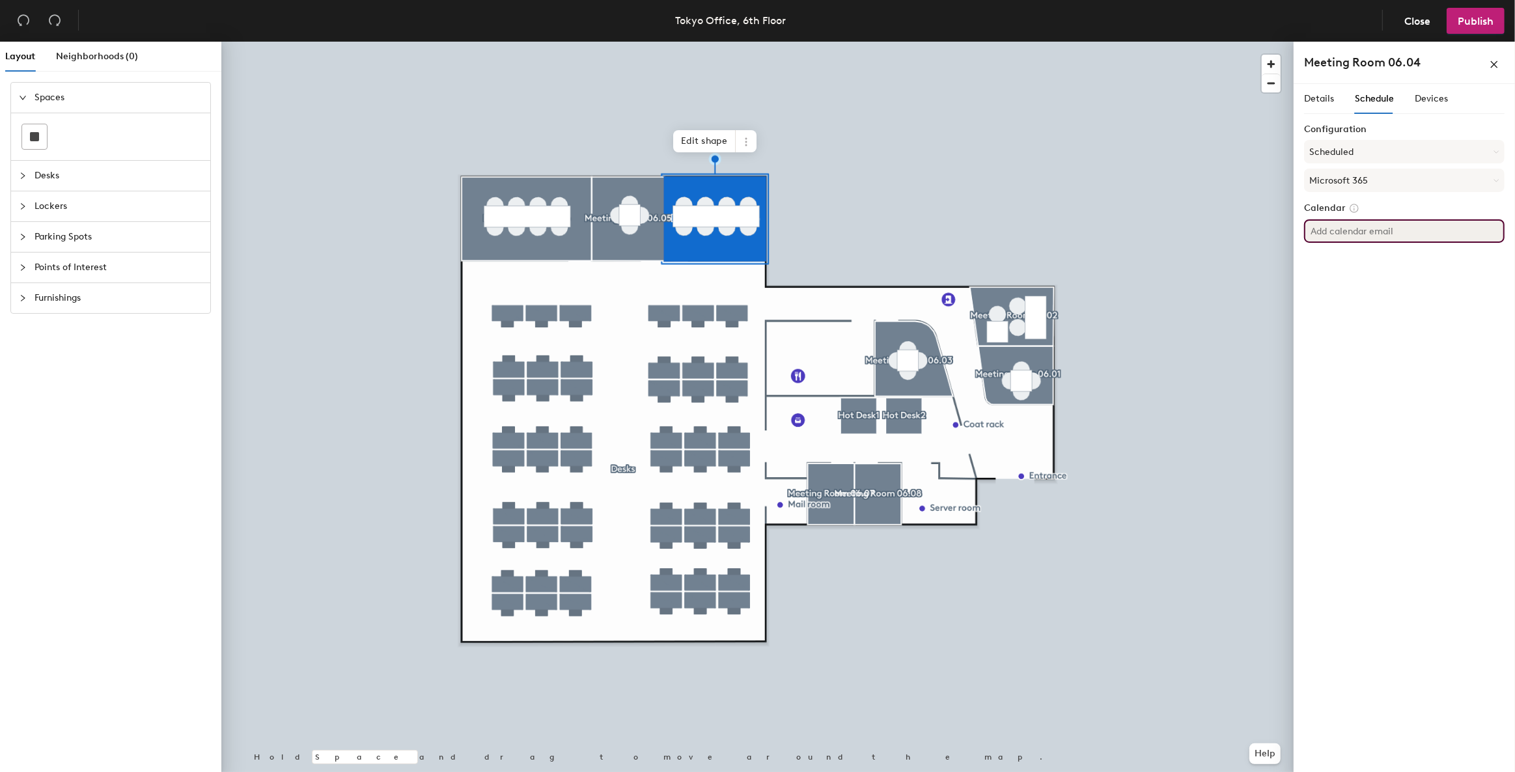
paste input "[EMAIL_ADDRESS][DOMAIN_NAME]"
type input "[EMAIL_ADDRESS][DOMAIN_NAME]"
click at [1380, 392] on div "Details Schedule Devices Configuration Scheduled Microsoft 365 Calendar [EMAIL_…" at bounding box center [1404, 430] width 221 height 693
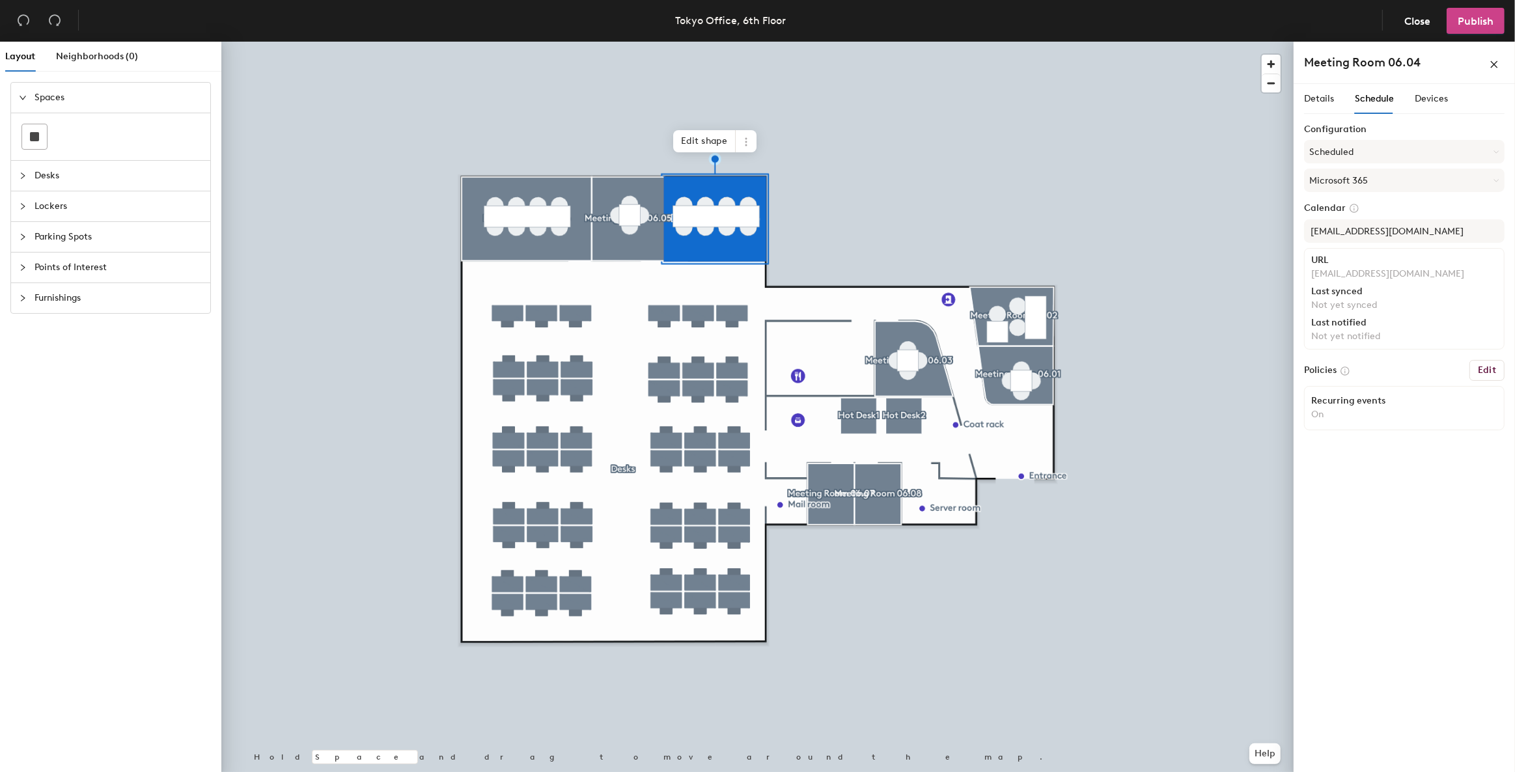
click at [1466, 21] on span "Publish" at bounding box center [1476, 21] width 36 height 12
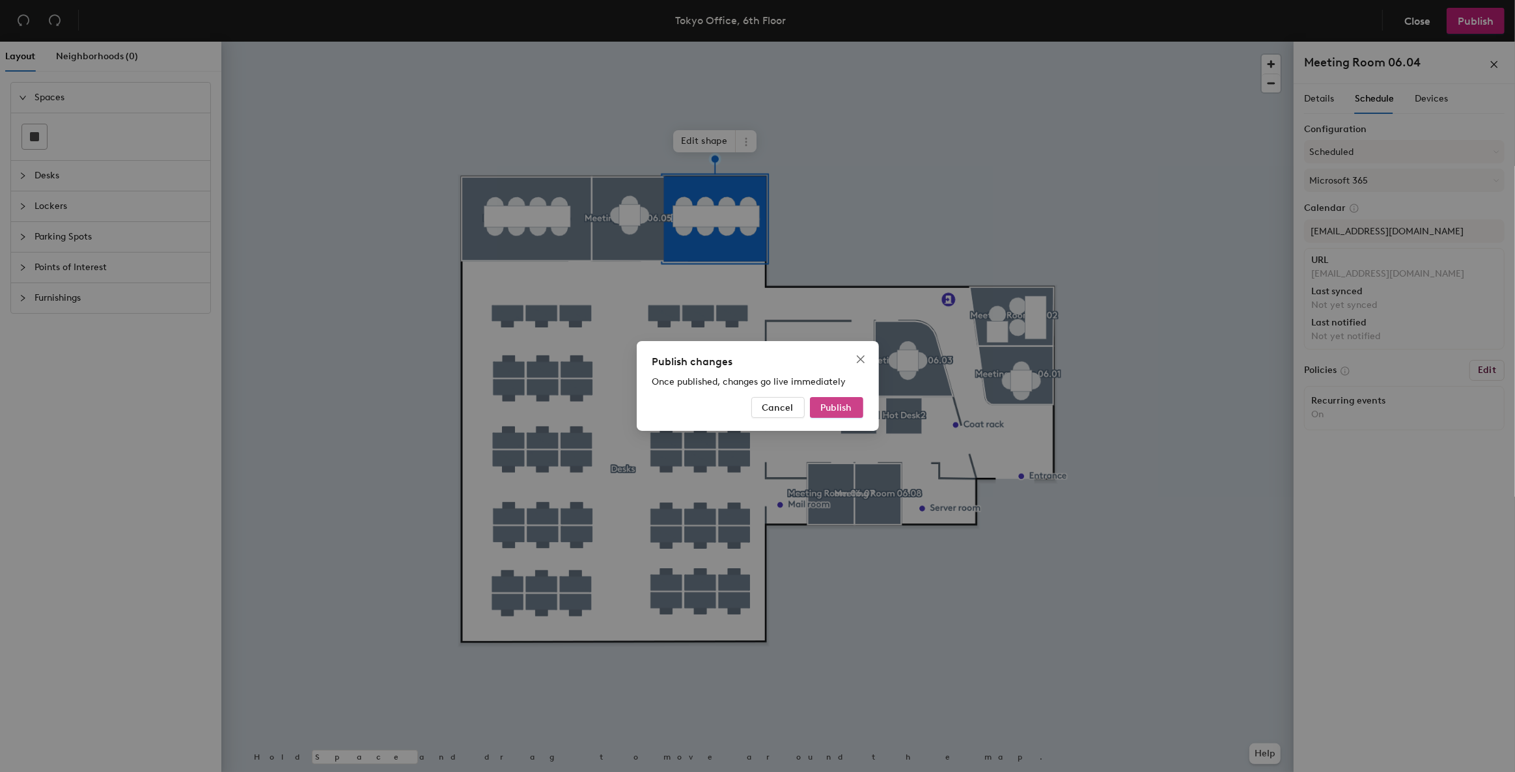
click at [846, 409] on span "Publish" at bounding box center [836, 407] width 31 height 11
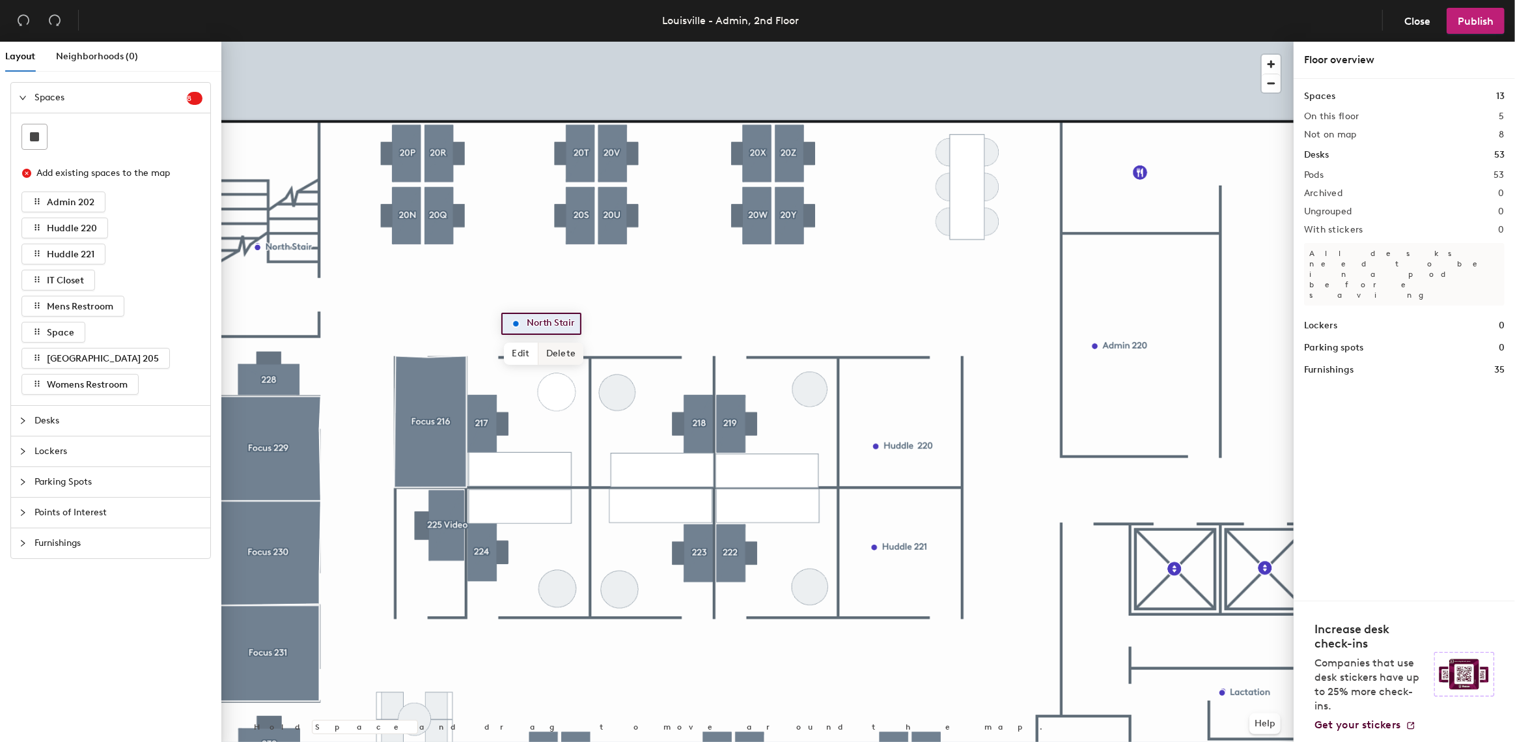
click at [551, 355] on span "Delete" at bounding box center [561, 353] width 46 height 22
click at [535, 42] on div at bounding box center [757, 42] width 1072 height 0
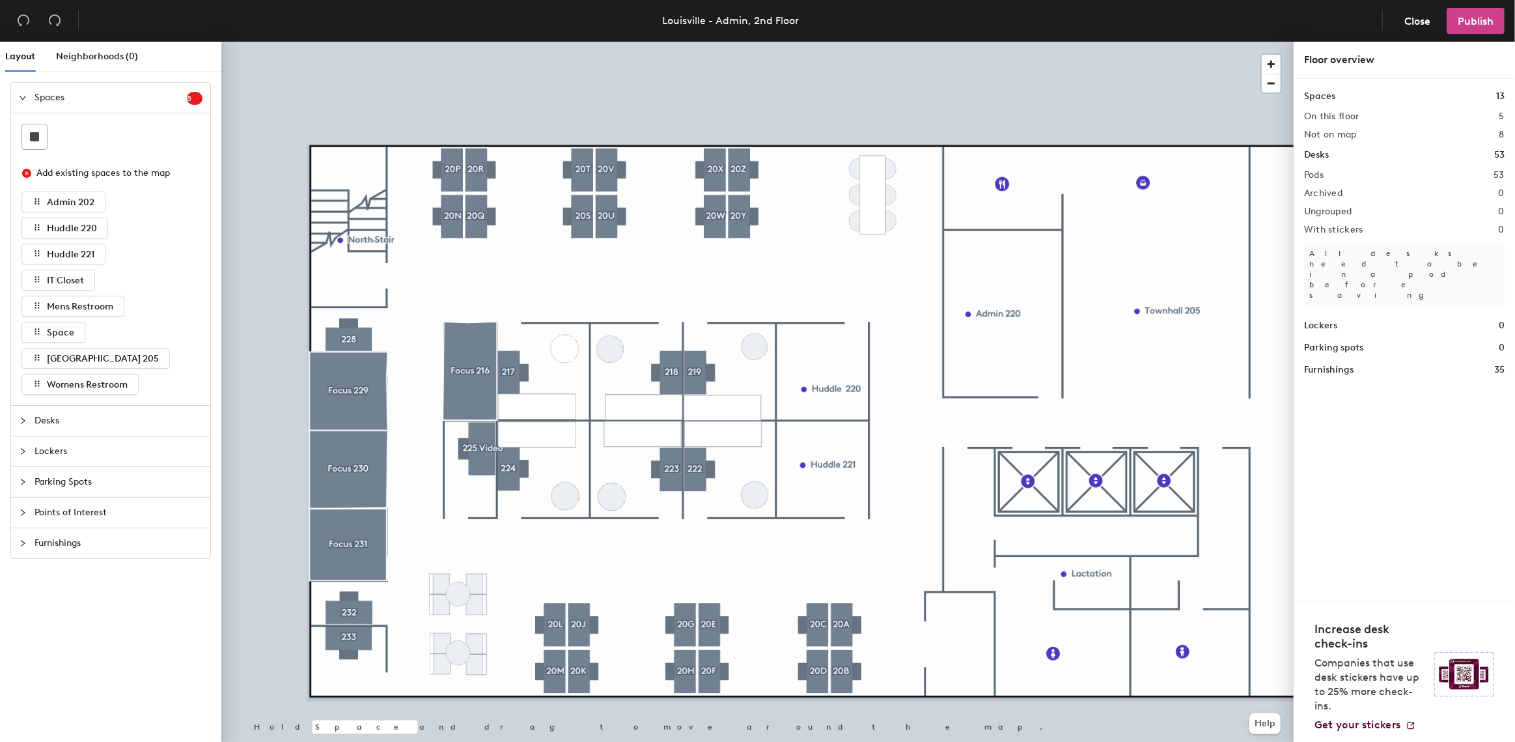
click at [1466, 24] on span "Publish" at bounding box center [1476, 21] width 36 height 12
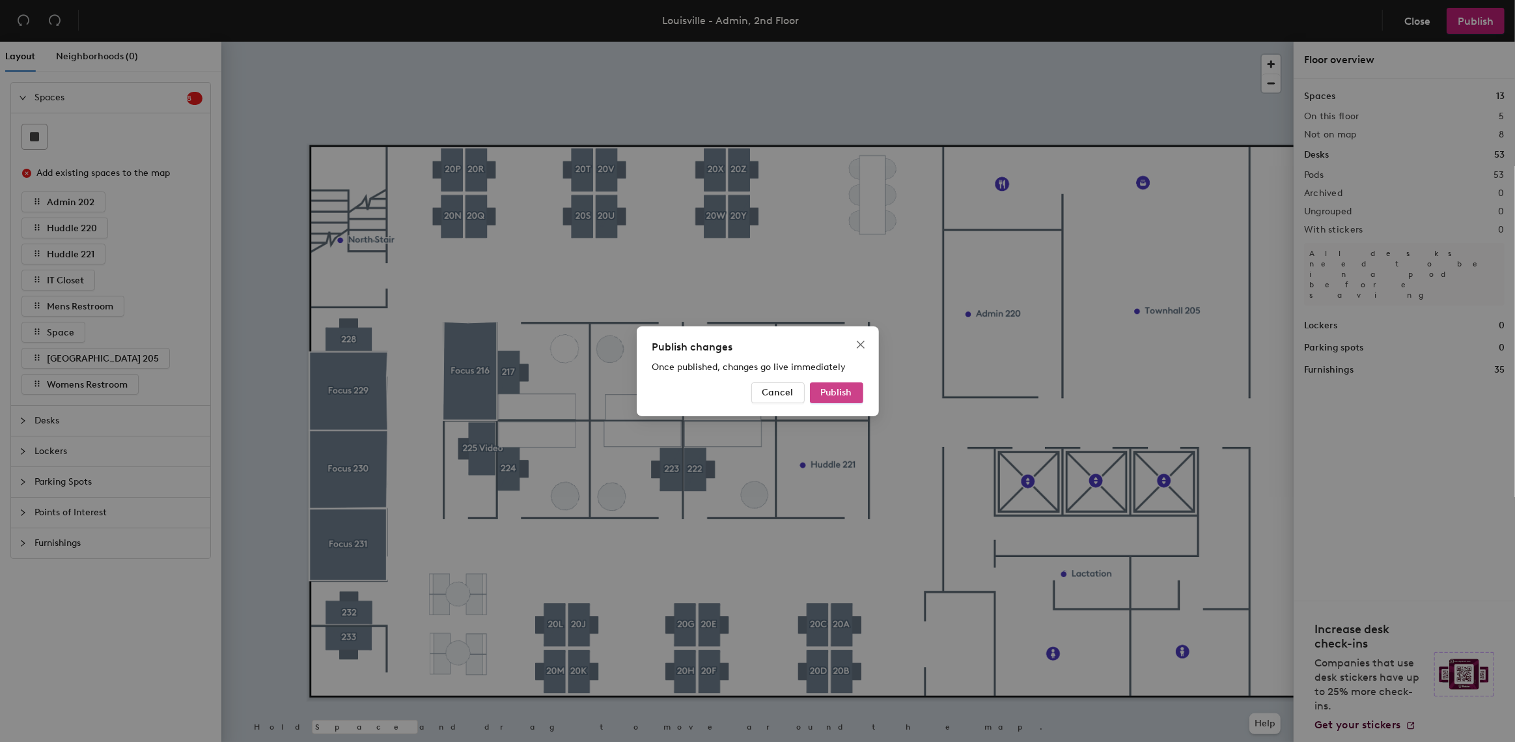
click at [832, 385] on button "Publish" at bounding box center [836, 392] width 53 height 21
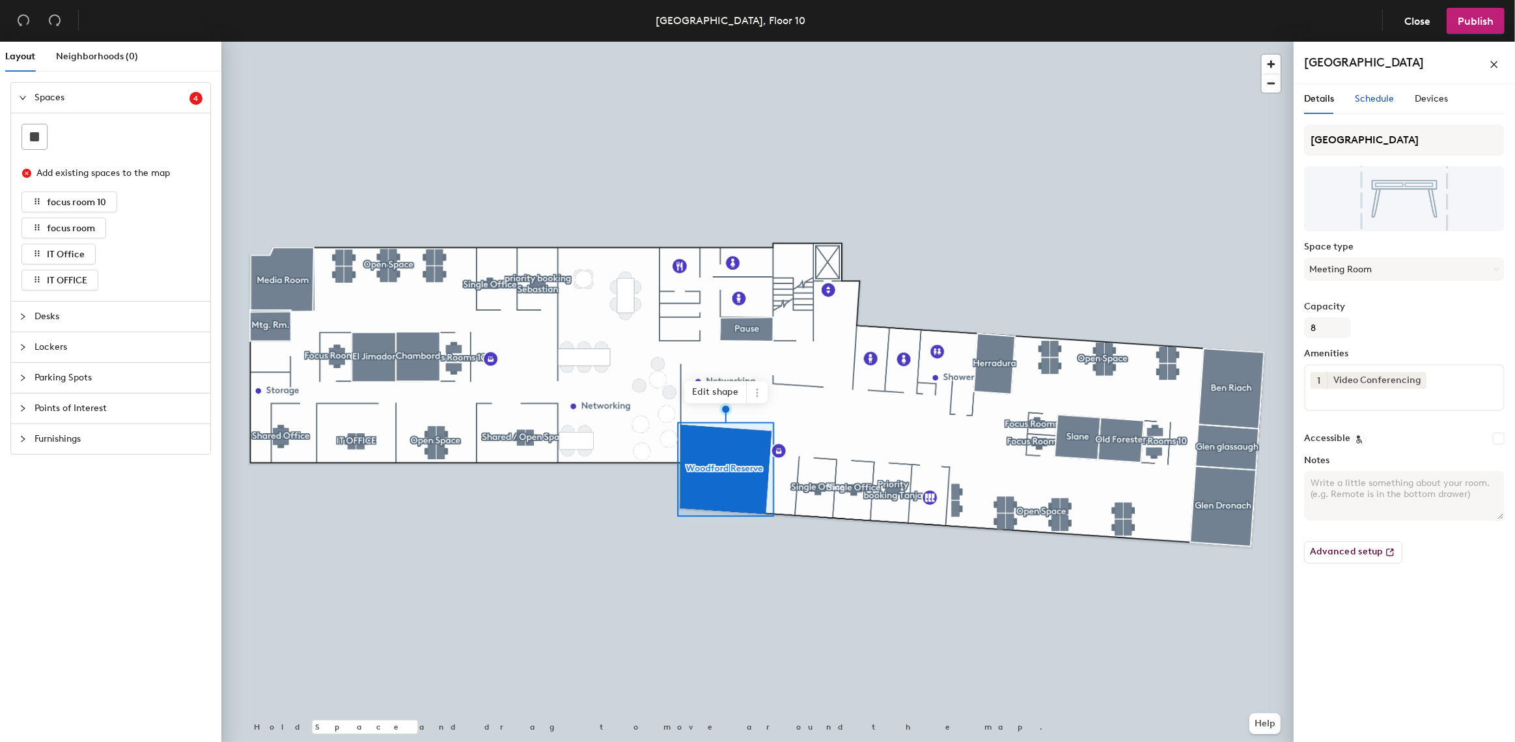
click at [1373, 104] on div "Schedule" at bounding box center [1374, 99] width 39 height 14
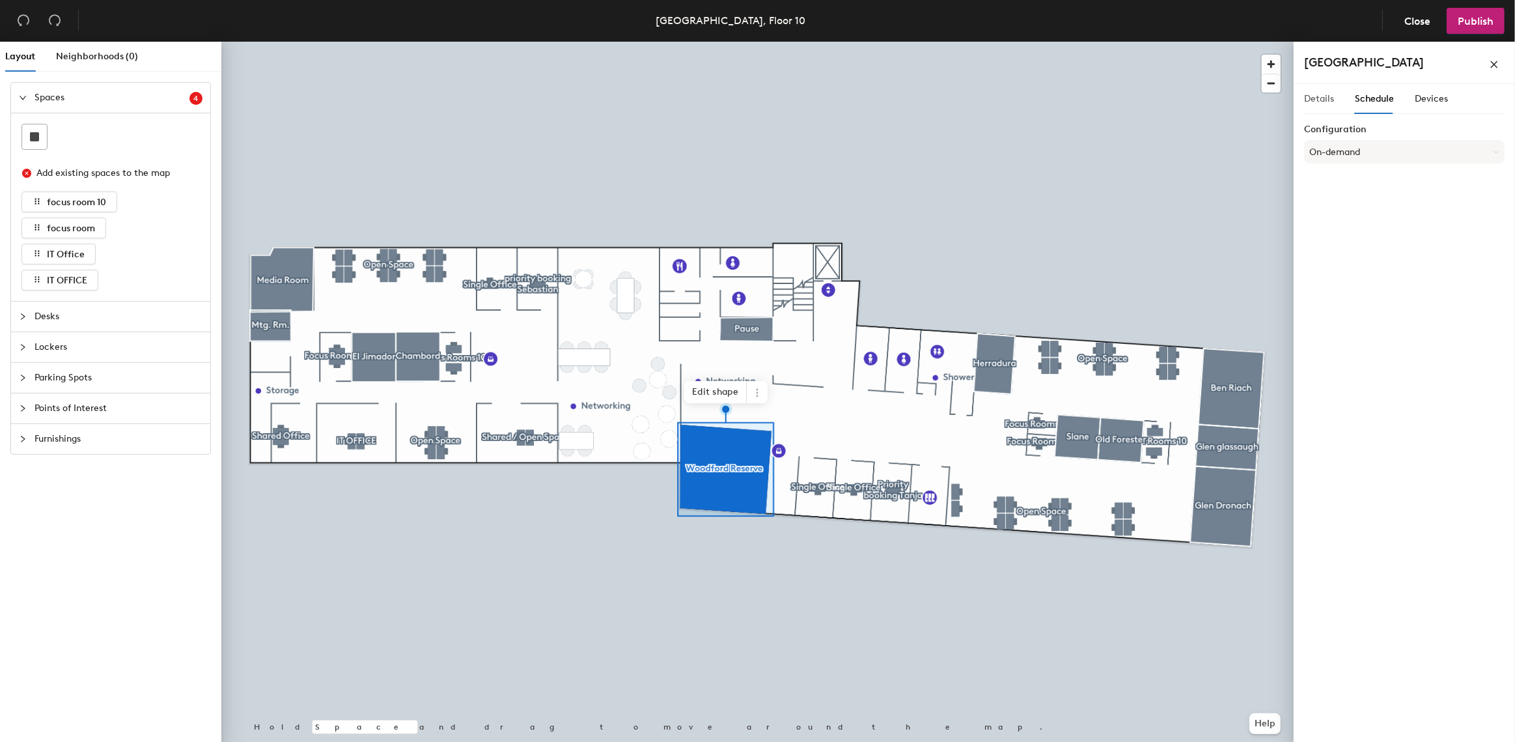
click at [1315, 108] on div "Details" at bounding box center [1319, 99] width 30 height 30
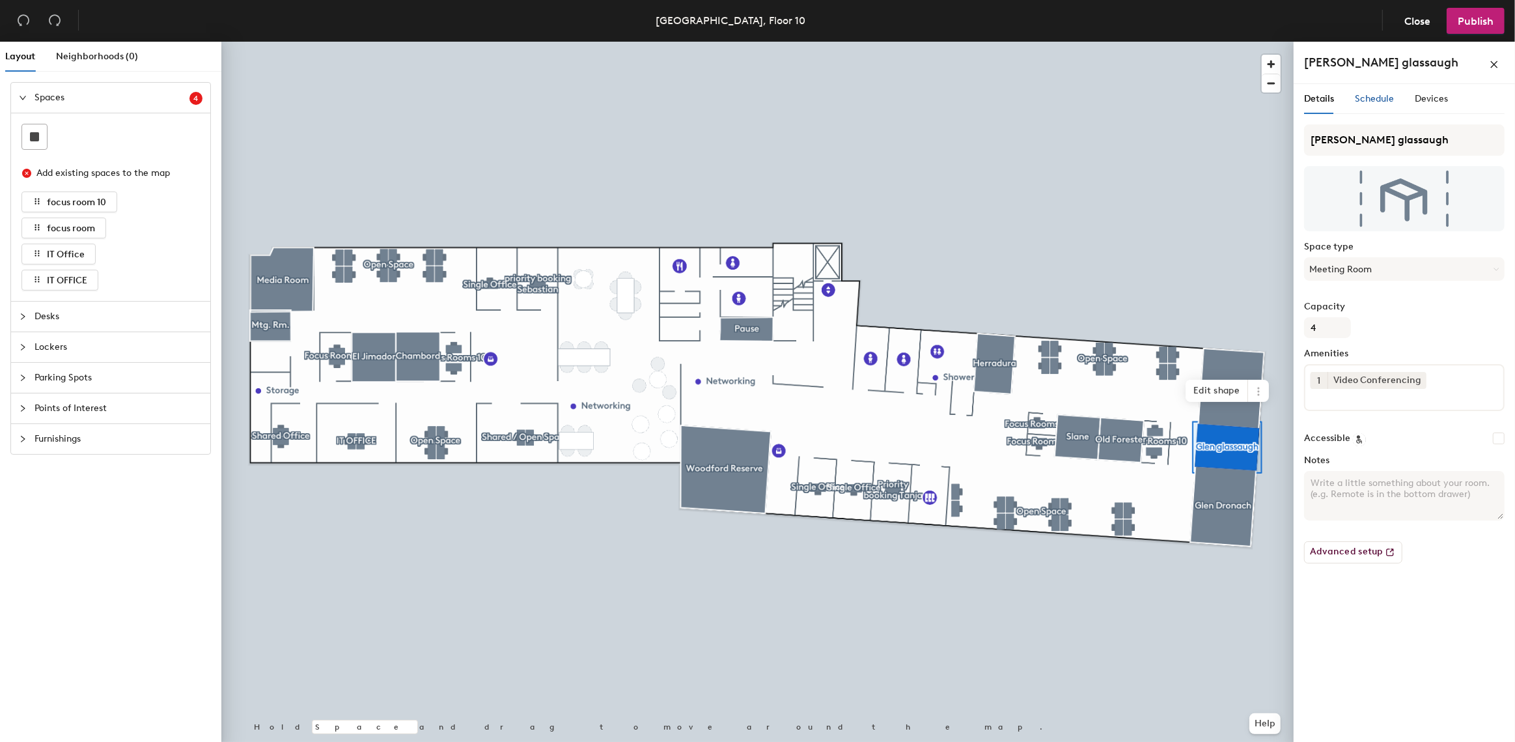
click at [1375, 94] on span "Schedule" at bounding box center [1374, 98] width 39 height 11
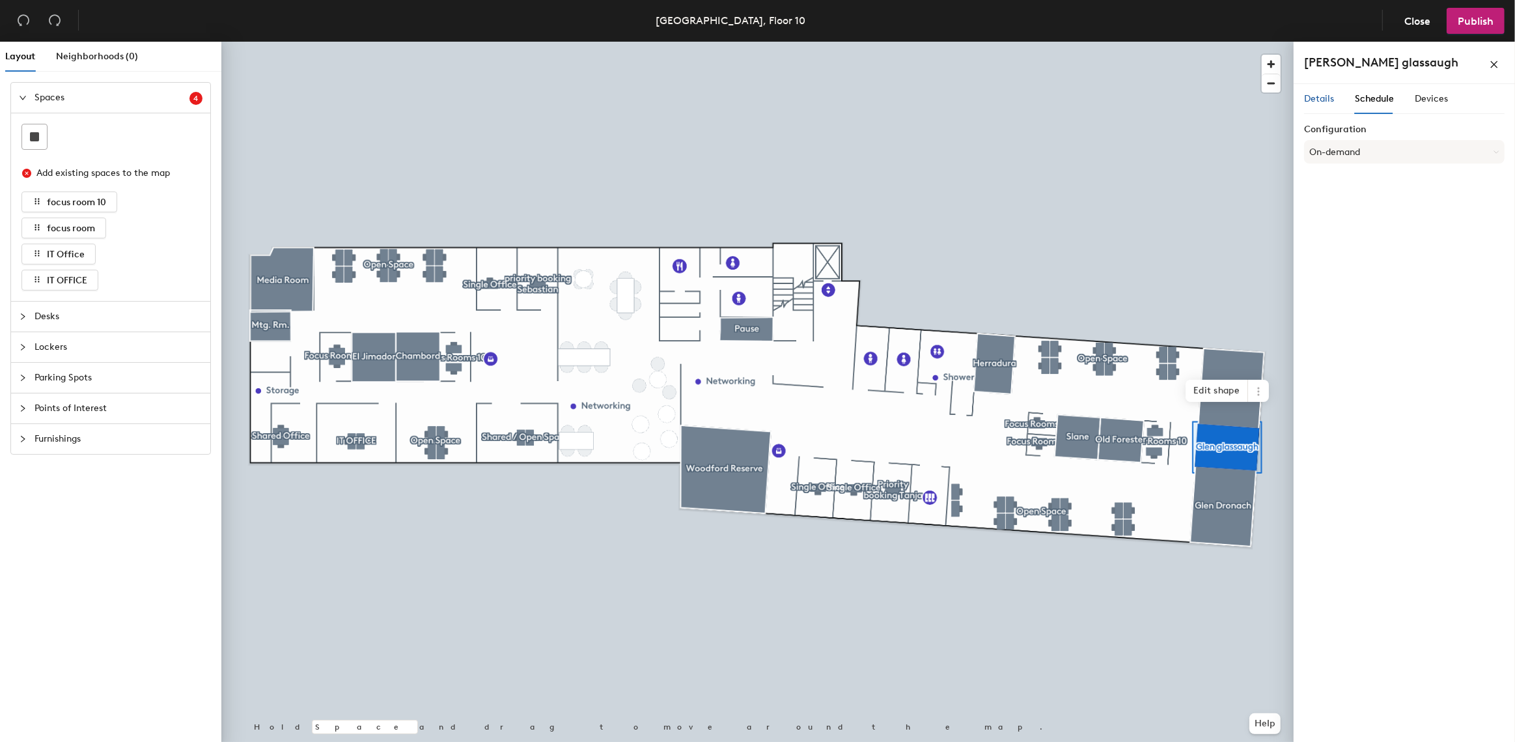
click at [1311, 98] on span "Details" at bounding box center [1319, 98] width 30 height 11
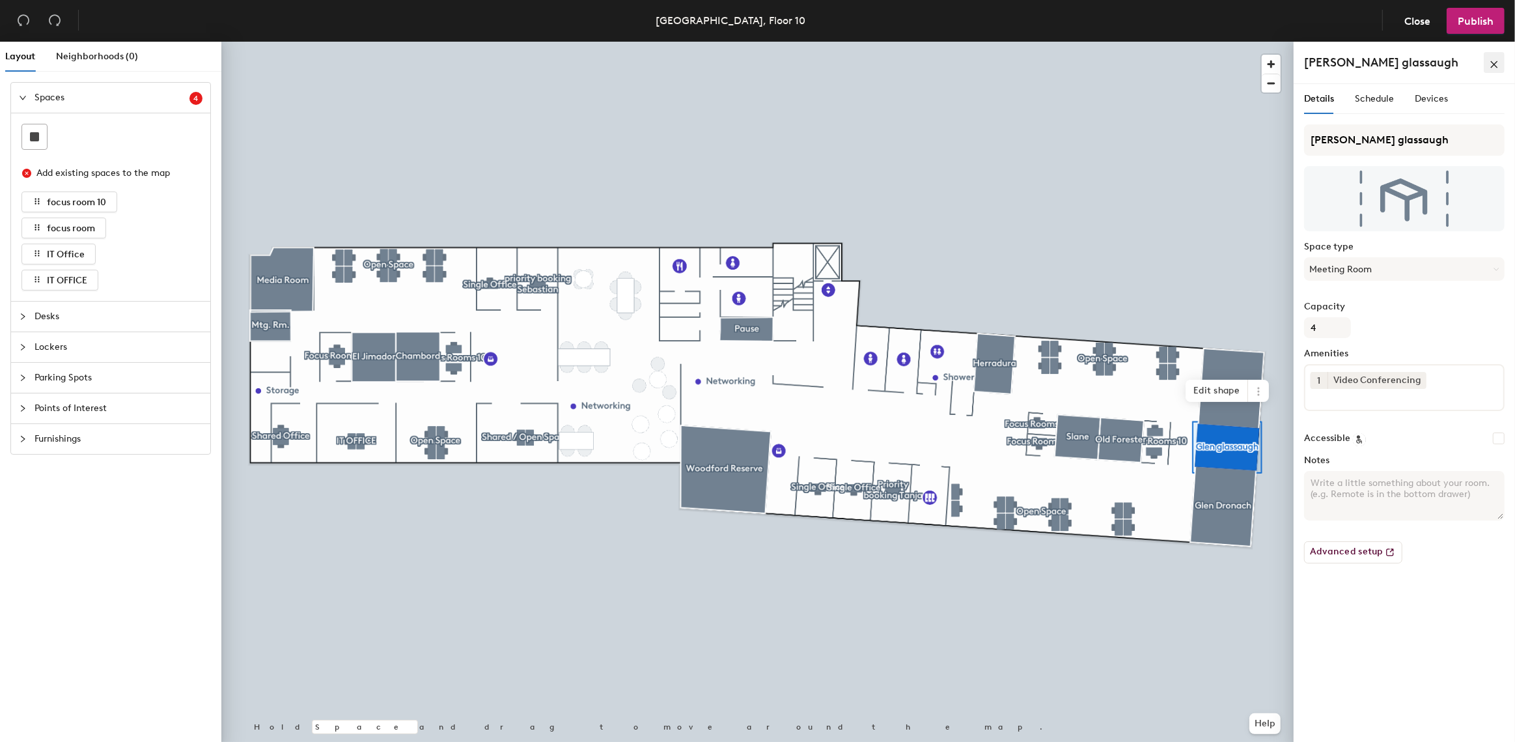
click at [1492, 69] on button "button" at bounding box center [1494, 62] width 21 height 21
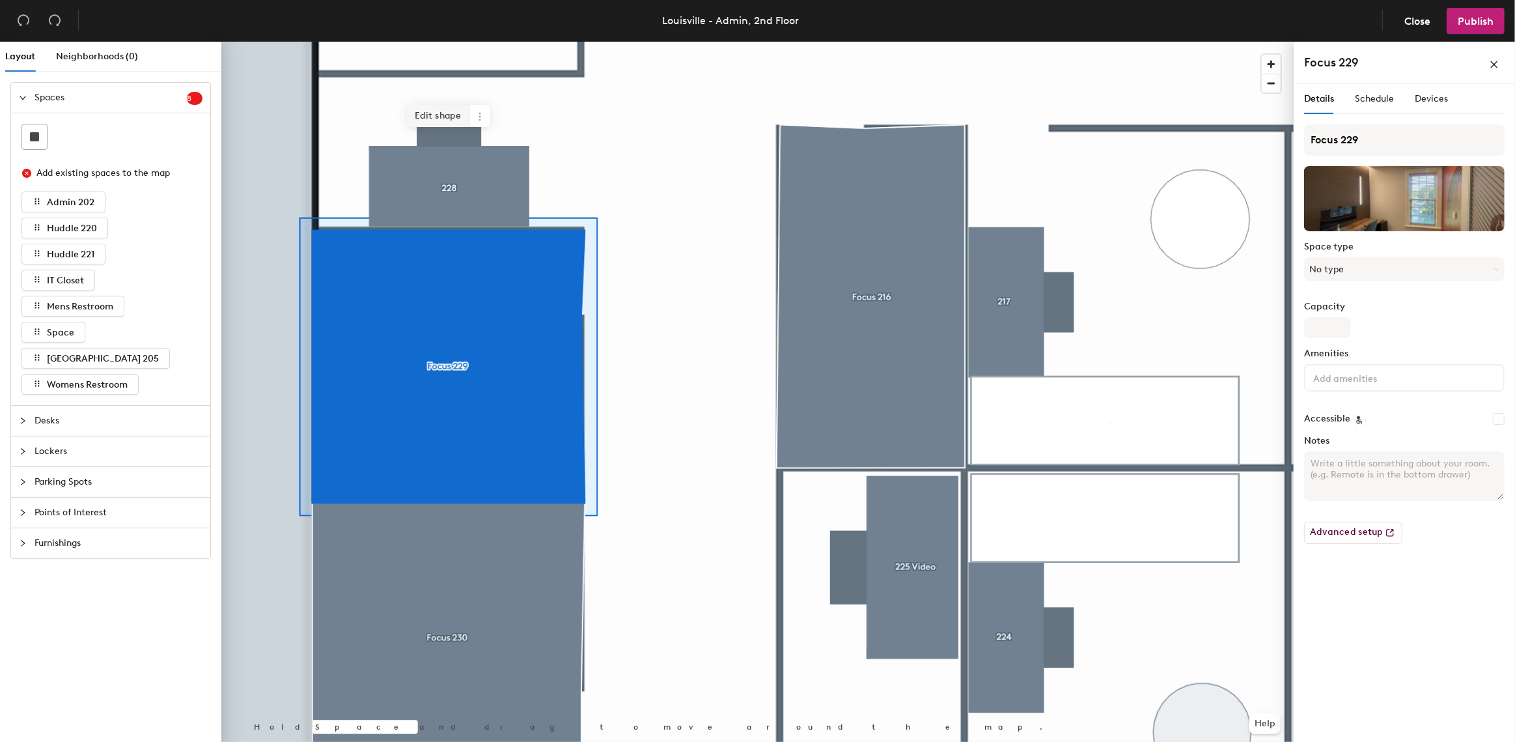
click at [423, 116] on span "Edit shape" at bounding box center [438, 116] width 63 height 22
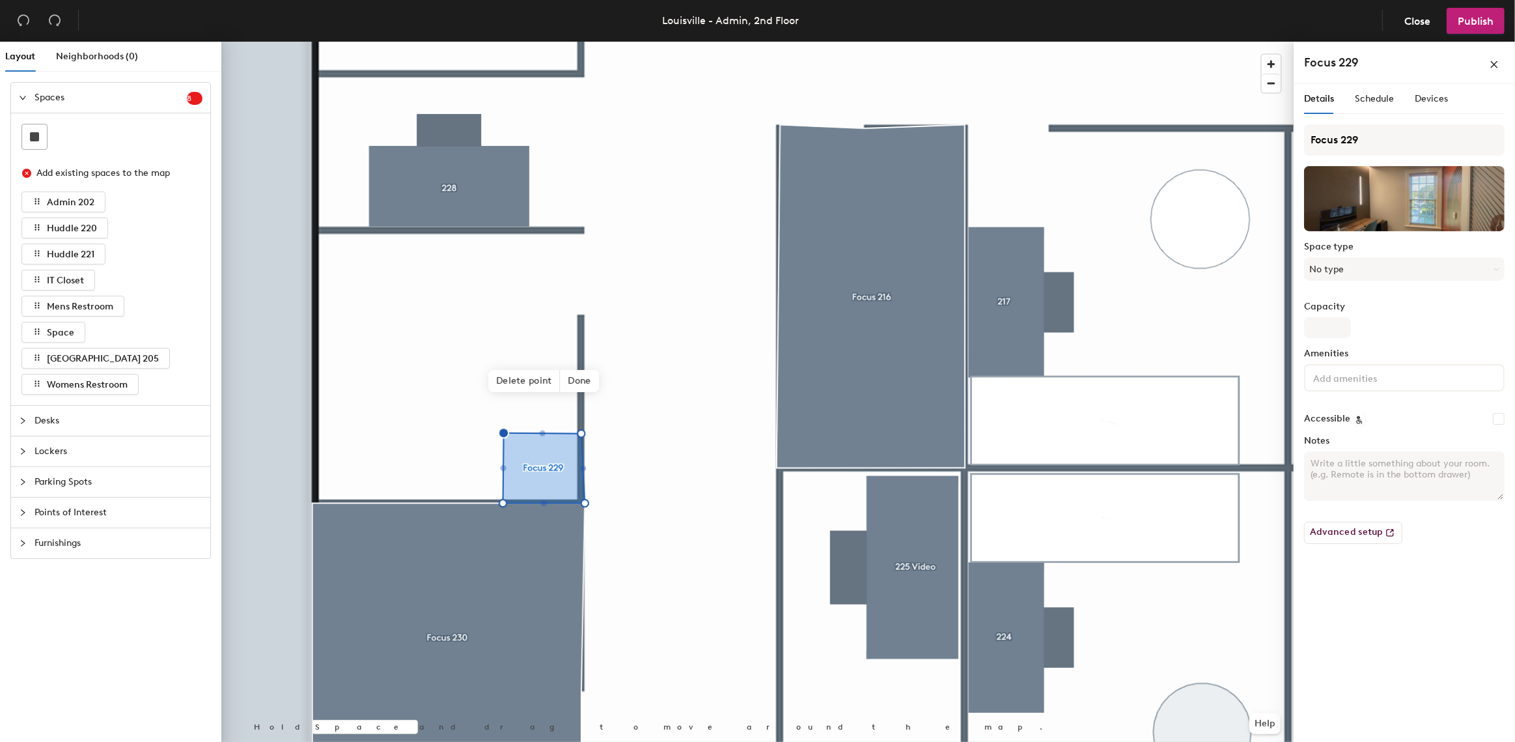
click at [69, 425] on span "Desks" at bounding box center [119, 421] width 168 height 30
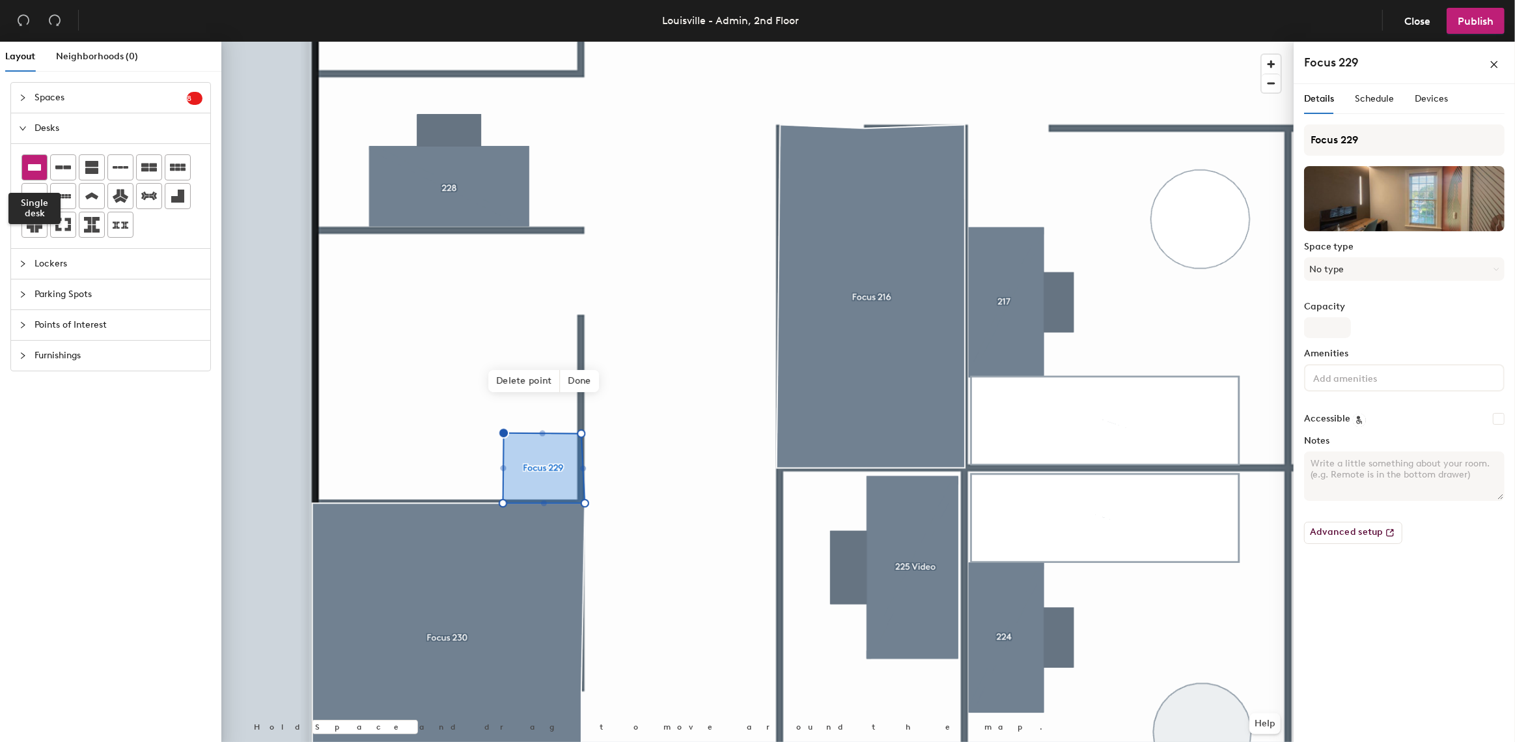
click at [29, 164] on icon at bounding box center [34, 167] width 13 height 7
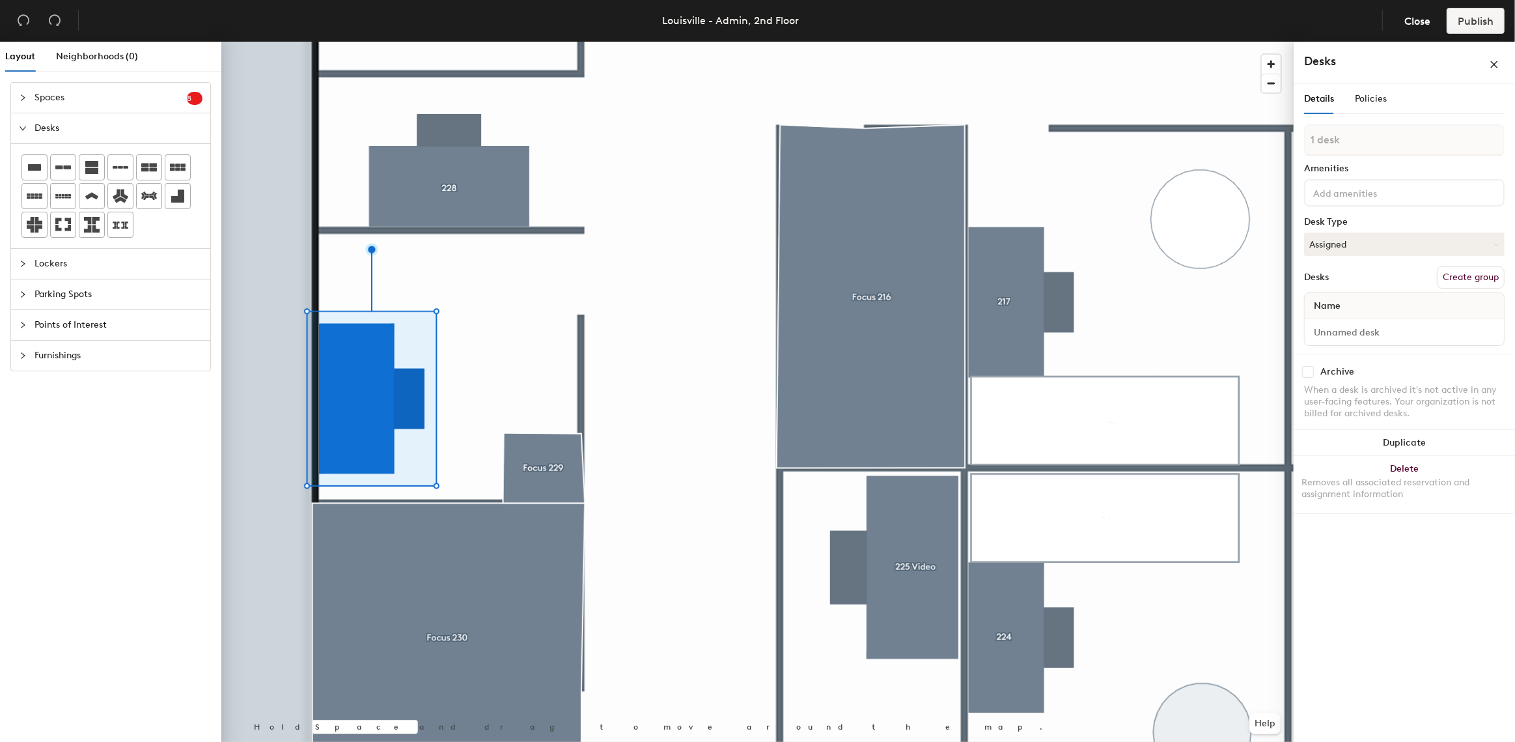
click at [602, 42] on div at bounding box center [757, 42] width 1072 height 0
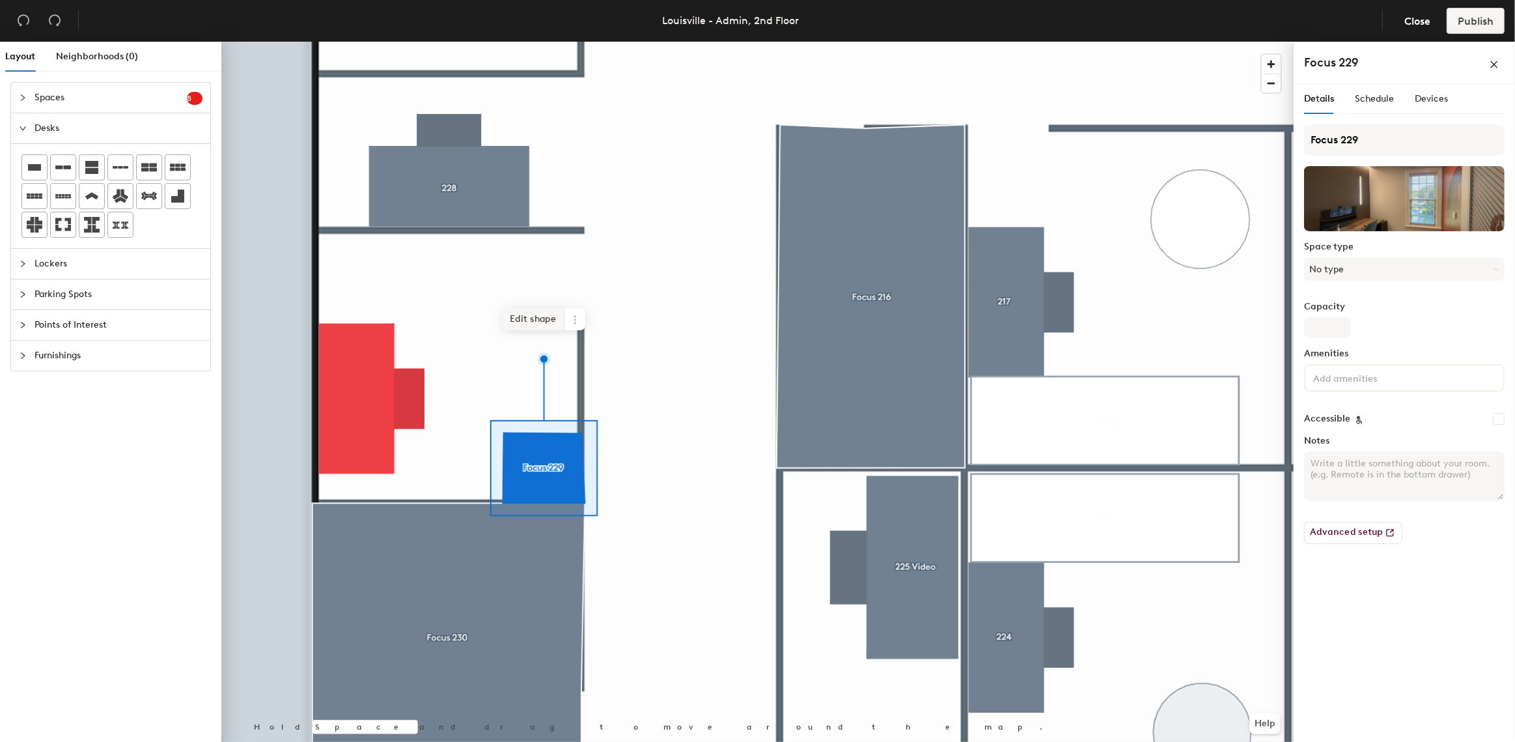
click at [541, 325] on span "Edit shape" at bounding box center [533, 319] width 63 height 22
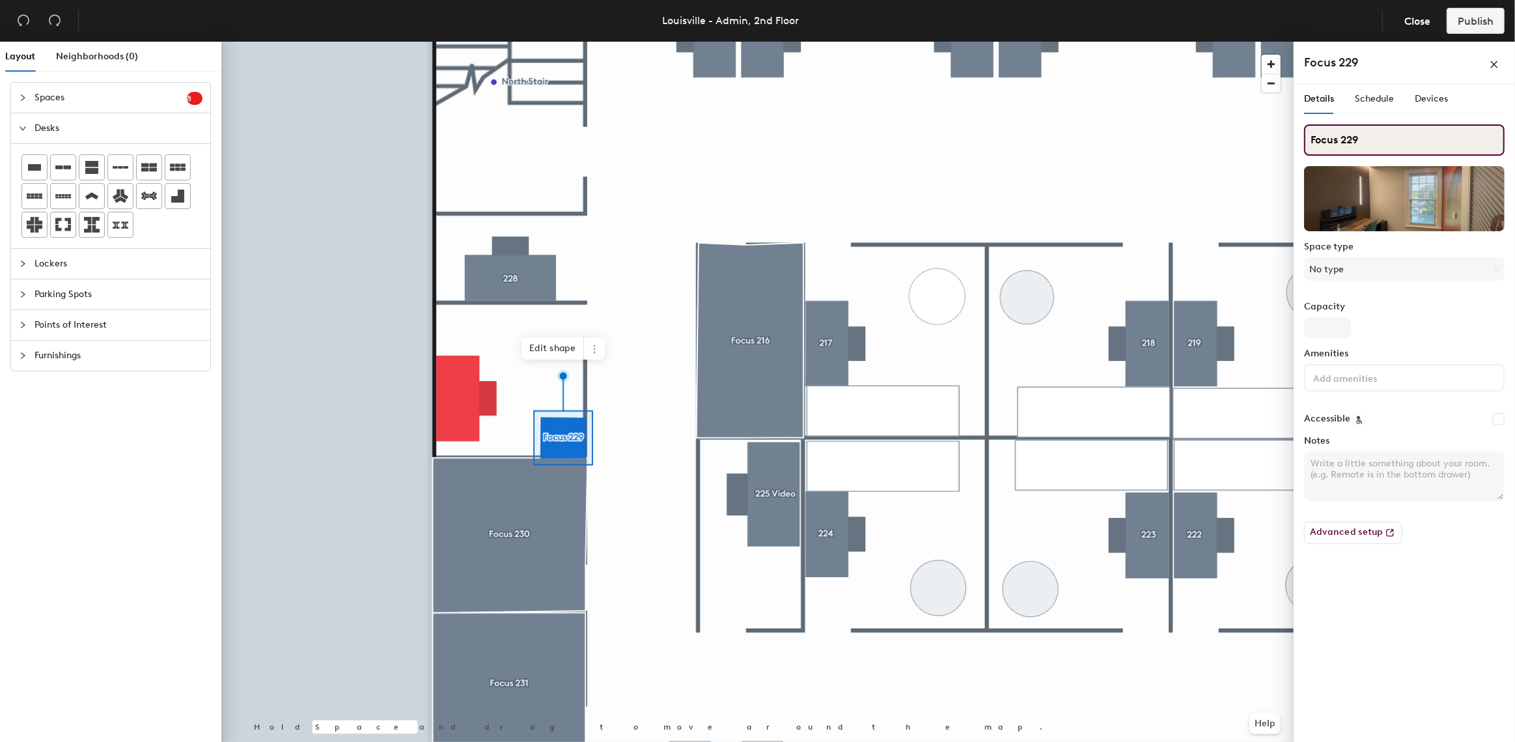
click at [1275, 155] on div "Layout Neighborhoods (0) Spaces 8 Add existing spaces to the map Admin 202 Hudd…" at bounding box center [757, 394] width 1515 height 705
type input "Image"
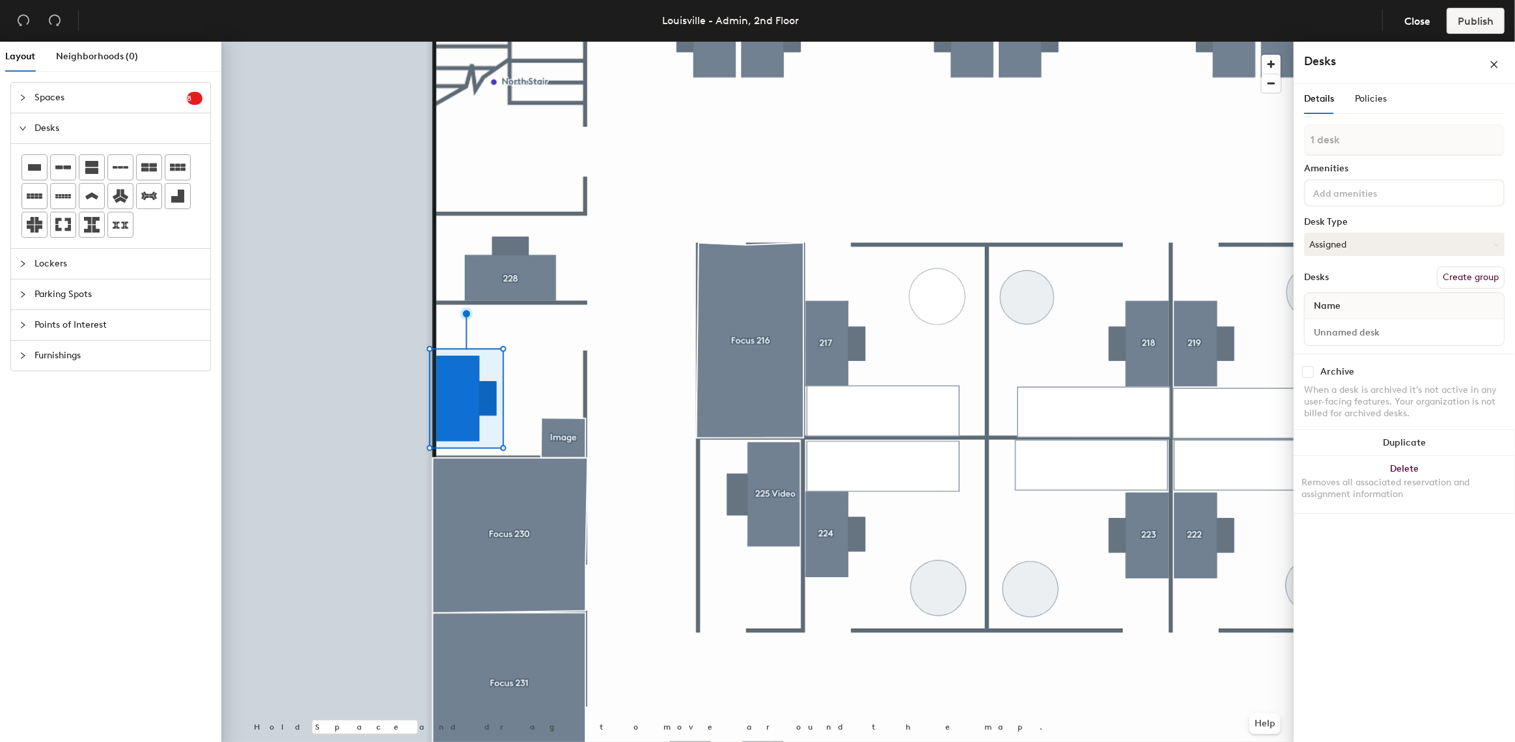
click at [1464, 275] on button "Create group" at bounding box center [1471, 277] width 68 height 22
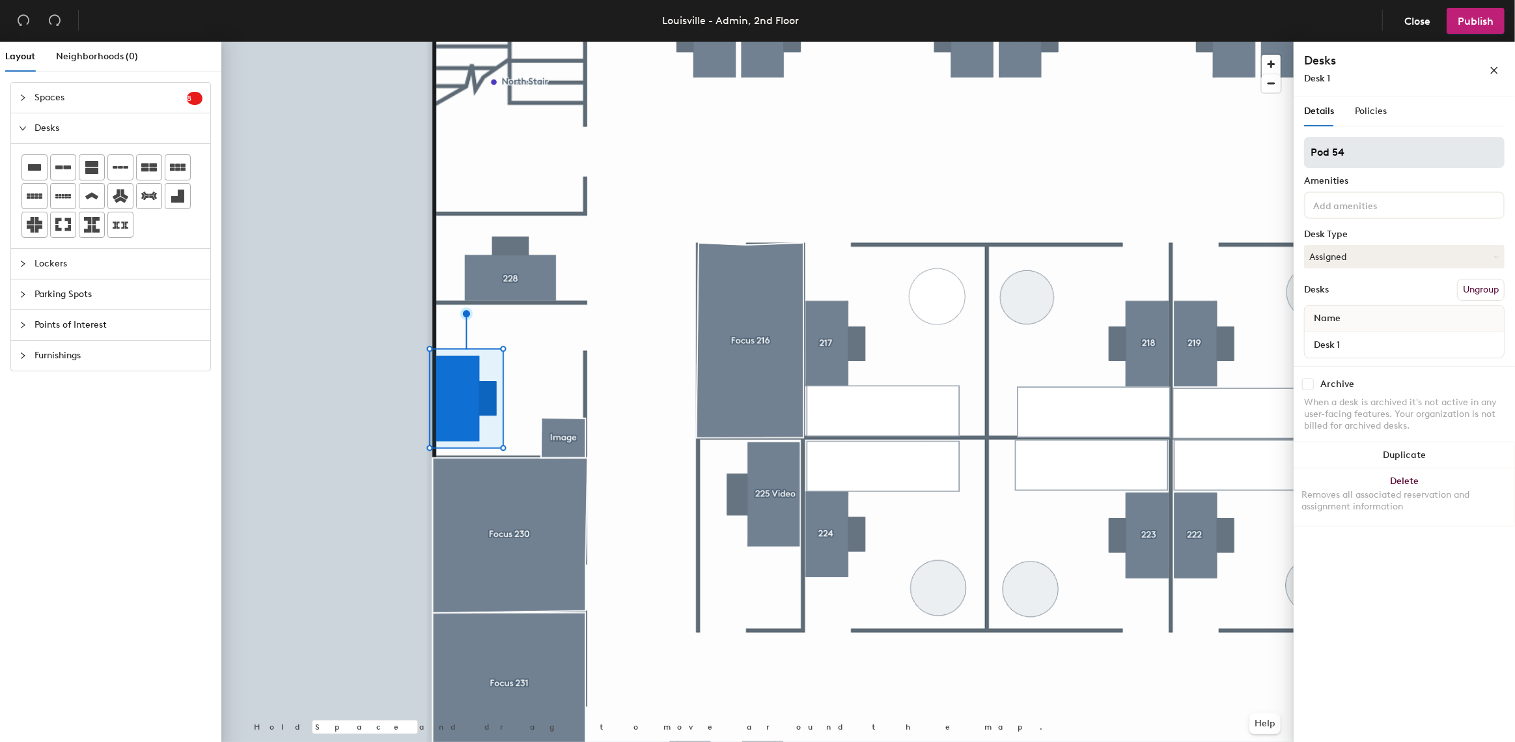
click at [1216, 169] on div "Layout Neighborhoods (0) Spaces 8 Add existing spaces to the map Admin 202 Hudd…" at bounding box center [757, 394] width 1515 height 705
type input "Focus 229"
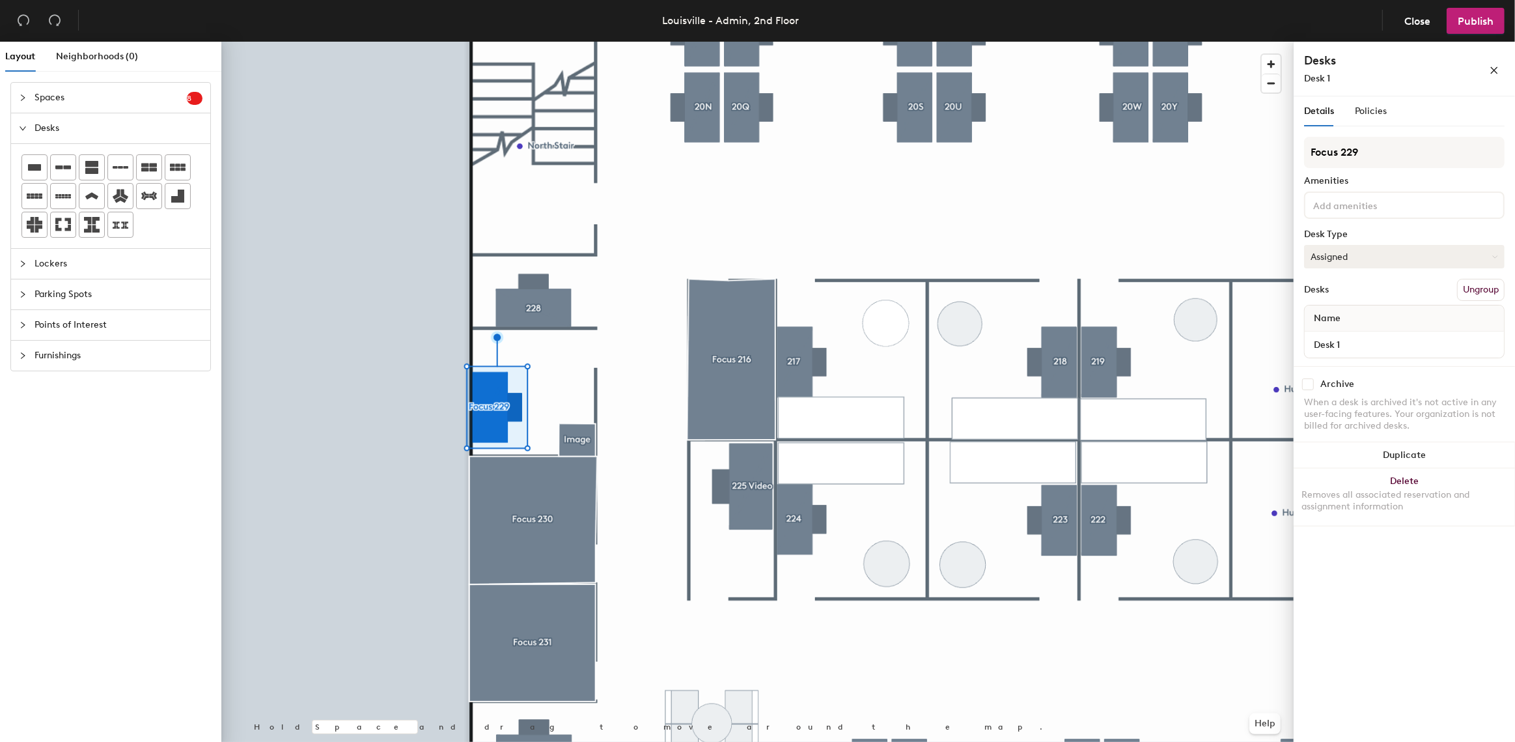
click at [1402, 249] on button "Assigned" at bounding box center [1404, 256] width 201 height 23
click at [1324, 335] on div "Hoteled" at bounding box center [1370, 336] width 130 height 20
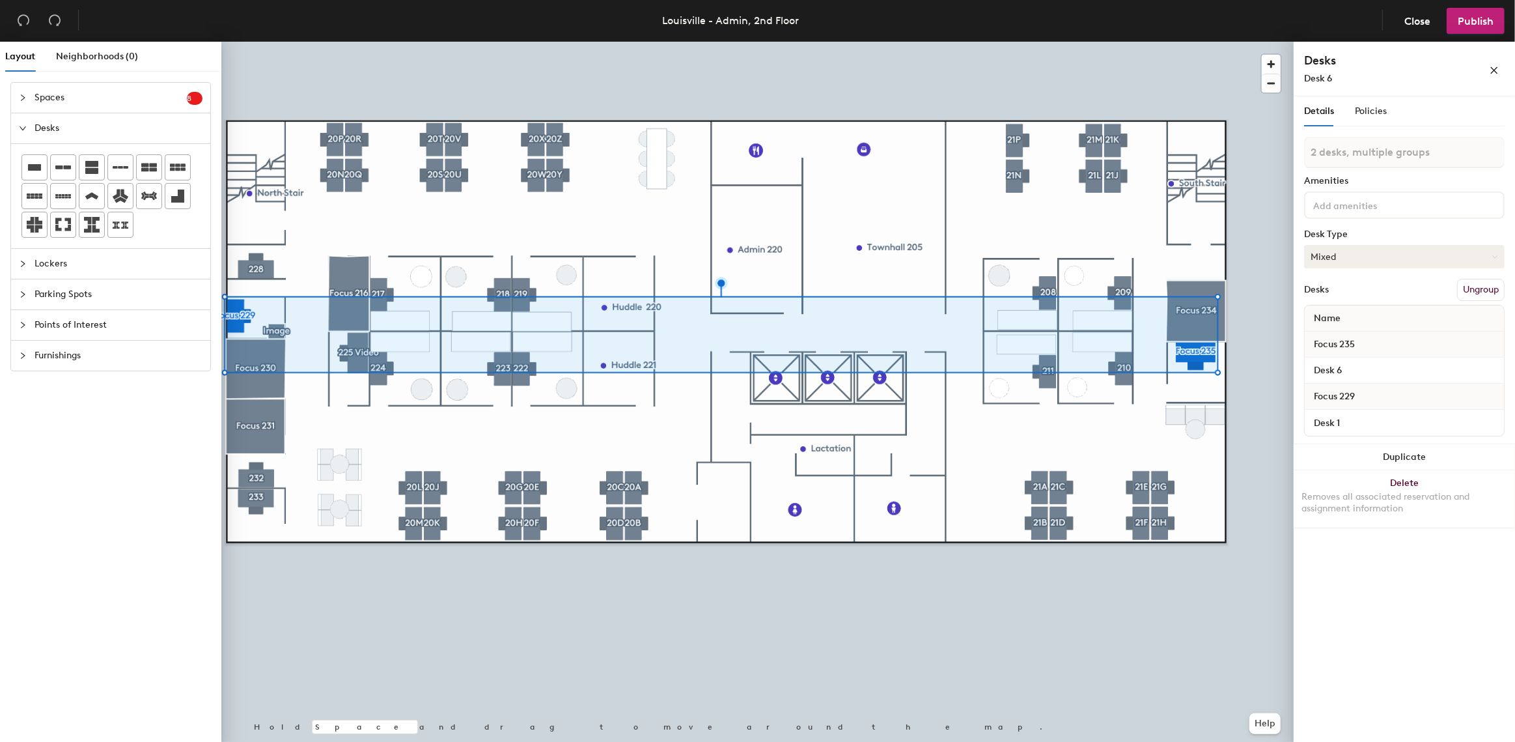
click at [1352, 259] on button "Mixed" at bounding box center [1404, 256] width 201 height 23
click at [1325, 335] on div "Hoteled" at bounding box center [1370, 336] width 130 height 20
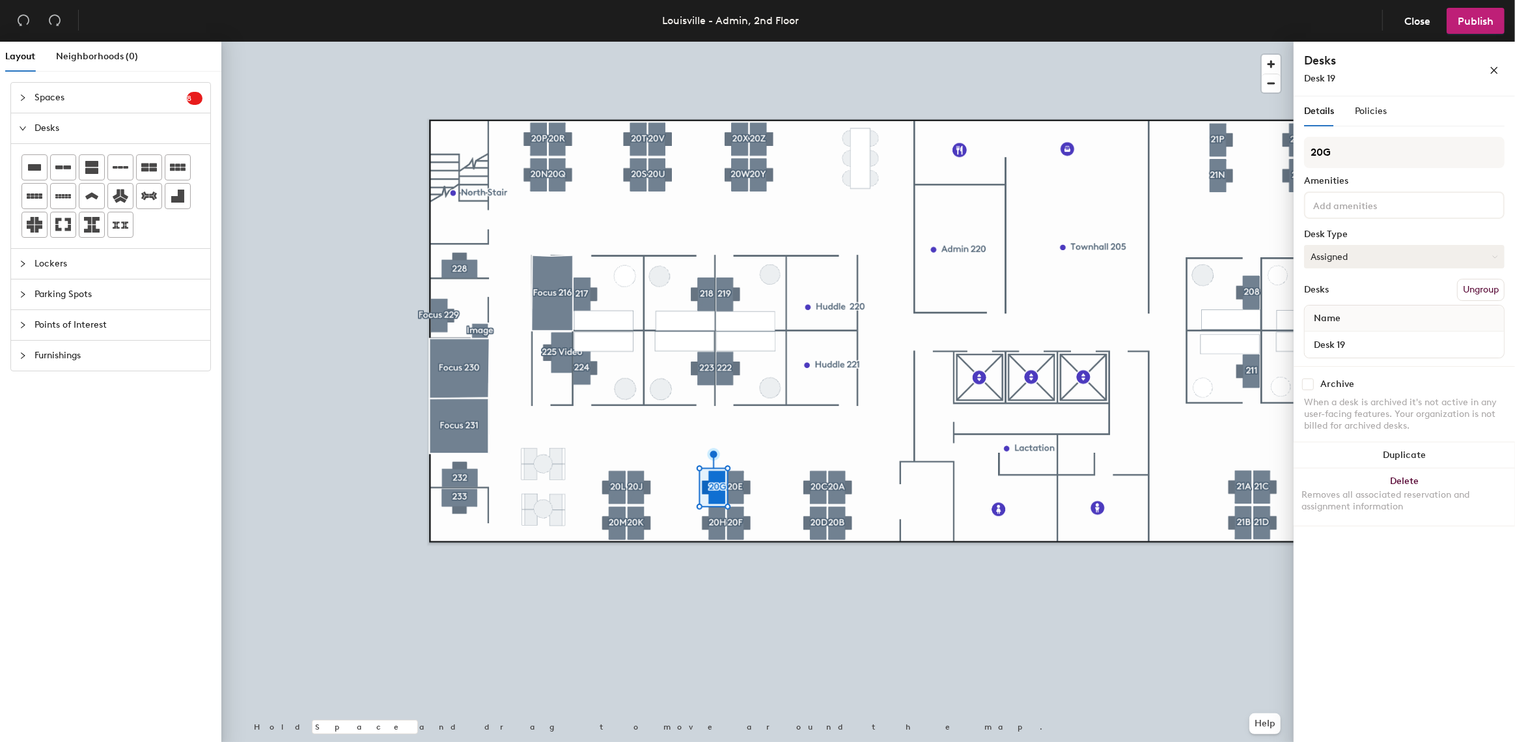
click at [1346, 251] on button "Assigned" at bounding box center [1404, 256] width 201 height 23
click at [790, 42] on div at bounding box center [757, 42] width 1072 height 0
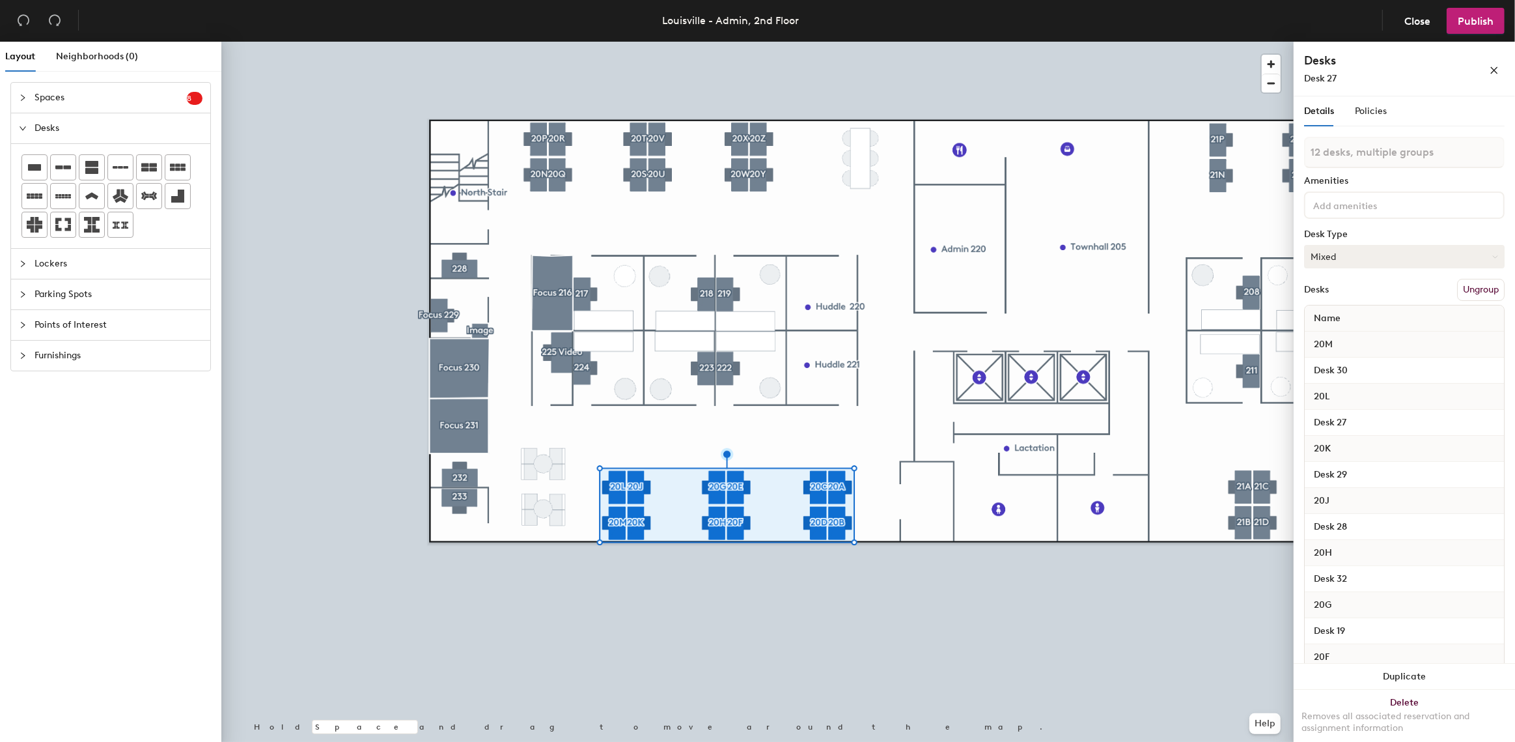
click at [1369, 253] on button "Mixed" at bounding box center [1404, 256] width 201 height 23
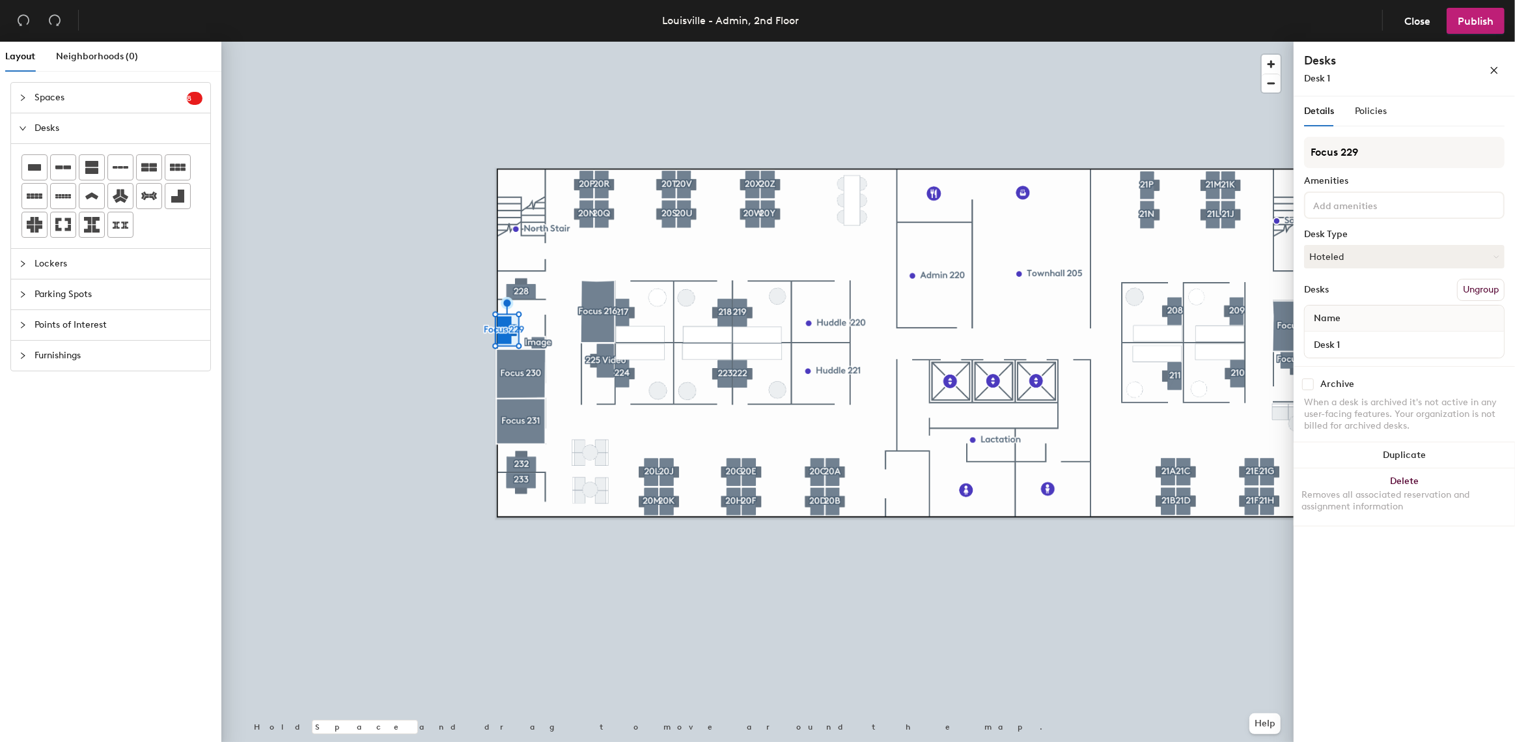
click at [1322, 210] on input at bounding box center [1369, 205] width 117 height 16
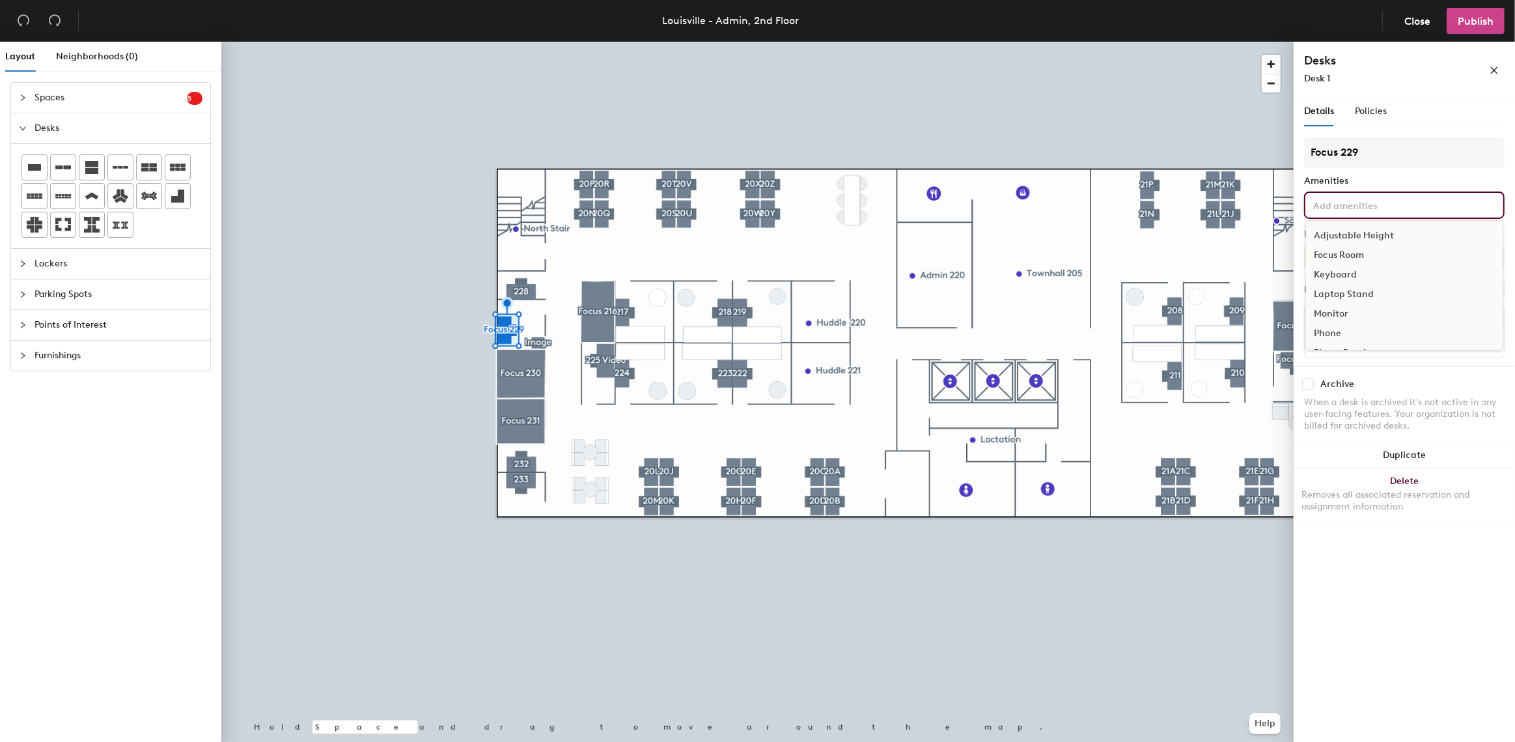
click at [1462, 23] on span "Publish" at bounding box center [1476, 21] width 36 height 12
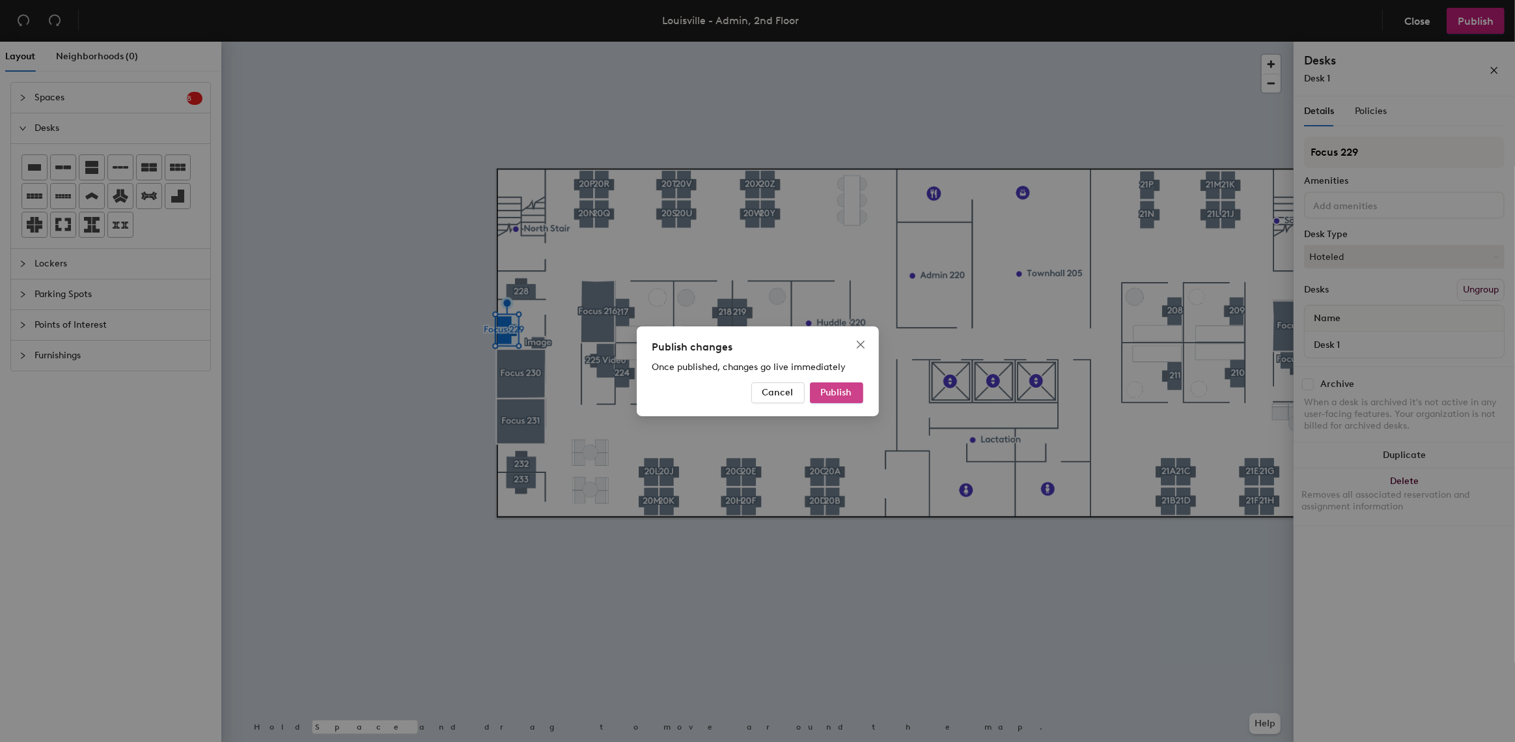
click at [841, 392] on span "Publish" at bounding box center [836, 392] width 31 height 11
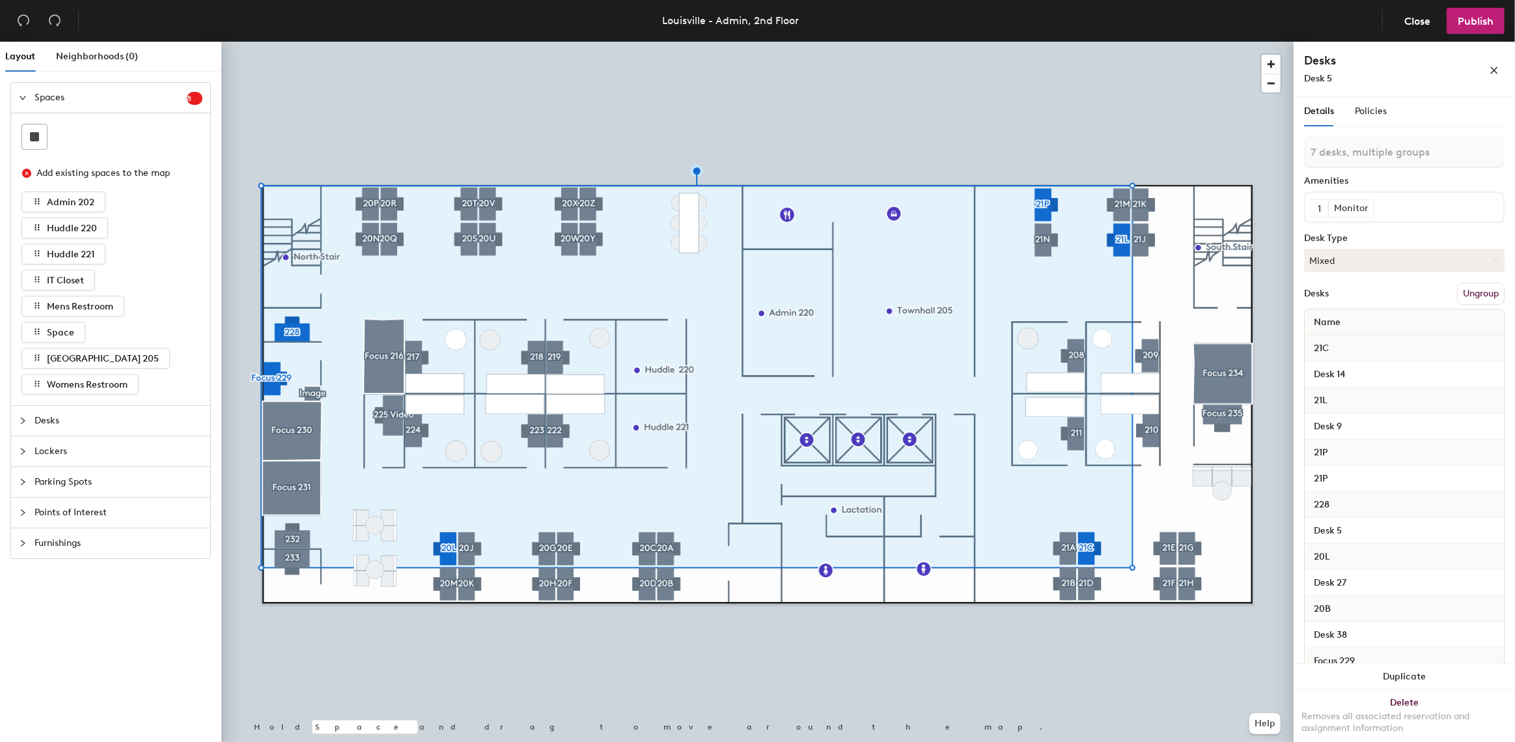
type input "8 desks, multiple groups"
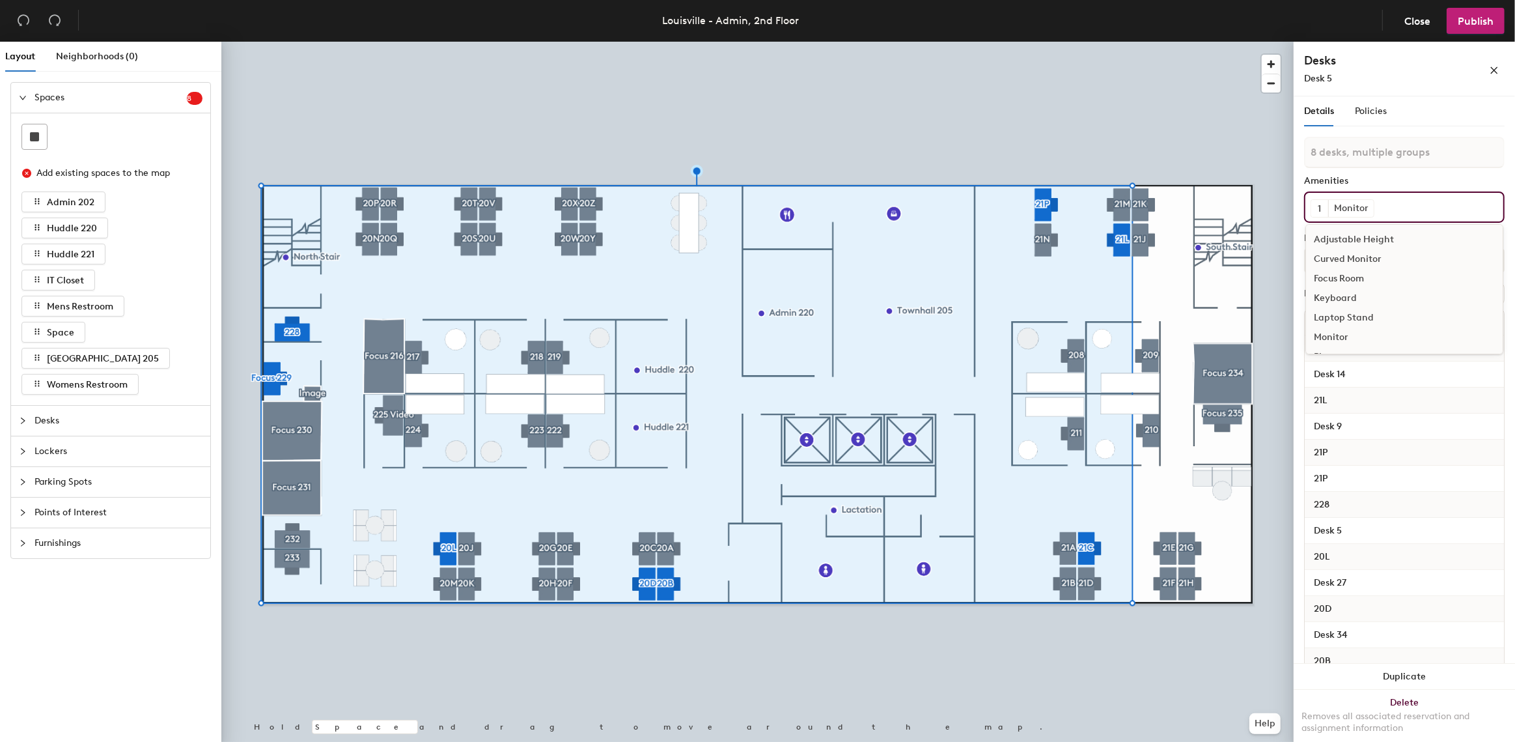
click at [1382, 212] on input at bounding box center [1435, 205] width 117 height 16
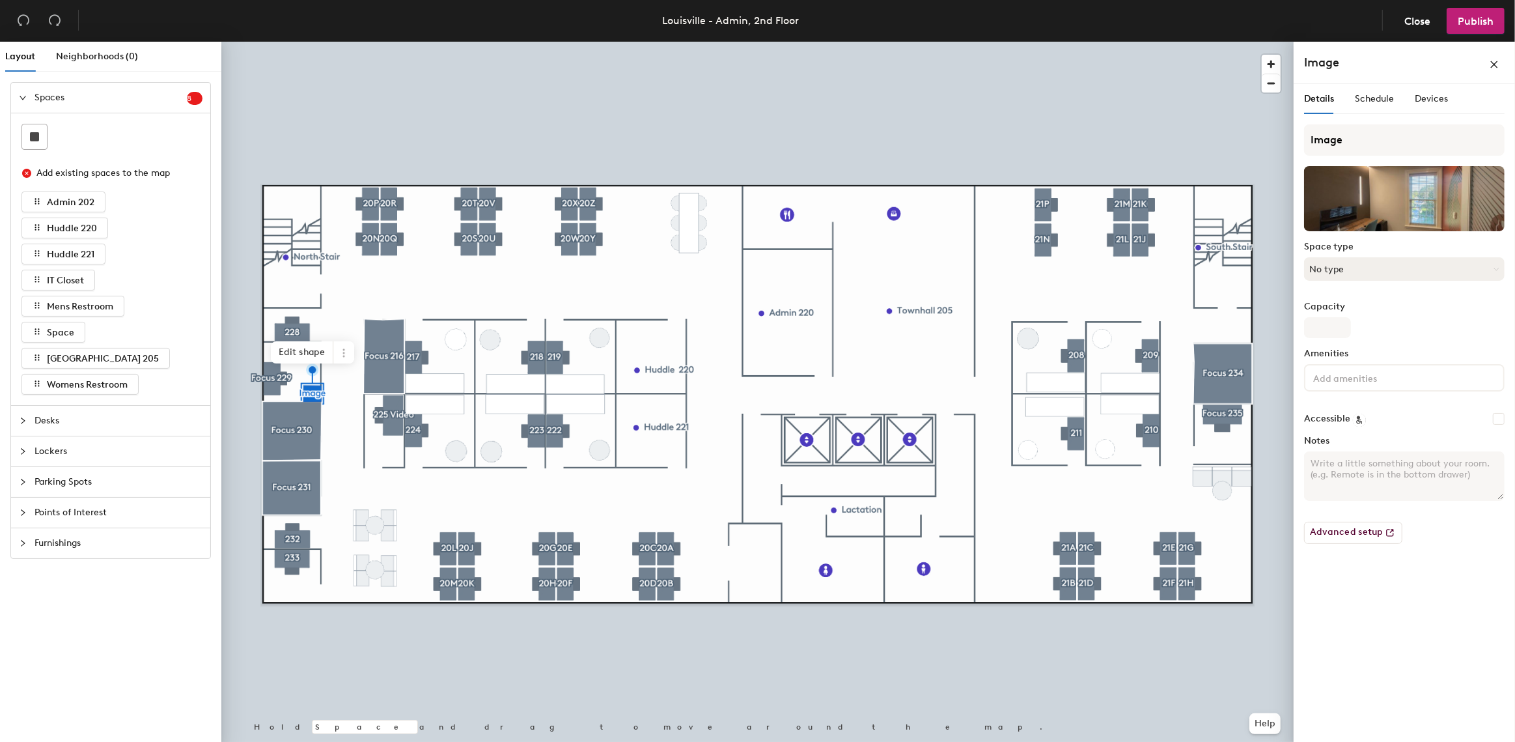
click at [1361, 268] on button "No type" at bounding box center [1404, 268] width 201 height 23
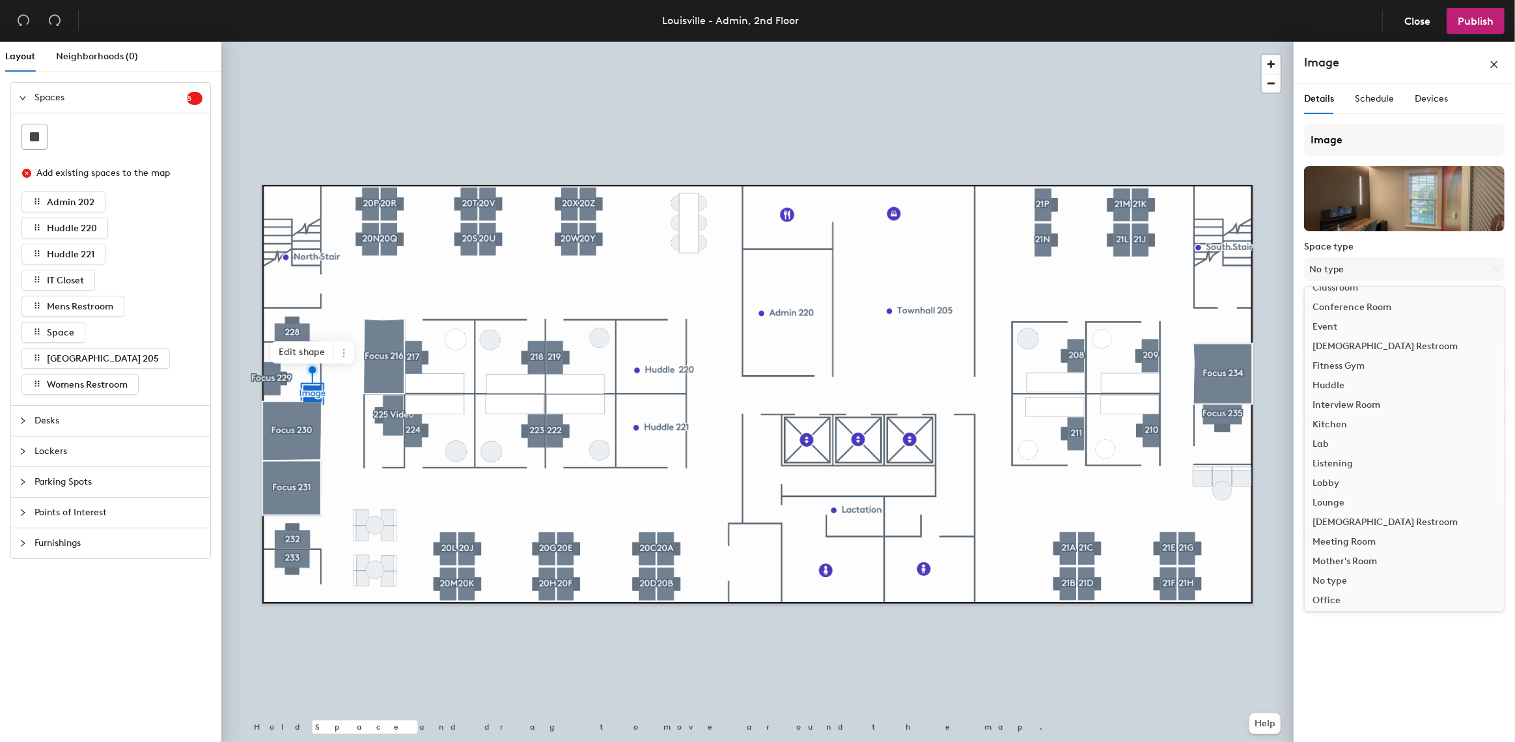
scroll to position [54, 0]
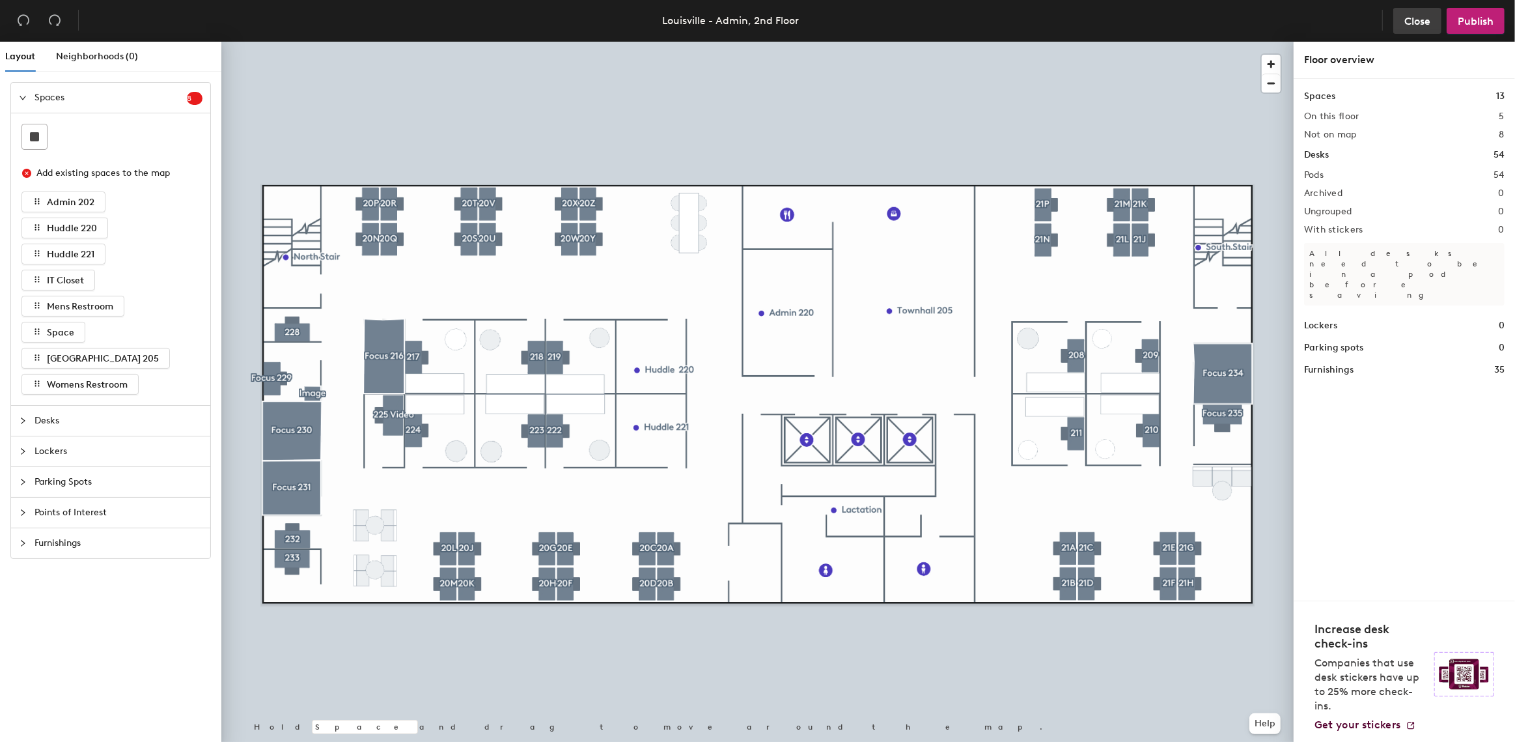
click at [1419, 16] on span "Close" at bounding box center [1417, 21] width 26 height 12
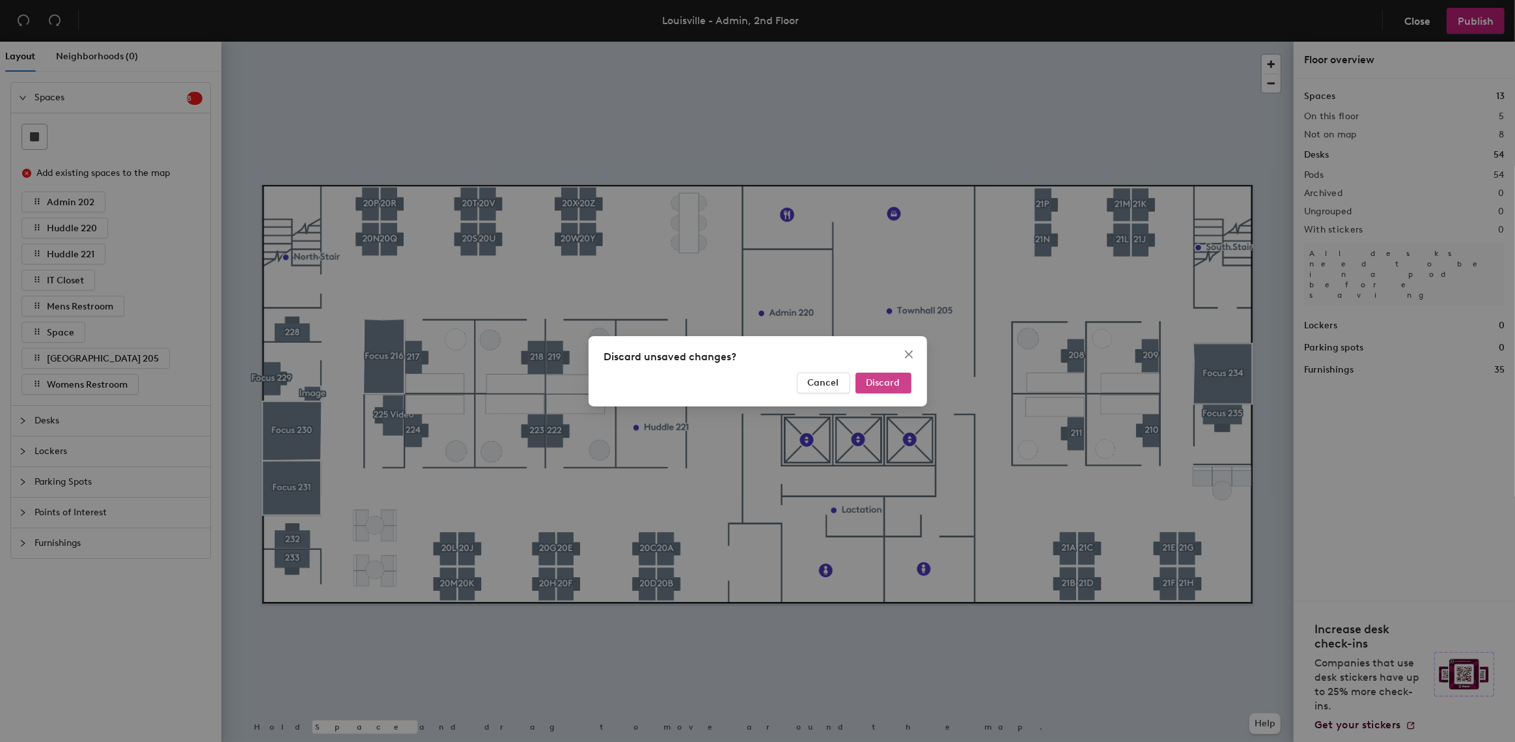
click at [886, 377] on span "Discard" at bounding box center [884, 382] width 34 height 11
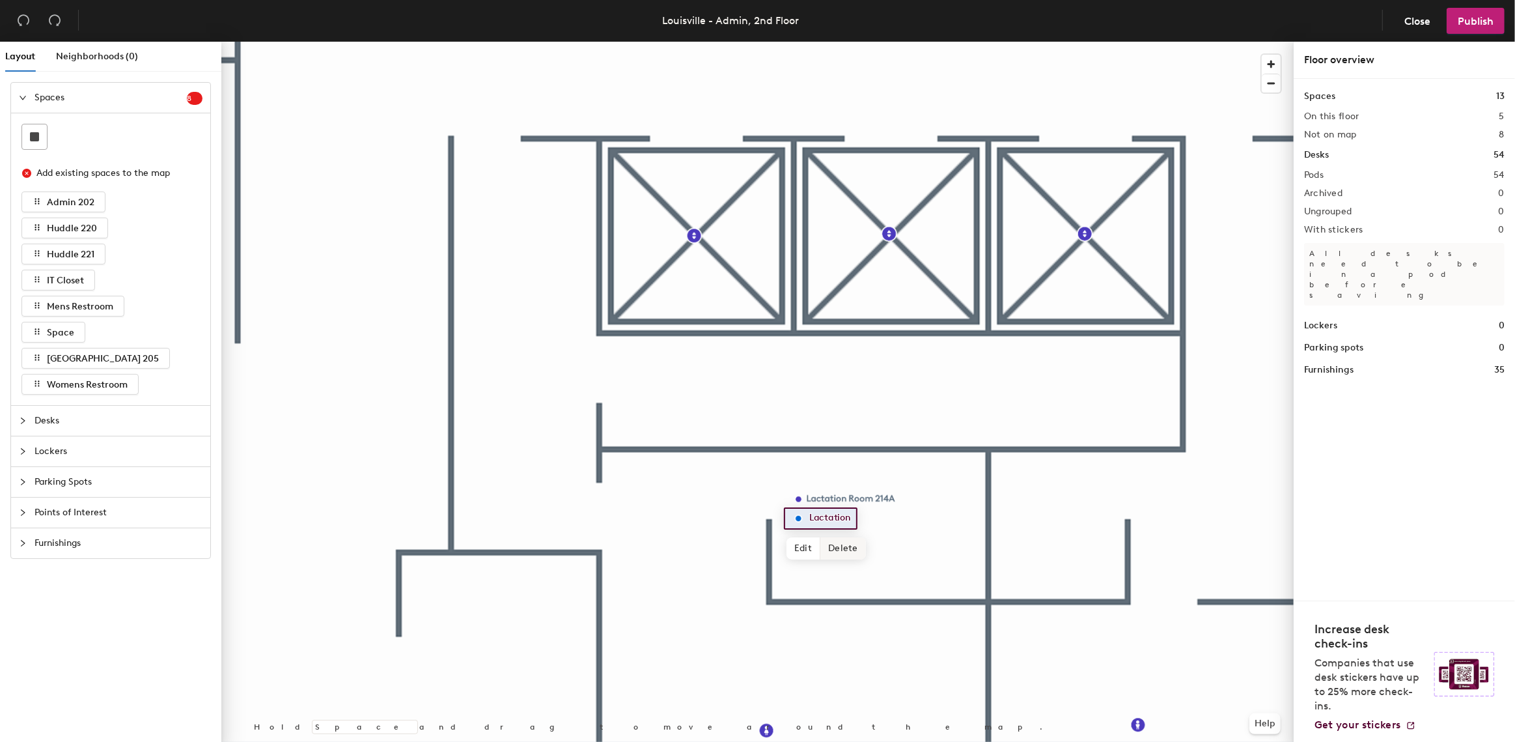
click at [841, 551] on span "Delete" at bounding box center [843, 548] width 46 height 22
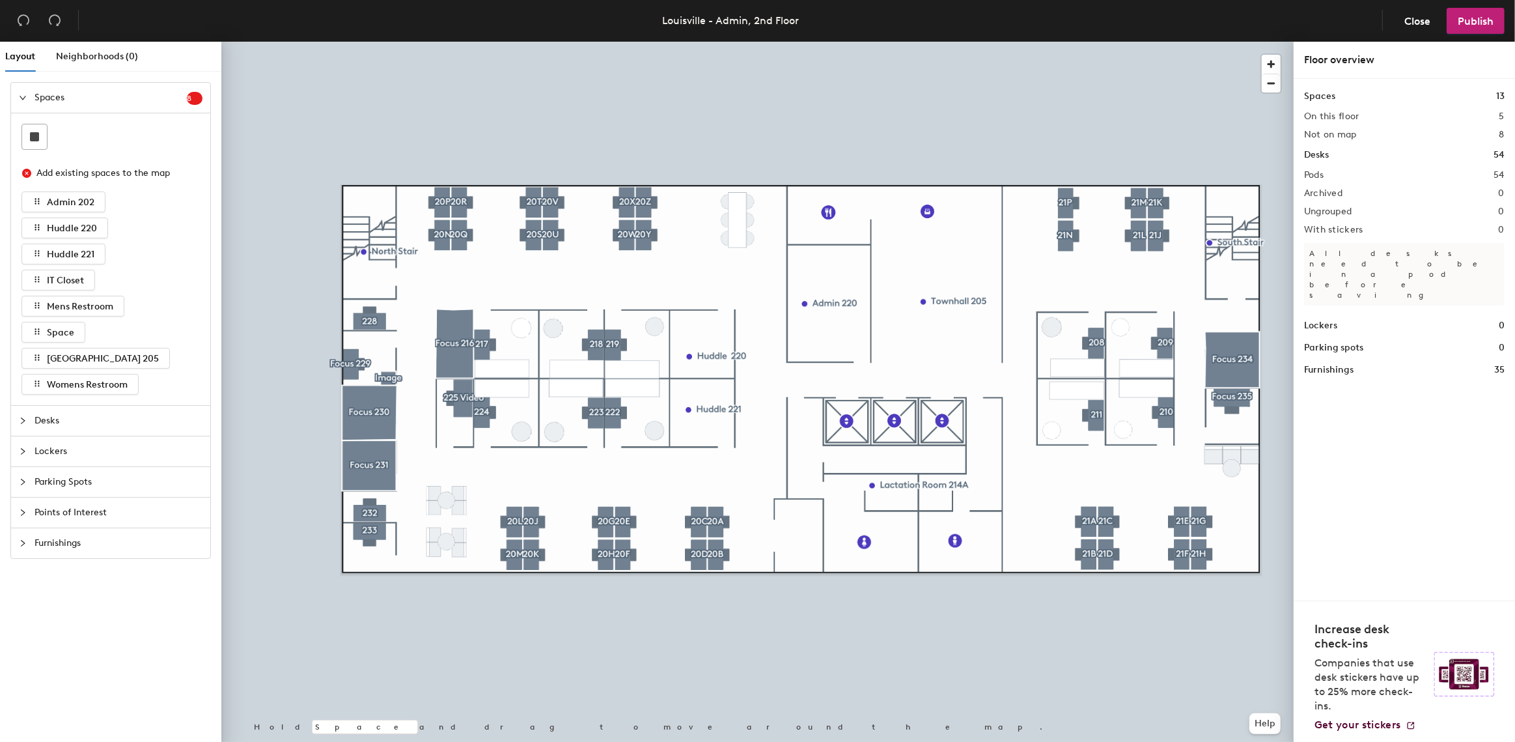
click at [1154, 42] on div at bounding box center [757, 42] width 1072 height 0
click at [1482, 22] on span "Publish" at bounding box center [1476, 21] width 36 height 12
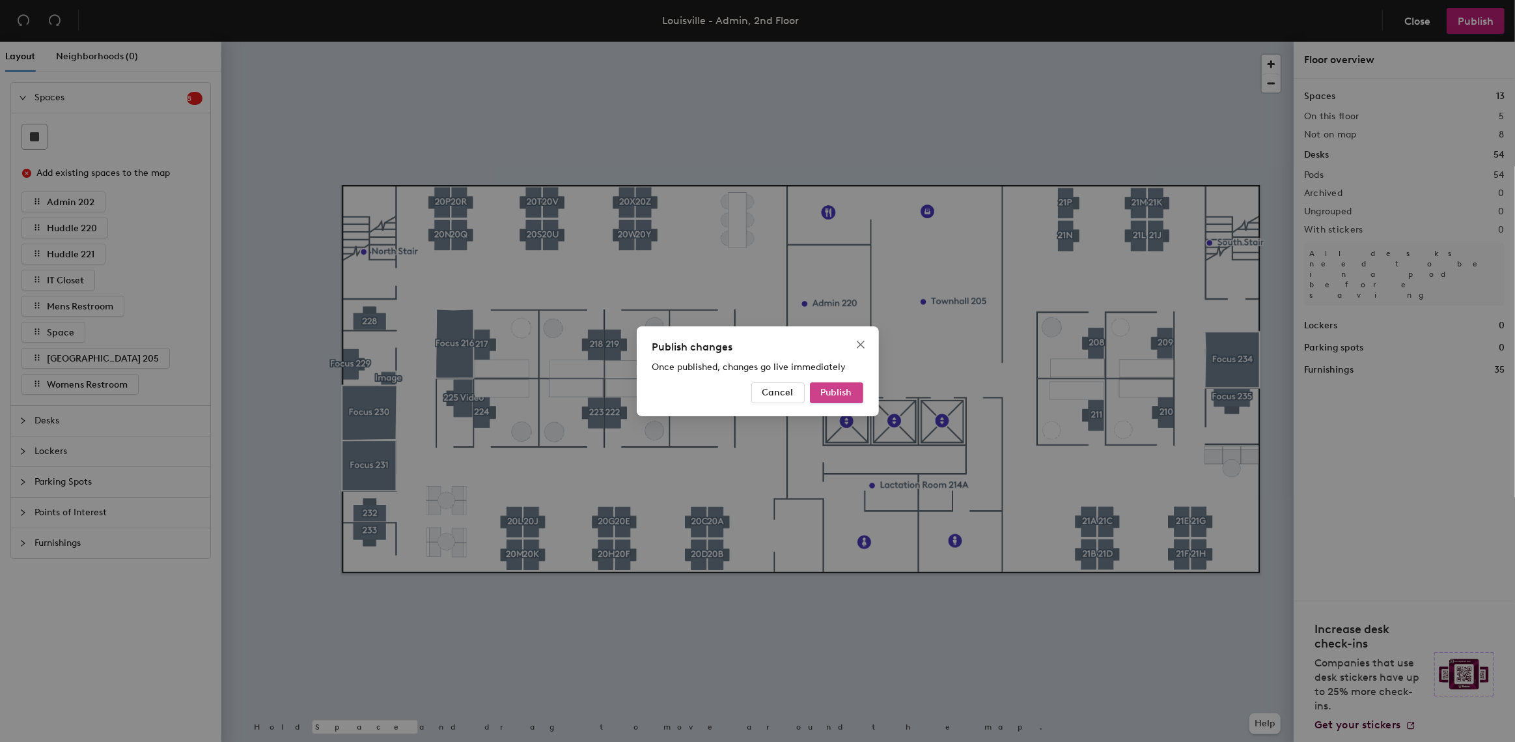
click at [828, 393] on span "Publish" at bounding box center [836, 392] width 31 height 11
